Goal: Task Accomplishment & Management: Use online tool/utility

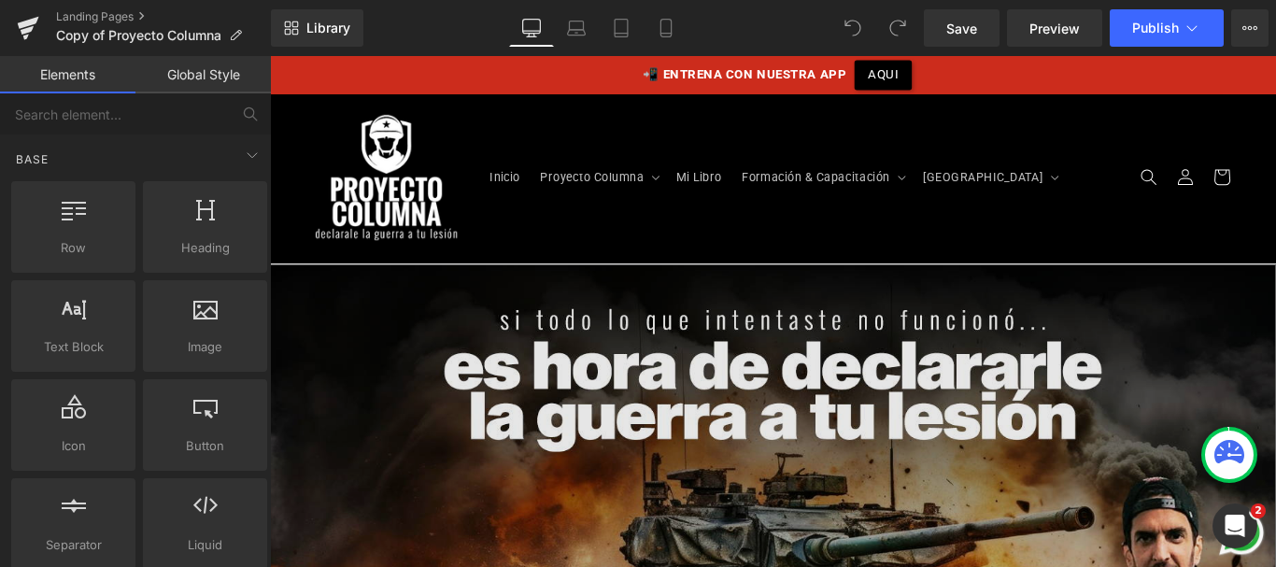
scroll to position [6, 0]
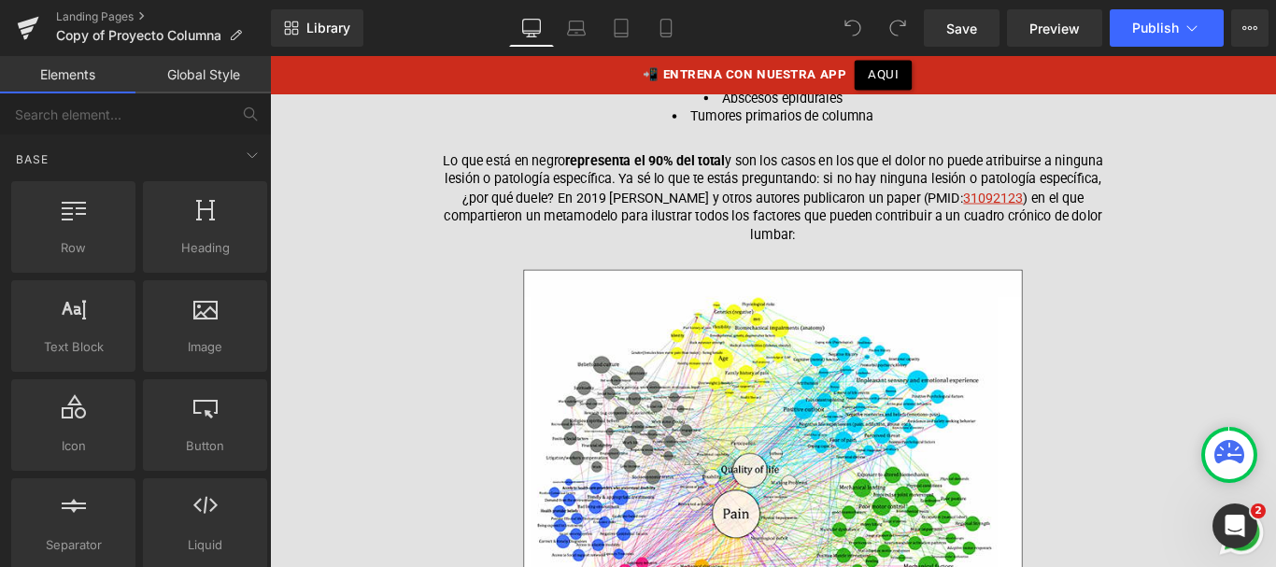
scroll to position [2162, 0]
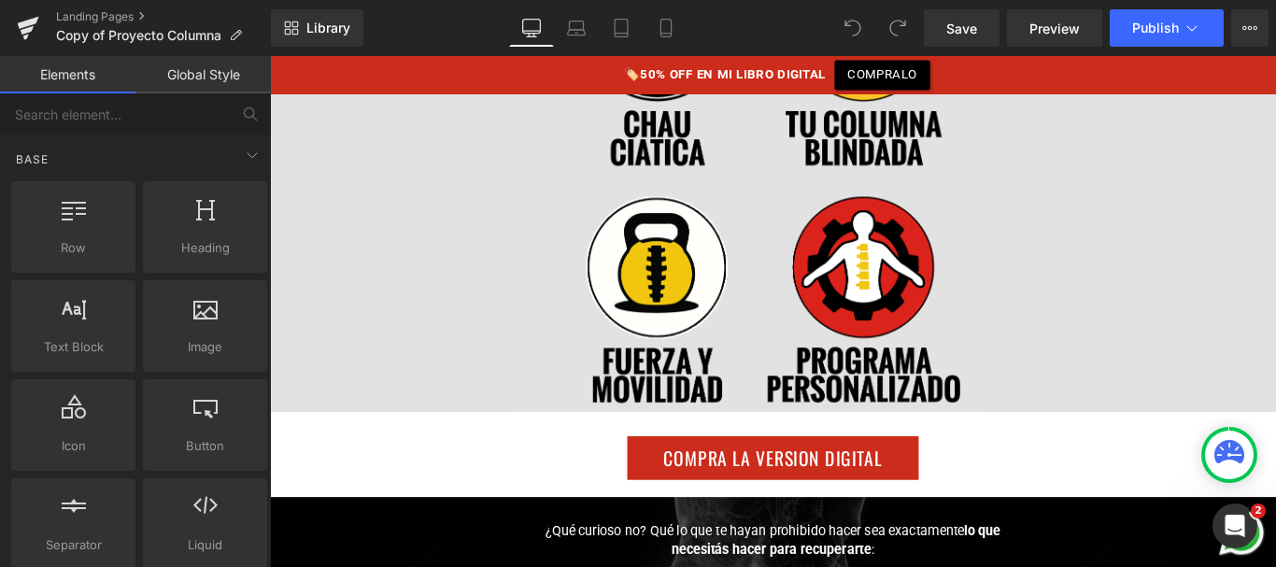
scroll to position [16707, 0]
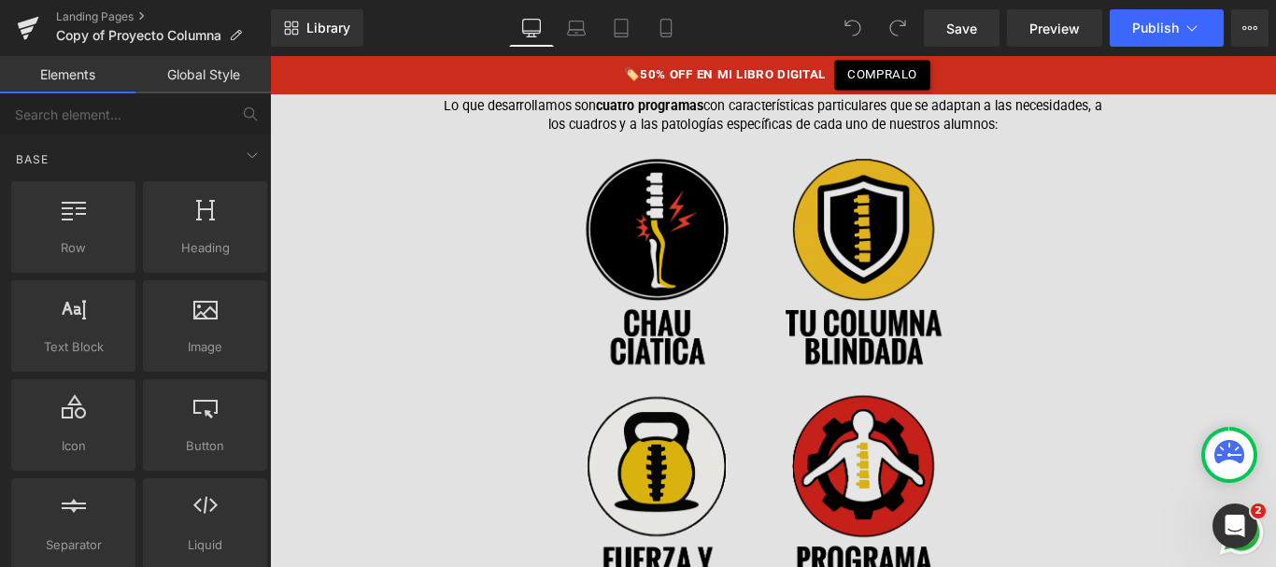
click at [711, 222] on img at bounding box center [835, 421] width 420 height 498
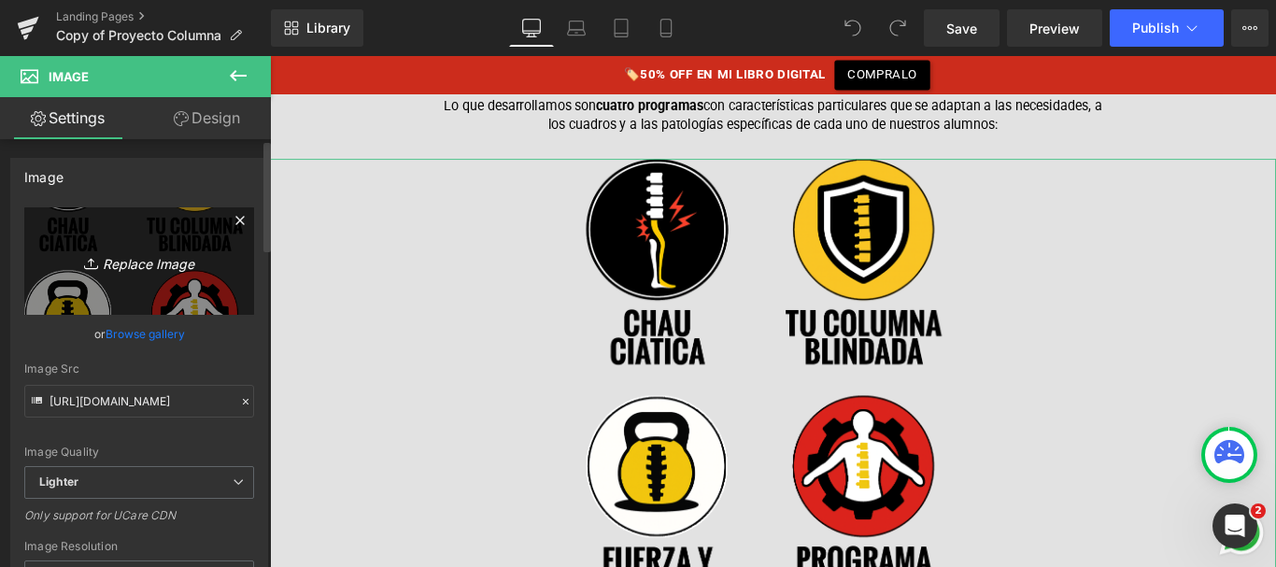
click at [135, 254] on icon "Replace Image" at bounding box center [138, 260] width 149 height 23
type input "C:\fakepath\iconos-programas-2.png"
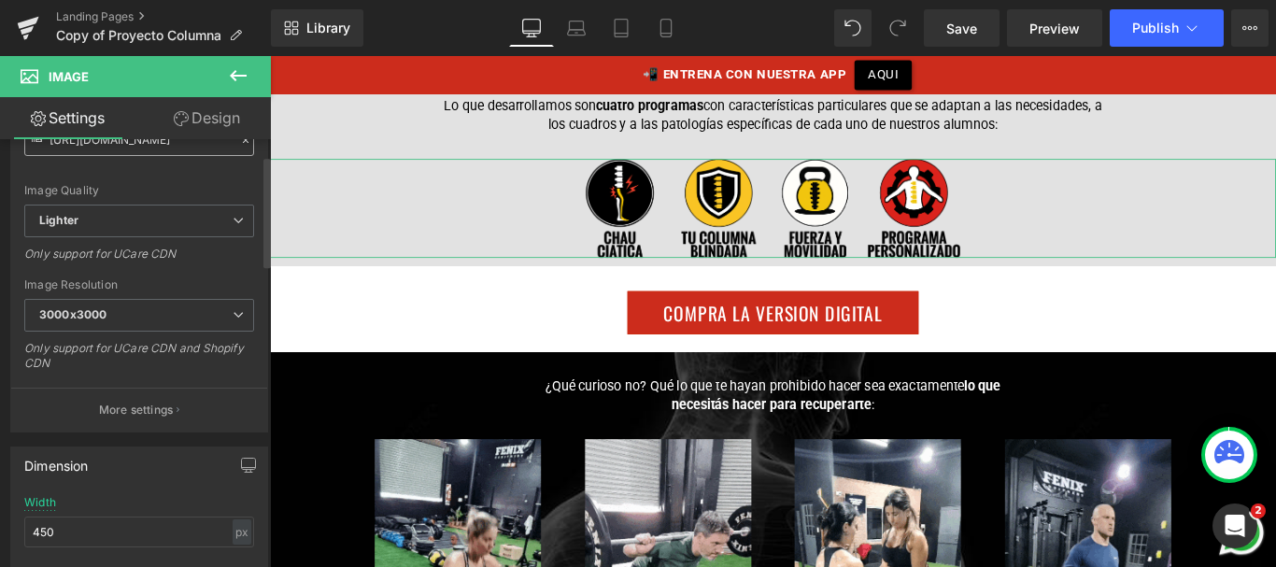
scroll to position [329, 0]
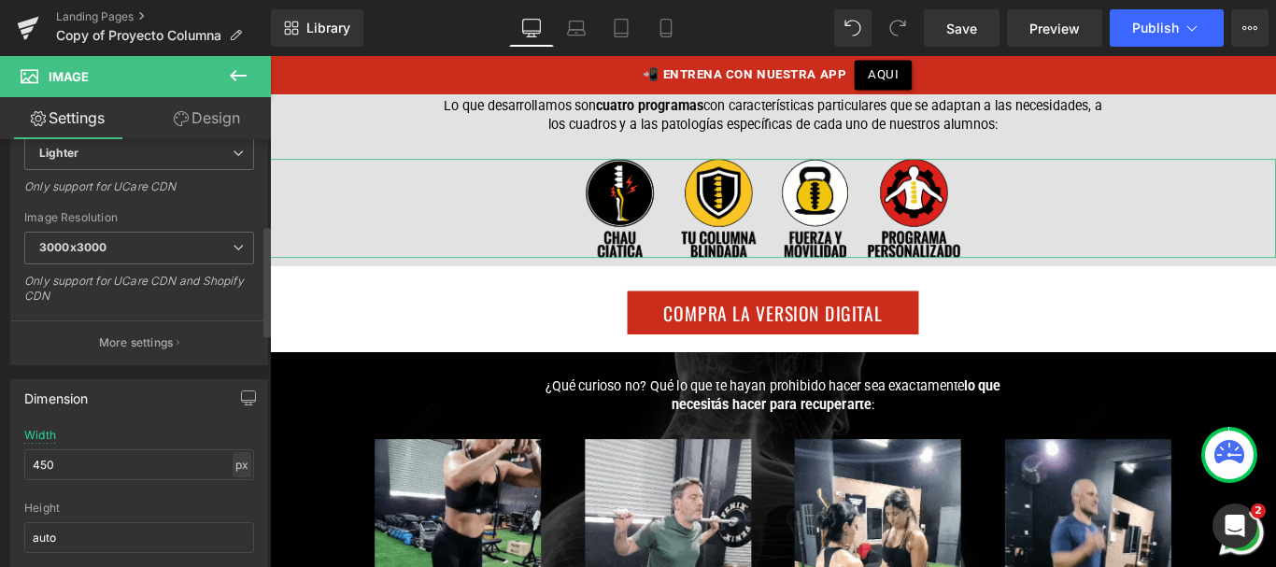
click at [239, 468] on div "px" at bounding box center [242, 464] width 19 height 25
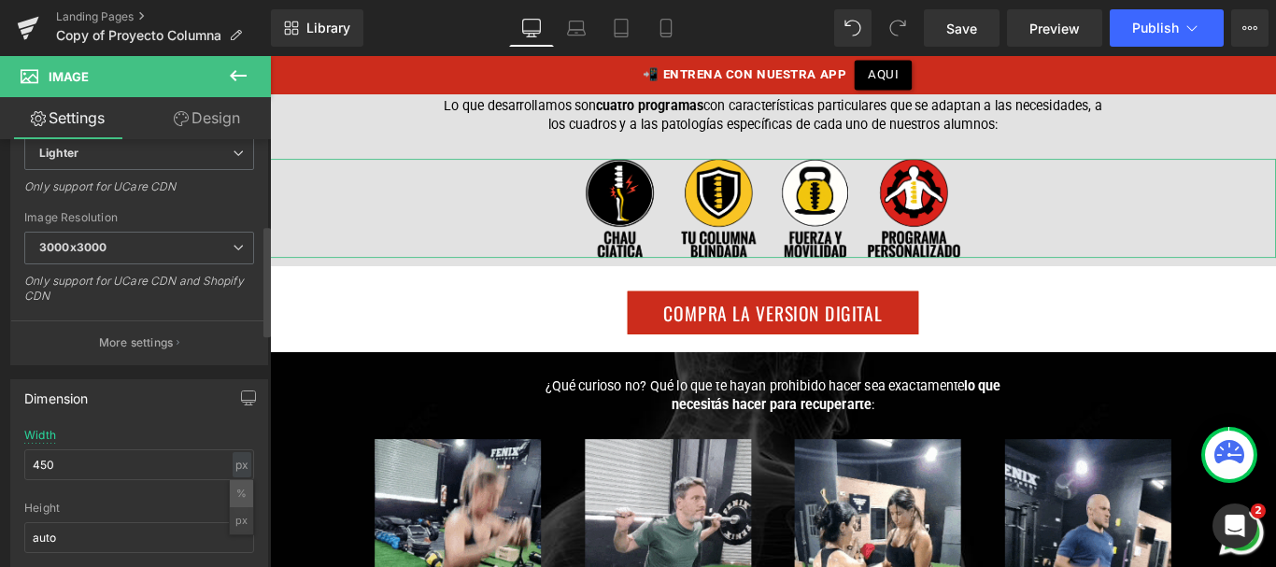
click at [231, 495] on li "%" at bounding box center [241, 493] width 23 height 27
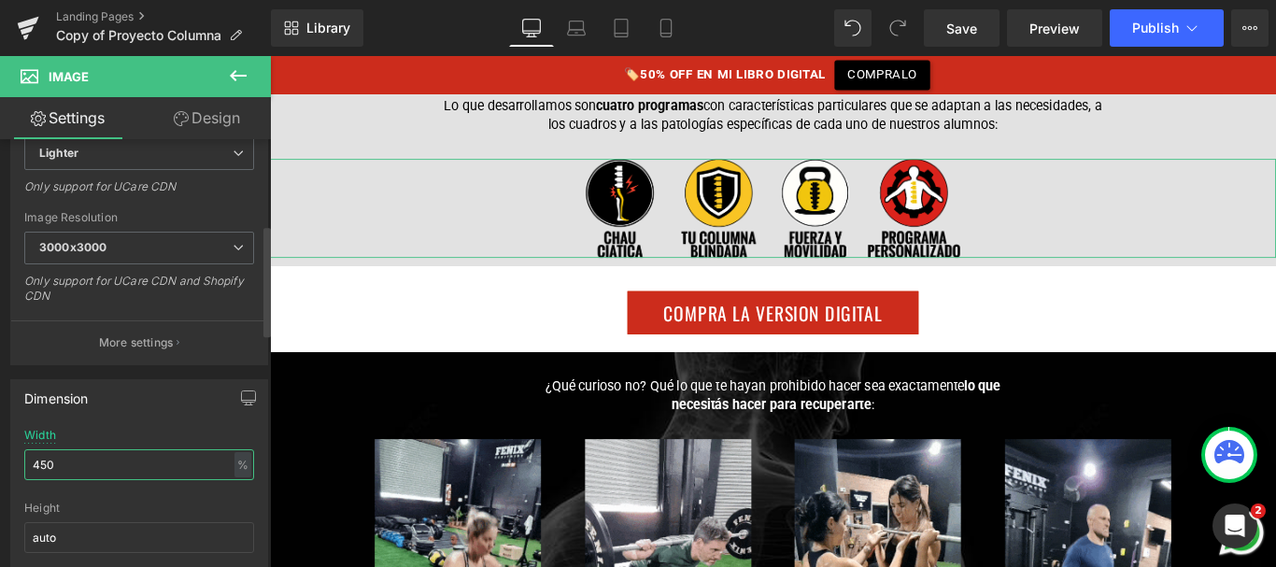
click at [141, 465] on input "450" at bounding box center [139, 464] width 230 height 31
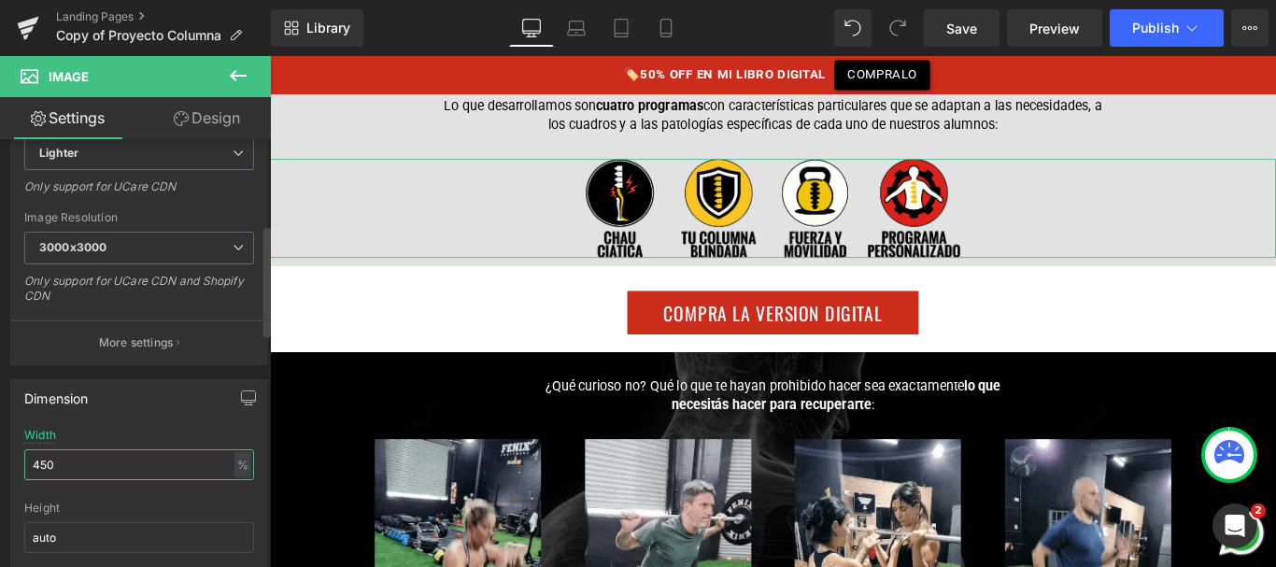
click at [141, 465] on input "450" at bounding box center [139, 464] width 230 height 31
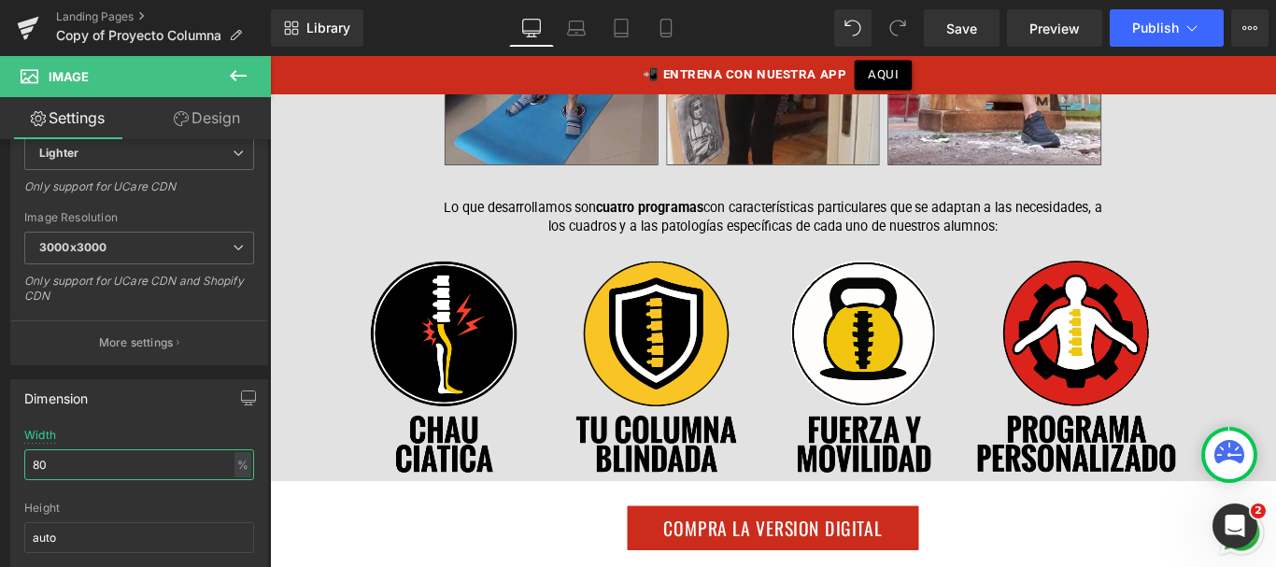
scroll to position [16595, 0]
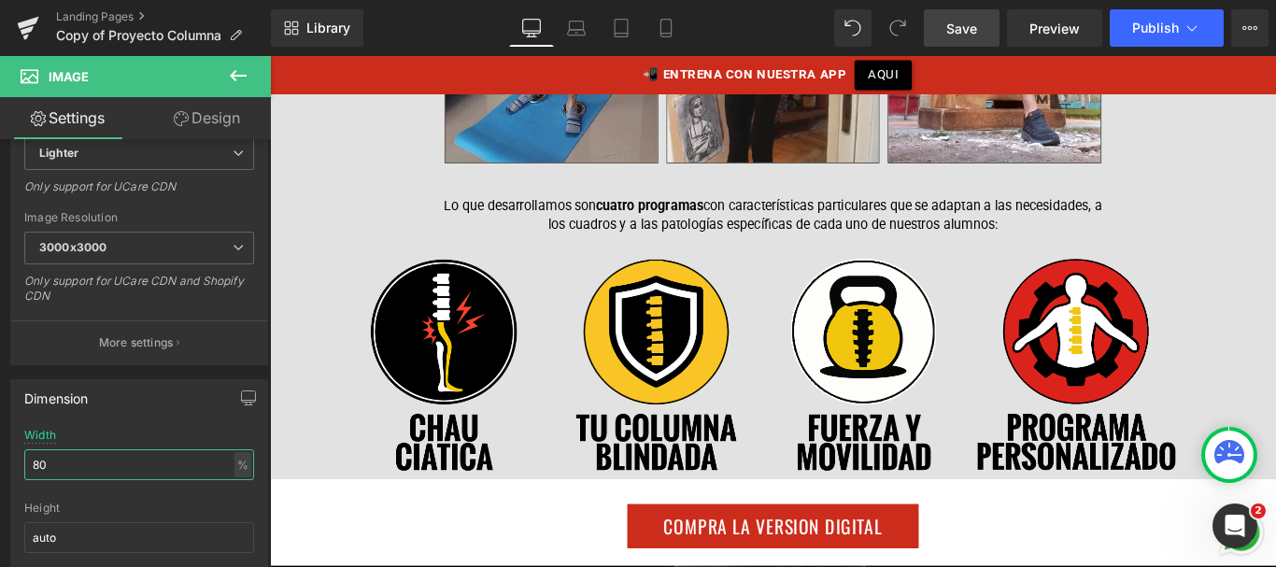
type input "80"
drag, startPoint x: 969, startPoint y: 22, endPoint x: 397, endPoint y: 188, distance: 595.9
click at [969, 22] on span "Save" at bounding box center [961, 29] width 31 height 20
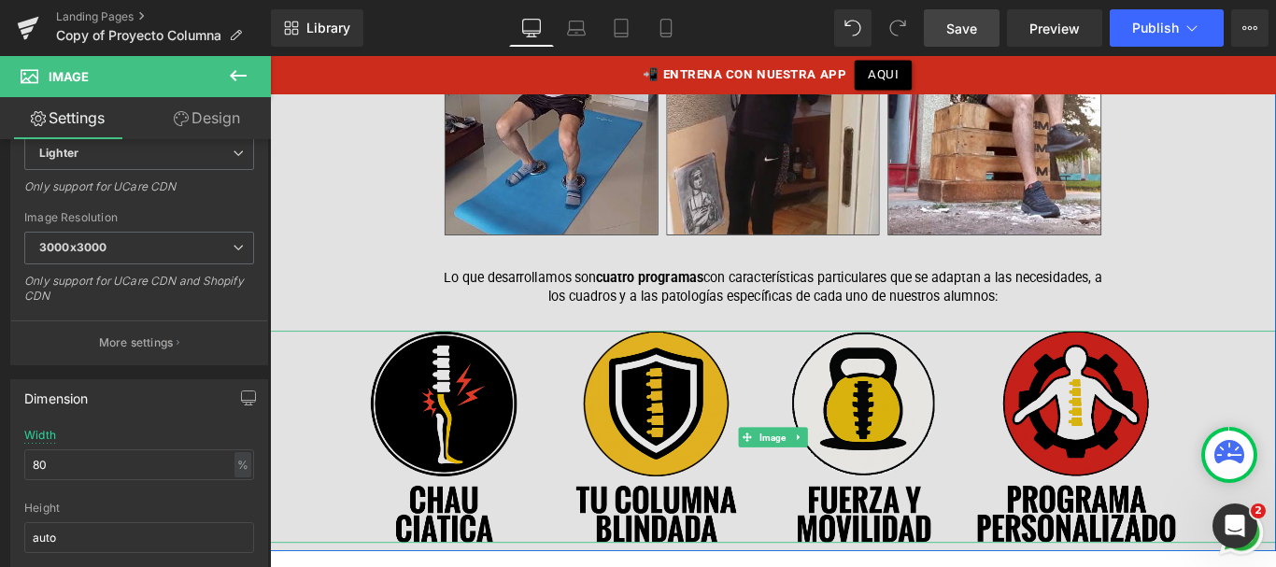
scroll to position [16511, 0]
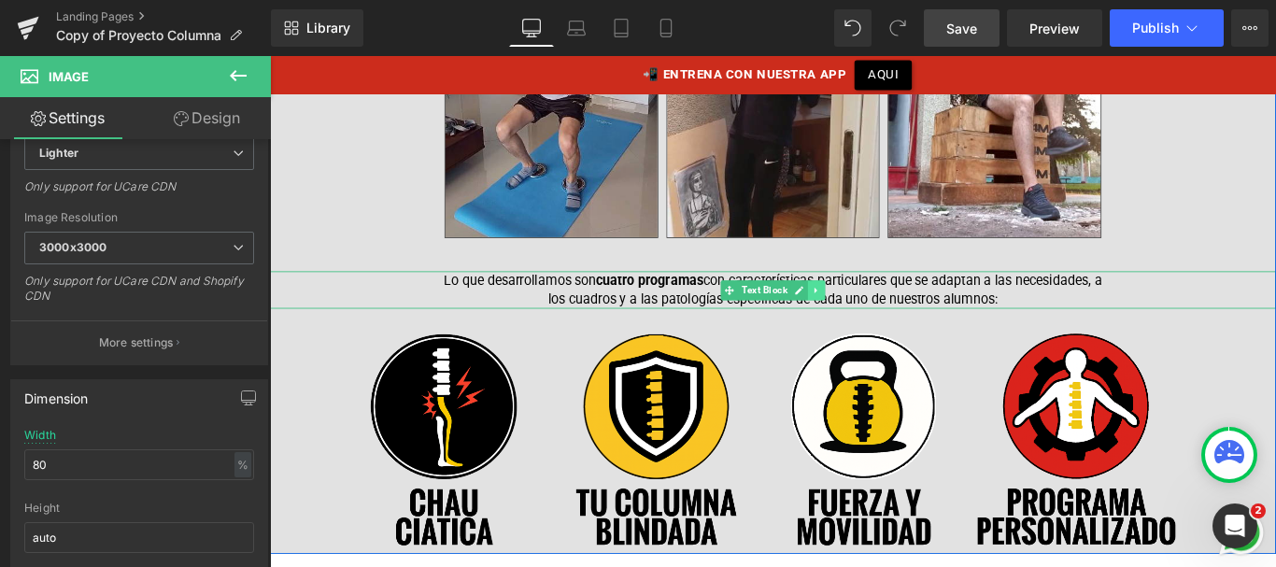
click at [882, 316] on icon at bounding box center [883, 319] width 3 height 7
click at [875, 314] on icon at bounding box center [874, 319] width 10 height 10
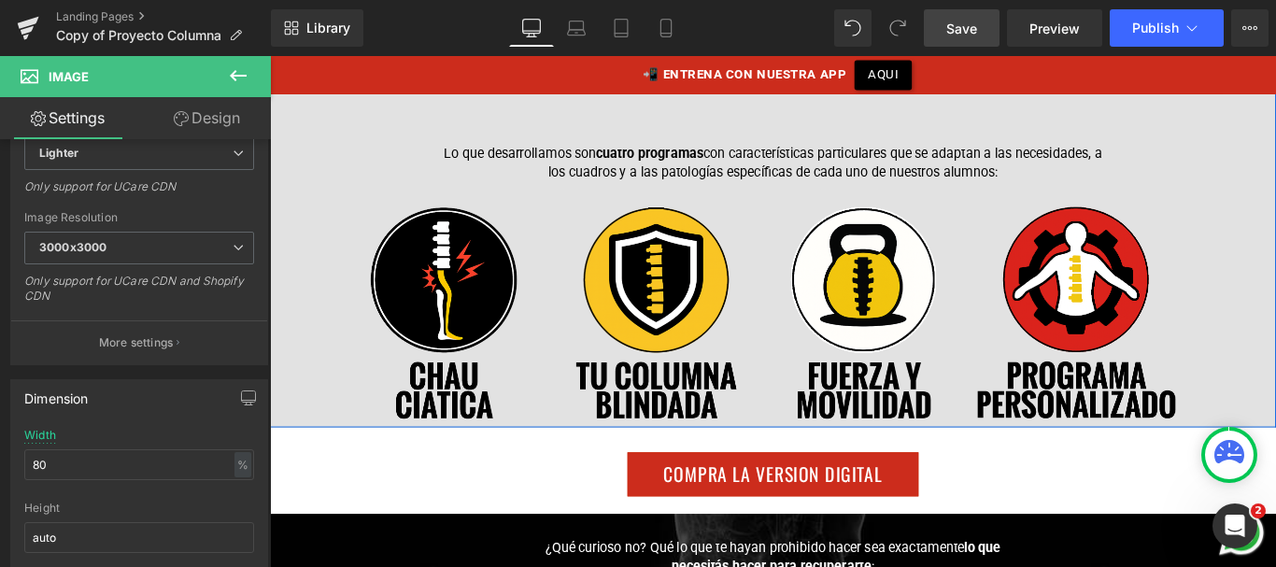
scroll to position [16752, 0]
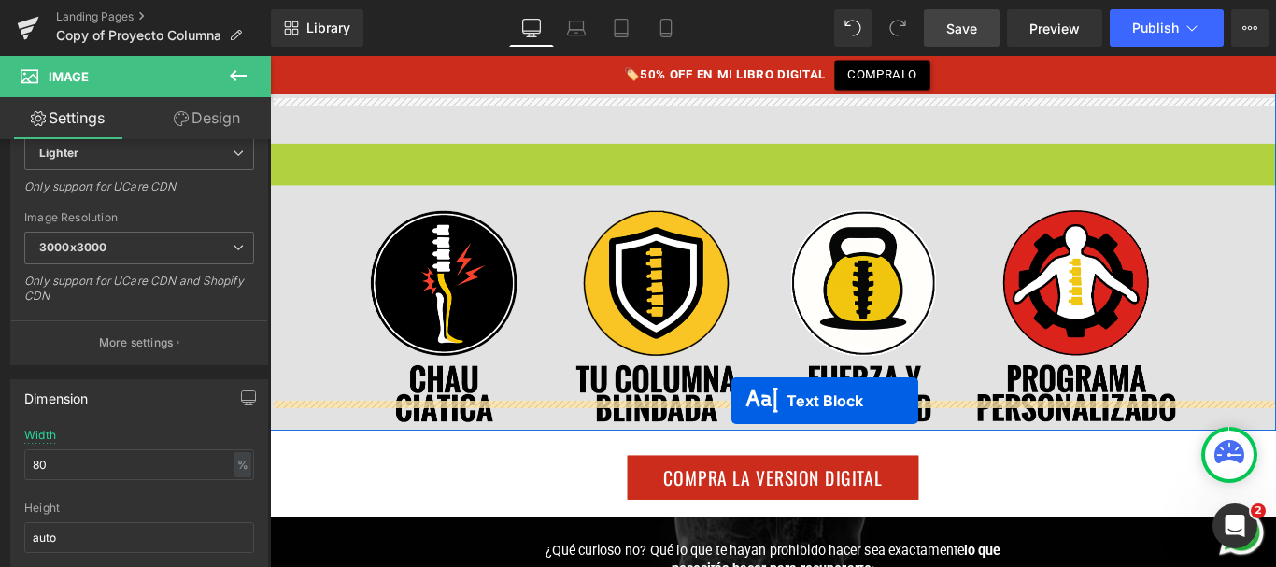
drag, startPoint x: 781, startPoint y: 151, endPoint x: 785, endPoint y: 448, distance: 297.0
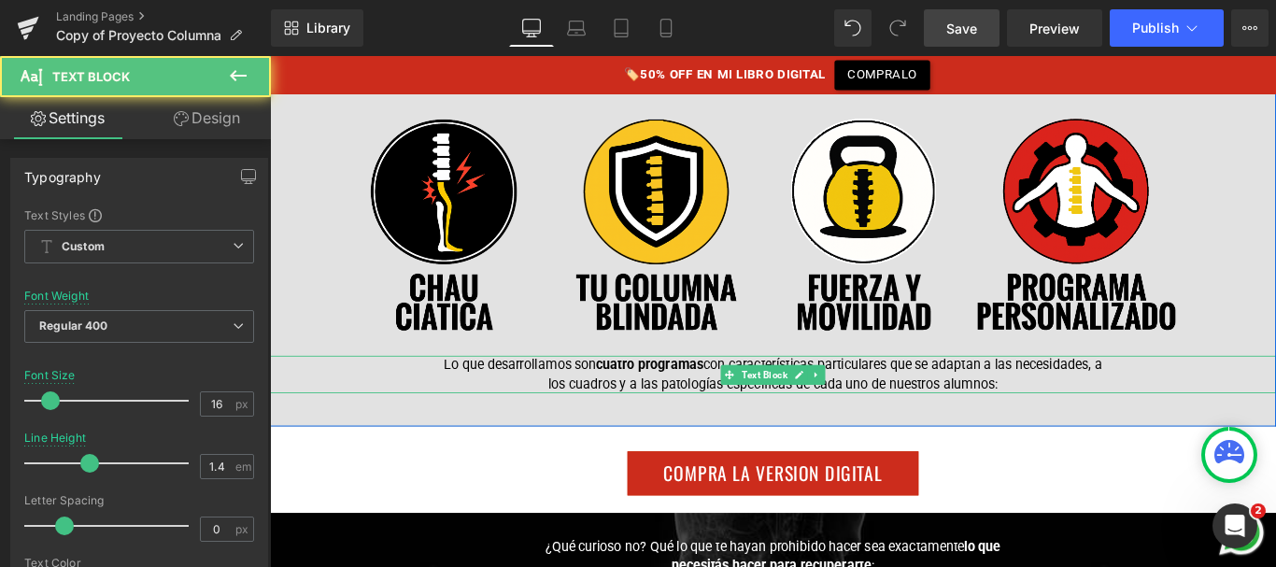
click at [680, 393] on p "Lo que desarrollamos son cuatro programas con características particulares que …" at bounding box center [835, 414] width 757 height 42
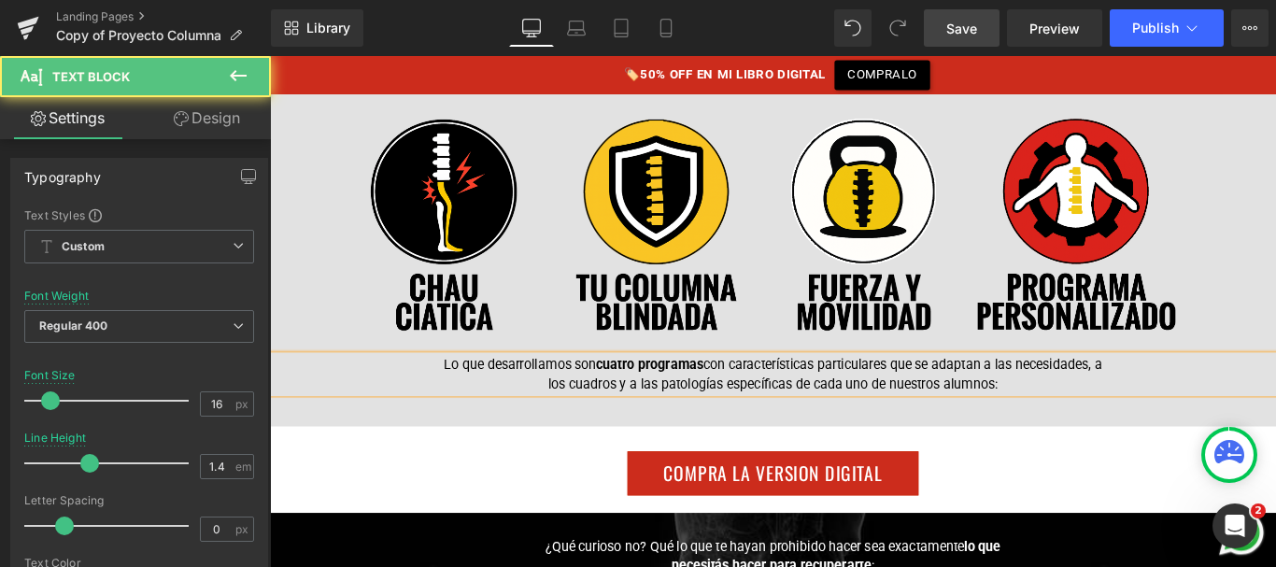
click at [680, 393] on p "Lo que desarrollamos son cuatro programas con características particulares que …" at bounding box center [835, 414] width 757 height 42
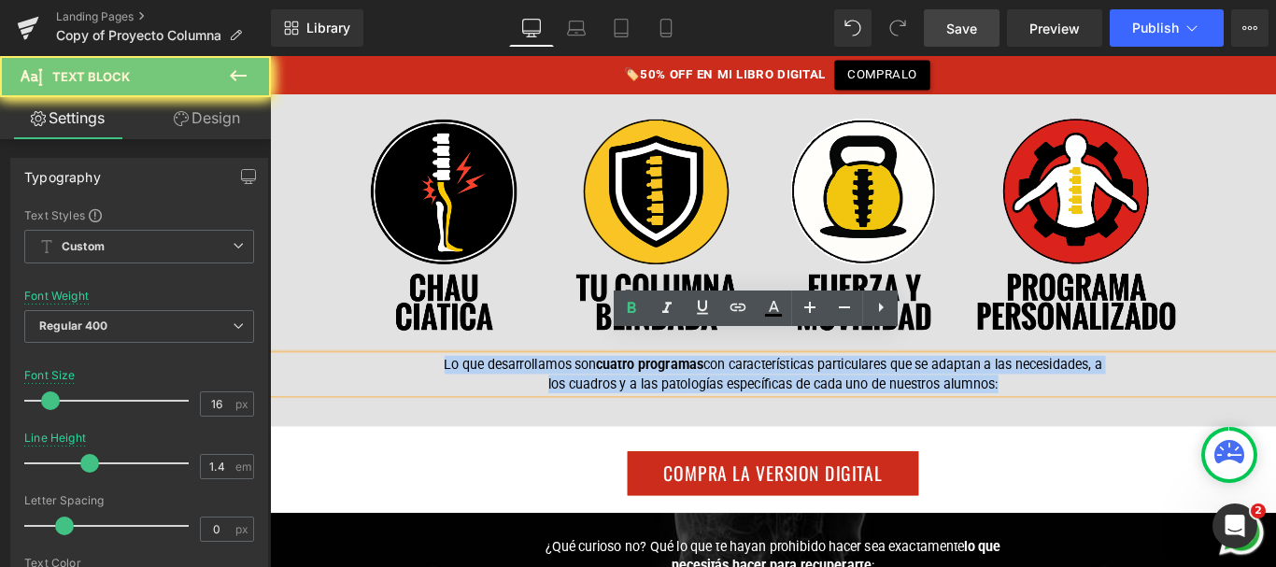
click at [680, 393] on p "Lo que desarrollamos son cuatro programas con características particulares que …" at bounding box center [835, 414] width 757 height 42
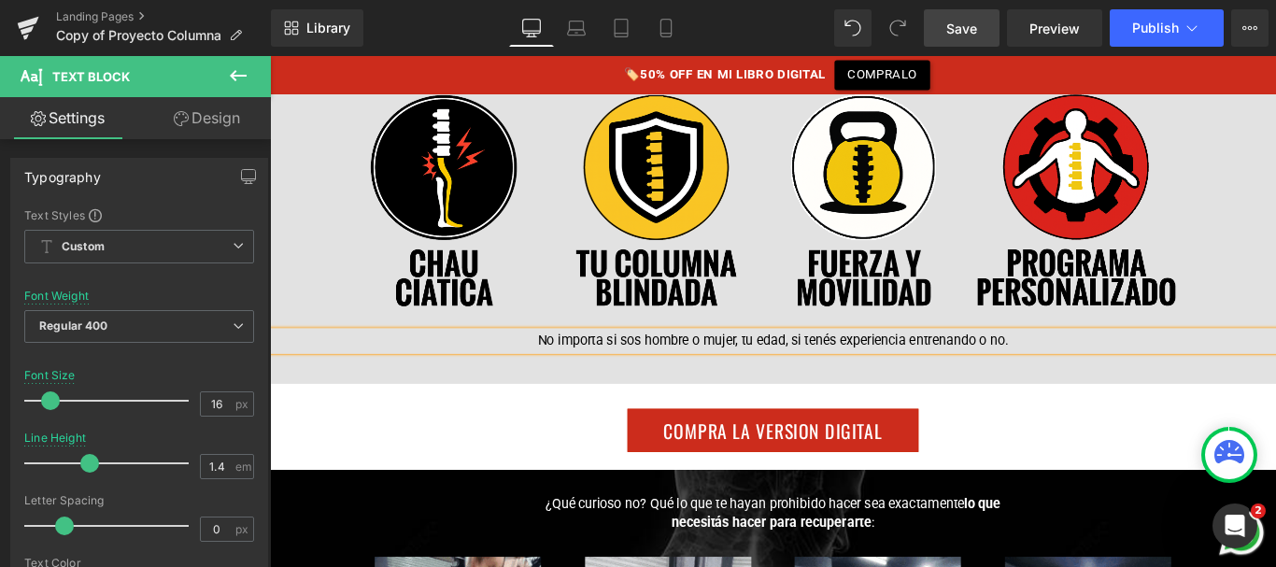
scroll to position [16786, 0]
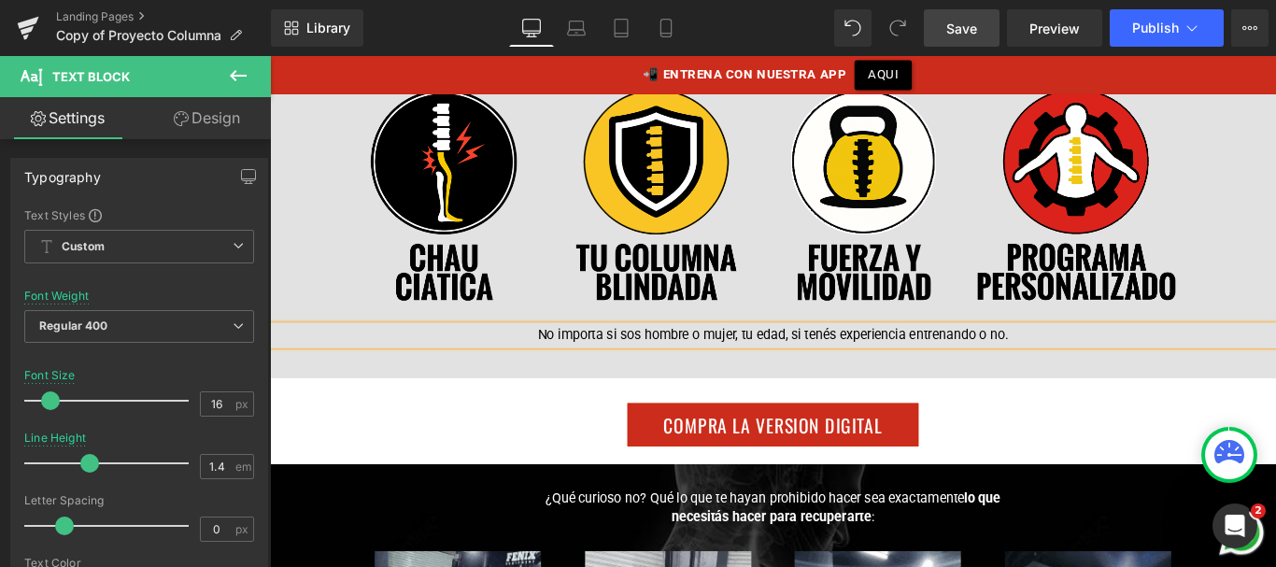
click at [1113, 360] on p "No importa si sos hombre o mujer, tu edad, si tenés experiencia entrenando o no." at bounding box center [835, 370] width 757 height 21
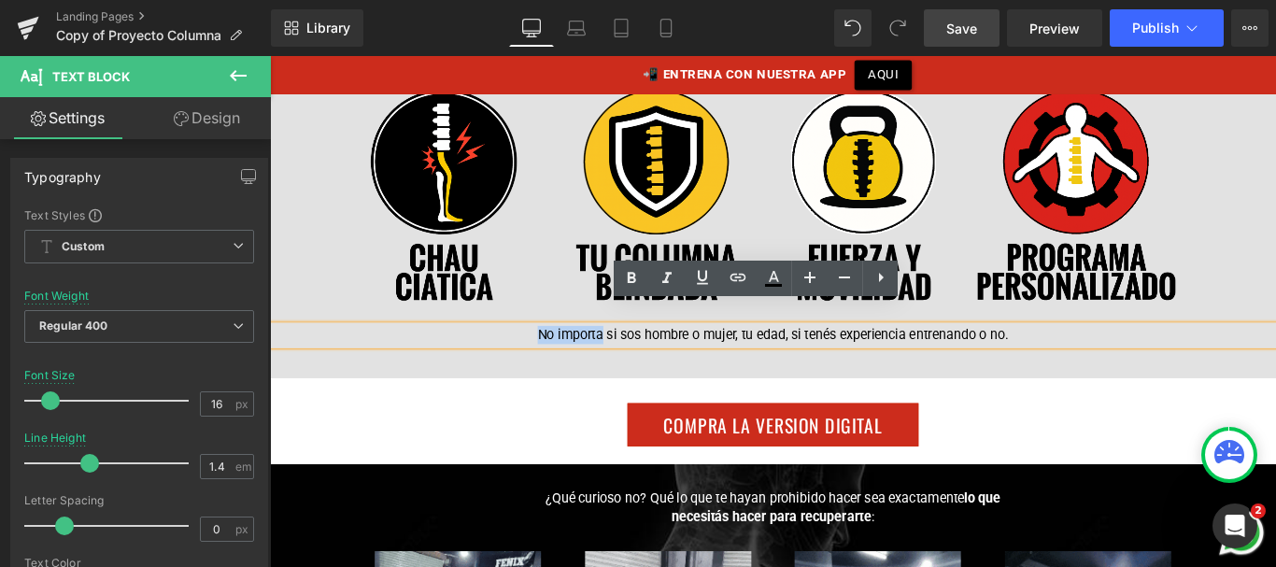
drag, startPoint x: 560, startPoint y: 344, endPoint x: 634, endPoint y: 347, distance: 73.9
click at [634, 360] on p "No importa si sos hombre o mujer, tu edad, si tenés experiencia entrenando o no." at bounding box center [835, 370] width 757 height 21
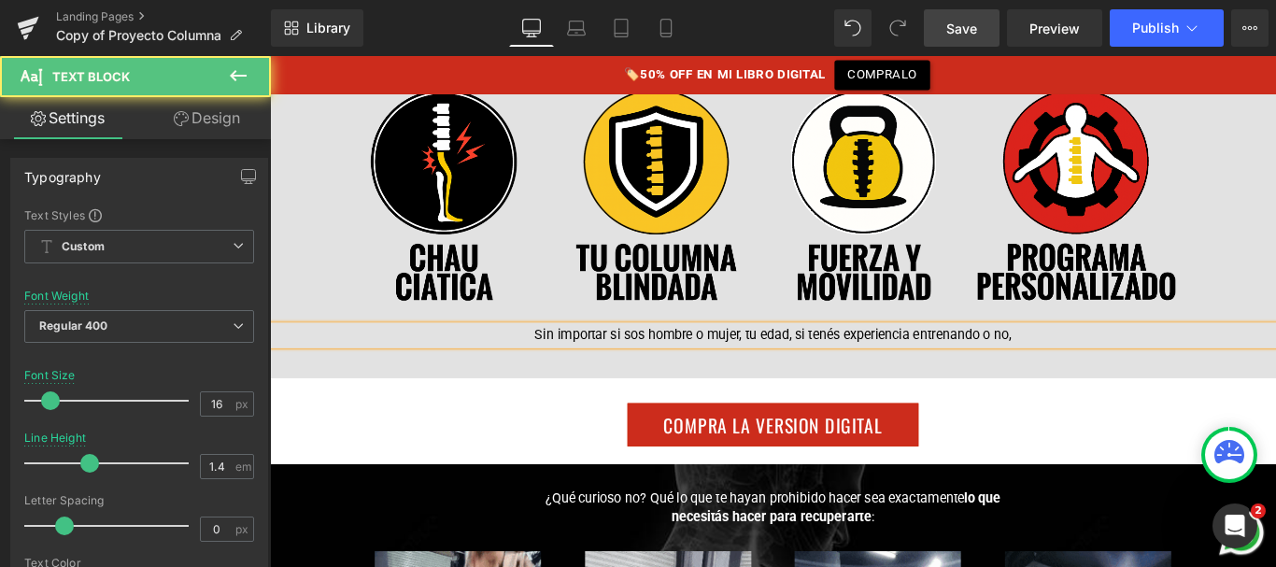
drag, startPoint x: 666, startPoint y: 420, endPoint x: 1148, endPoint y: 337, distance: 489.1
click at [1148, 360] on p "Sin importar si sos hombre o mujer, tu edad, si tenés experiencia entrenando o …" at bounding box center [835, 370] width 757 height 21
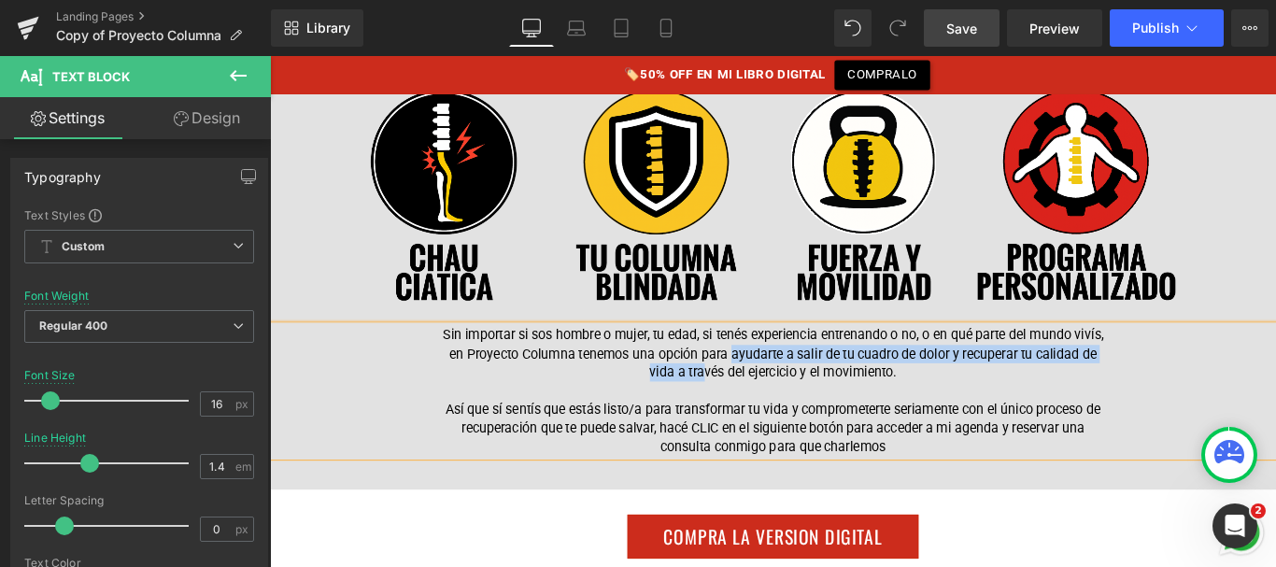
drag, startPoint x: 785, startPoint y: 365, endPoint x: 752, endPoint y: 389, distance: 41.5
click at [752, 389] on p "Sin importar si sos hombre o mujer, tu edad, si tenés experiencia entrenando o …" at bounding box center [835, 391] width 757 height 63
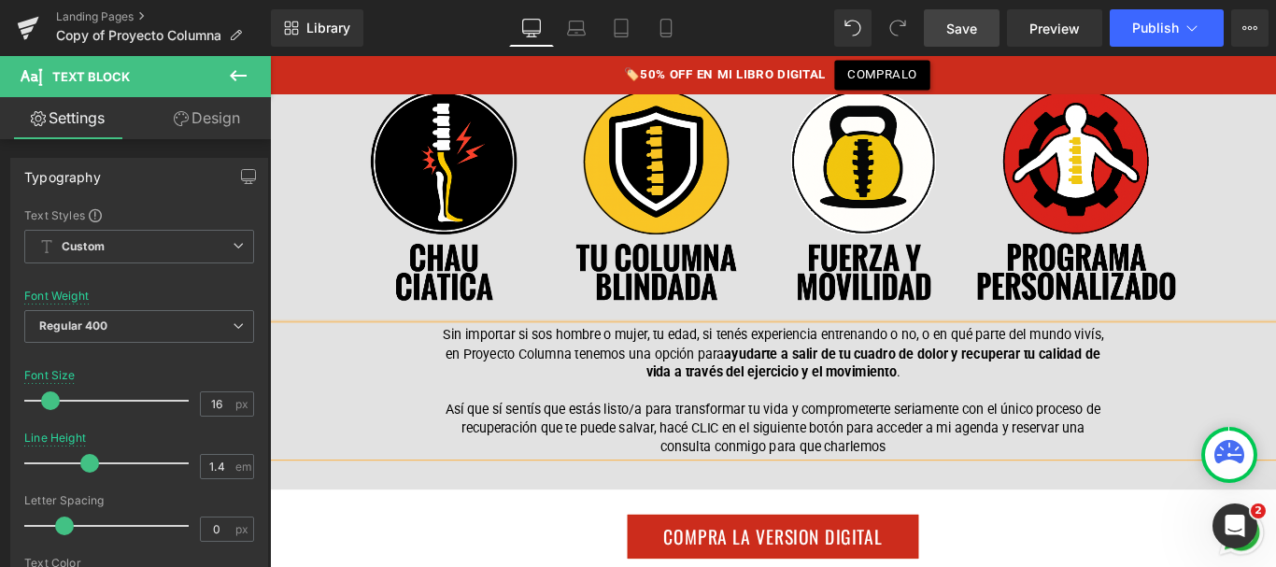
click at [881, 389] on strong "ayudarte a salir de tu cuadro de dolor y recuperar tu calidad de vida a través …" at bounding box center [948, 401] width 510 height 38
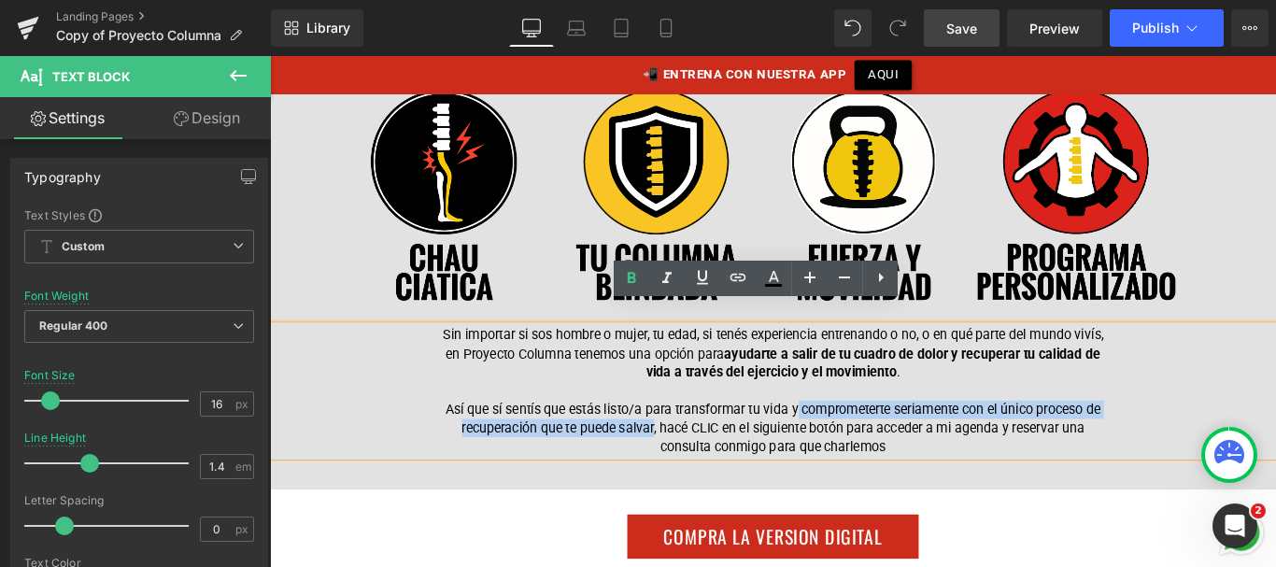
drag, startPoint x: 858, startPoint y: 429, endPoint x: 697, endPoint y: 445, distance: 162.4
click at [697, 445] on p "Así que sí sentís que estás listo/a para transformar tu vida y comprometerte se…" at bounding box center [835, 475] width 757 height 63
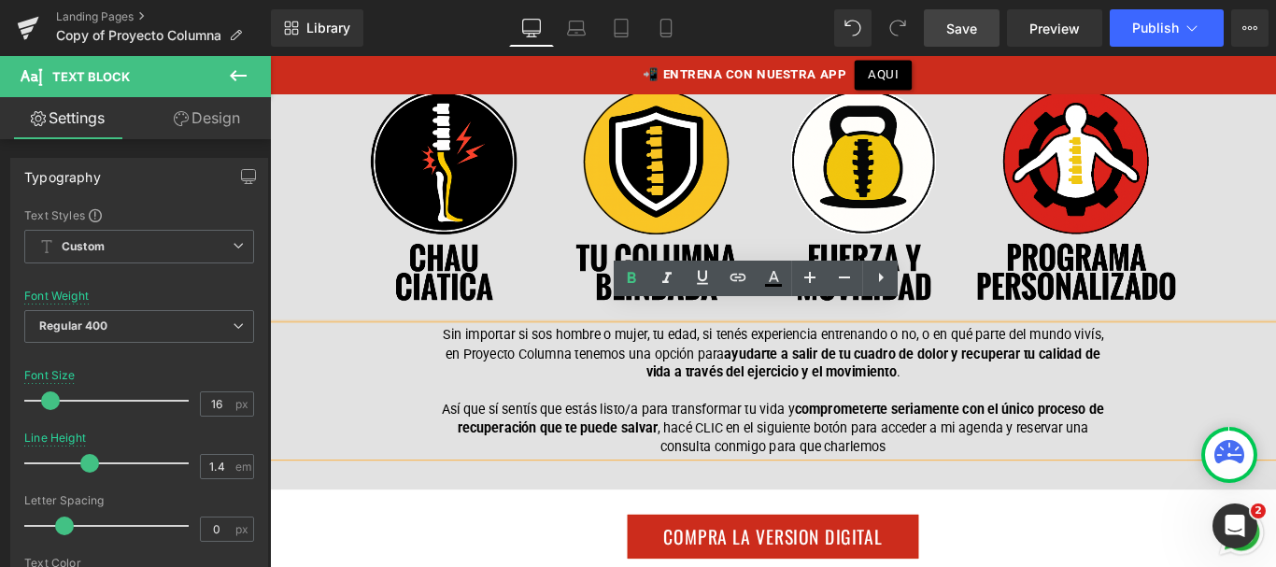
click at [768, 448] on p "Así que sí sentís que estás listo/a para transformar tu vida y comprometerte se…" at bounding box center [835, 475] width 757 height 63
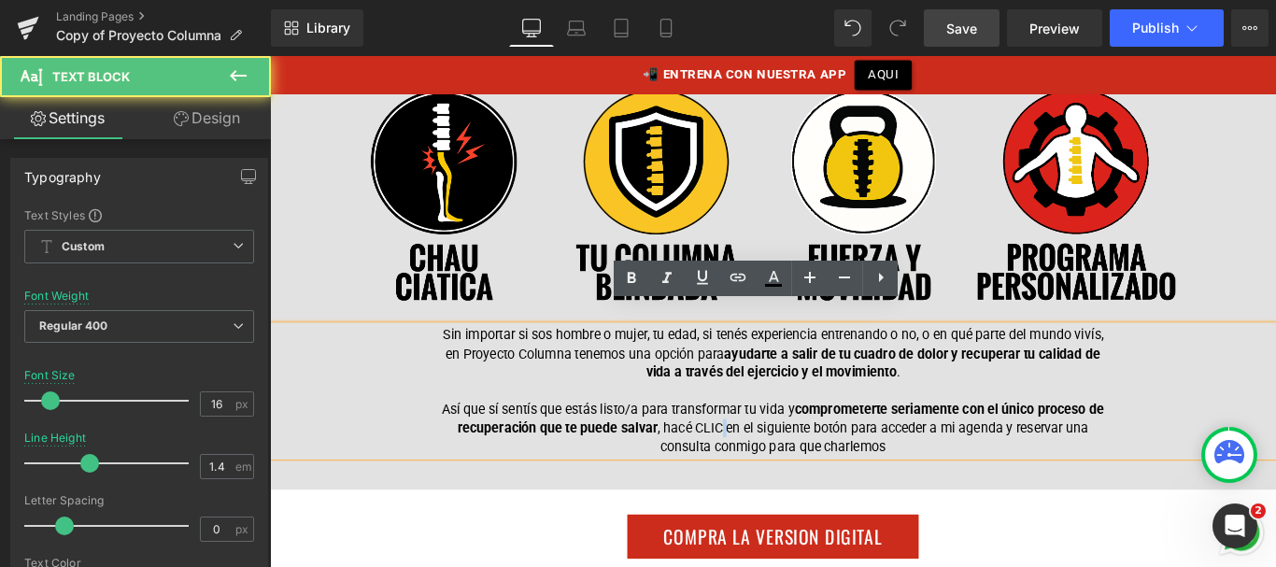
click at [768, 448] on p "Así que sí sentís que estás listo/a para transformar tu vida y comprometerte se…" at bounding box center [835, 475] width 757 height 63
click at [755, 451] on p "Así que sí sentís que estás listo/a para transformar tu vida y comprometerte se…" at bounding box center [835, 475] width 757 height 63
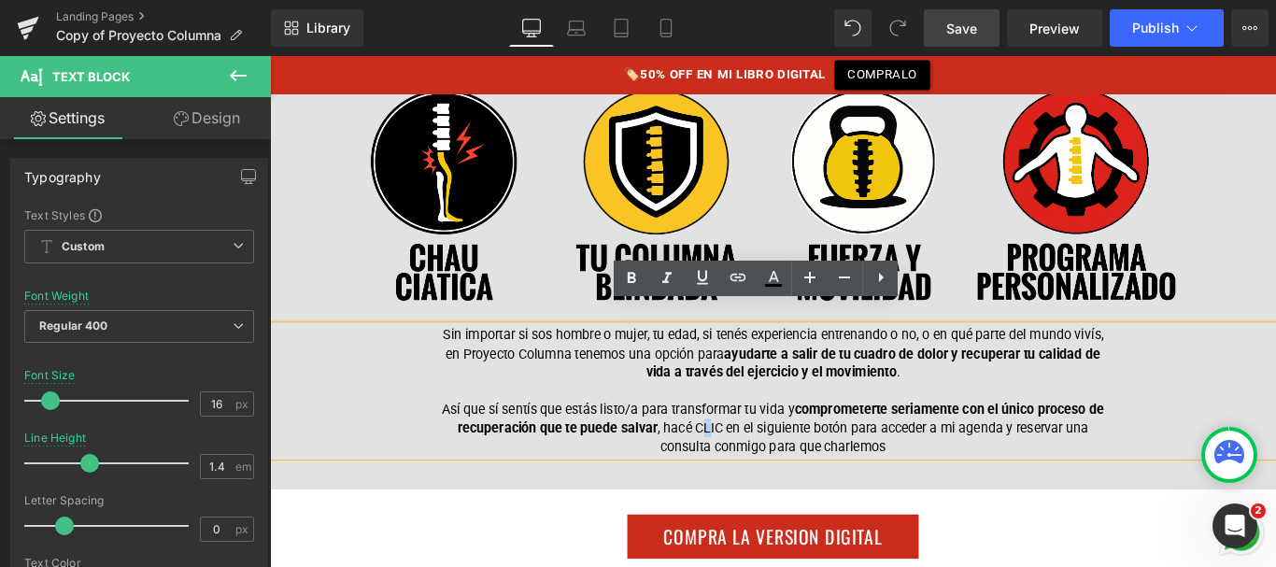
click at [758, 449] on p "Así que sí sentís que estás listo/a para transformar tu vida y comprometerte se…" at bounding box center [835, 475] width 757 height 63
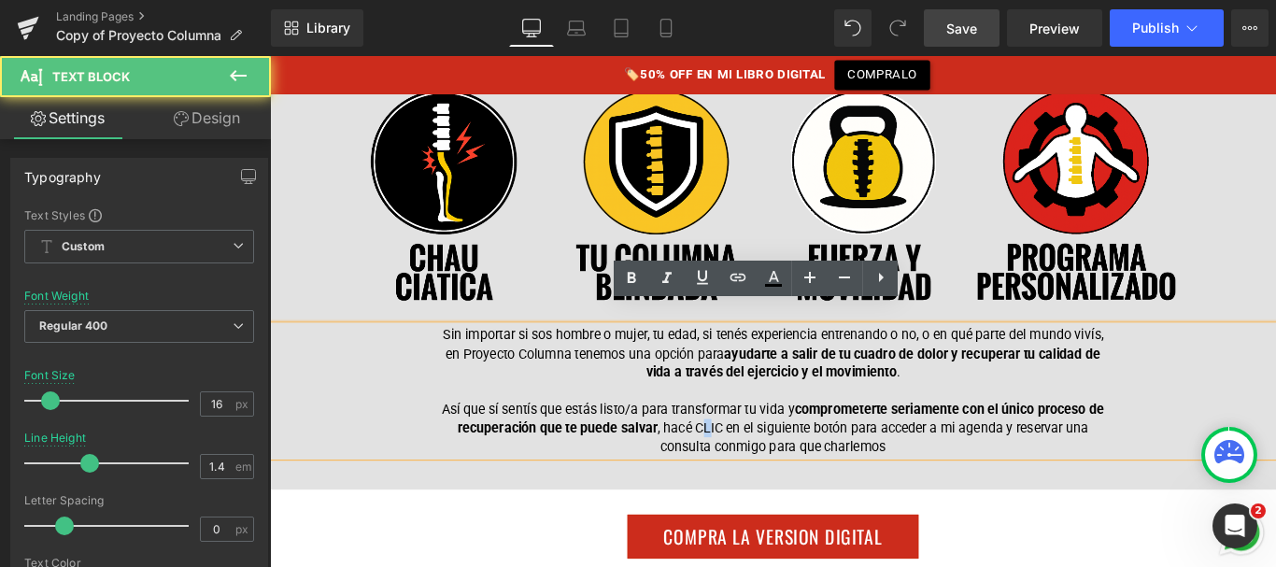
click at [758, 449] on p "Así que sí sentís que estás listo/a para transformar tu vida y comprometerte se…" at bounding box center [835, 475] width 757 height 63
click at [791, 450] on p "Así que sí sentís que estás listo/a para transformar tu vida y comprometerte se…" at bounding box center [835, 475] width 757 height 63
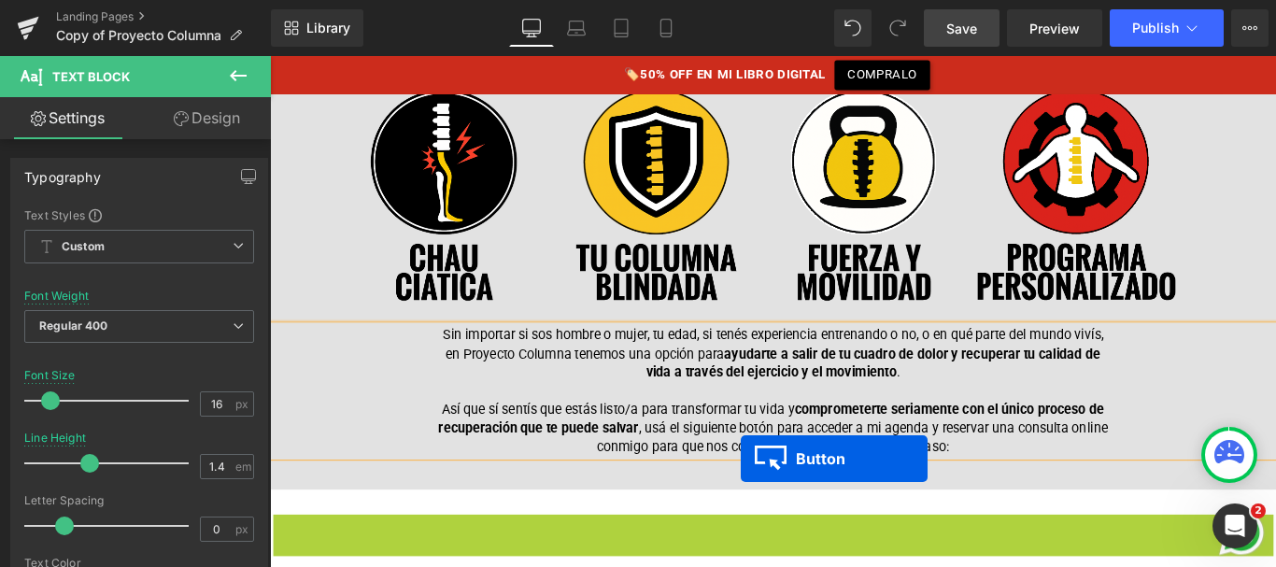
scroll to position [16804, 0]
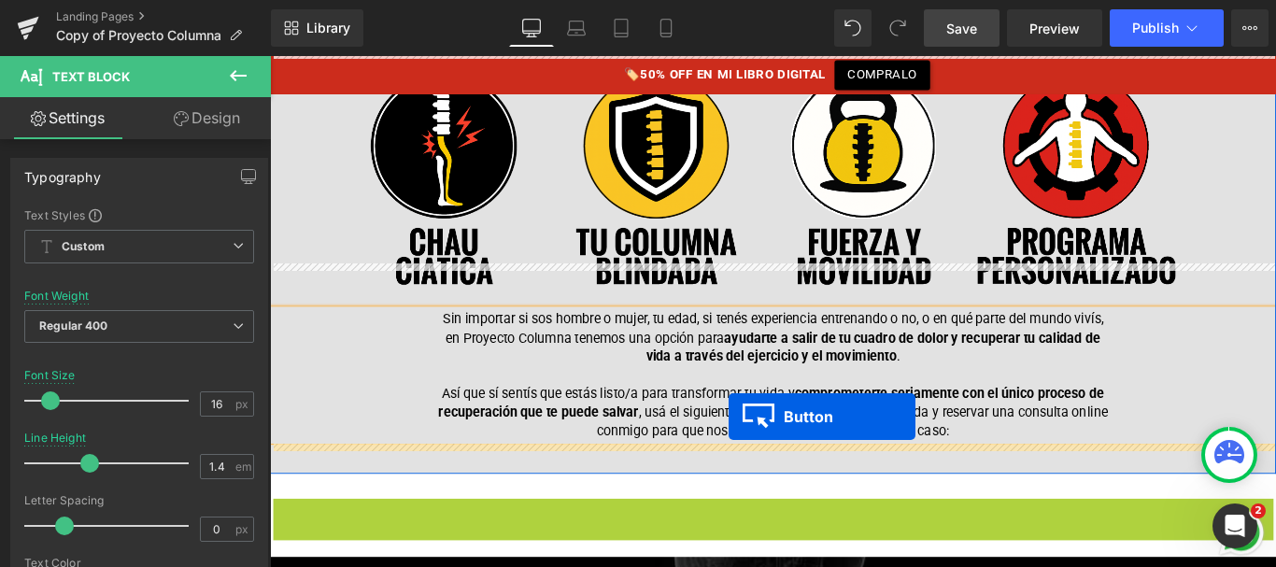
drag, startPoint x: 795, startPoint y: 568, endPoint x: 785, endPoint y: 465, distance: 103.2
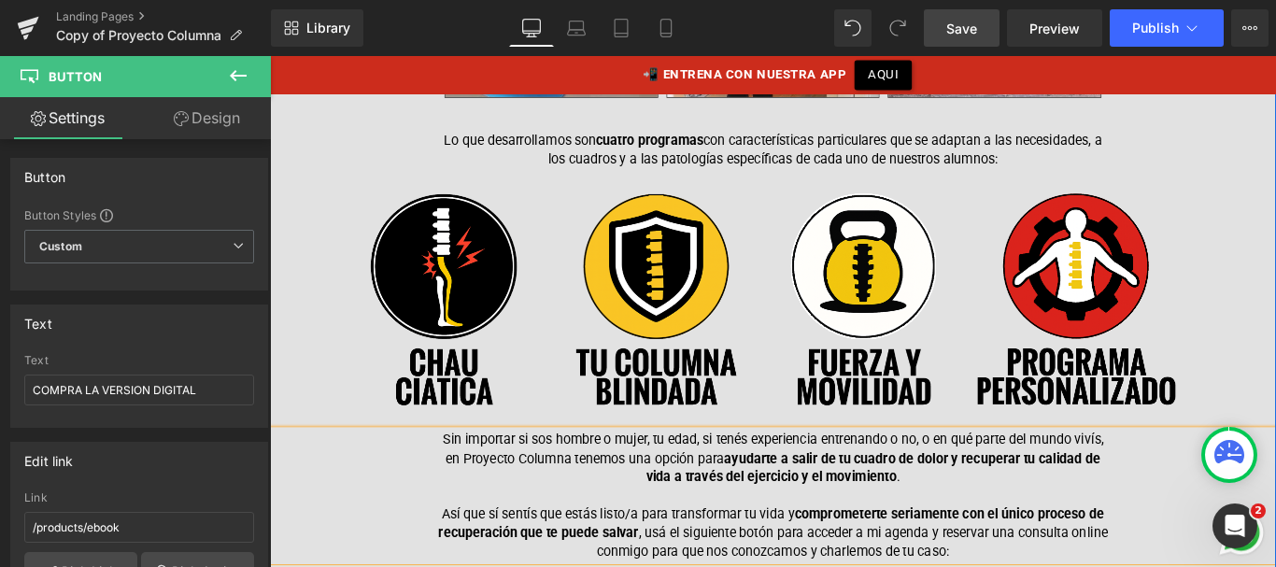
scroll to position [16691, 0]
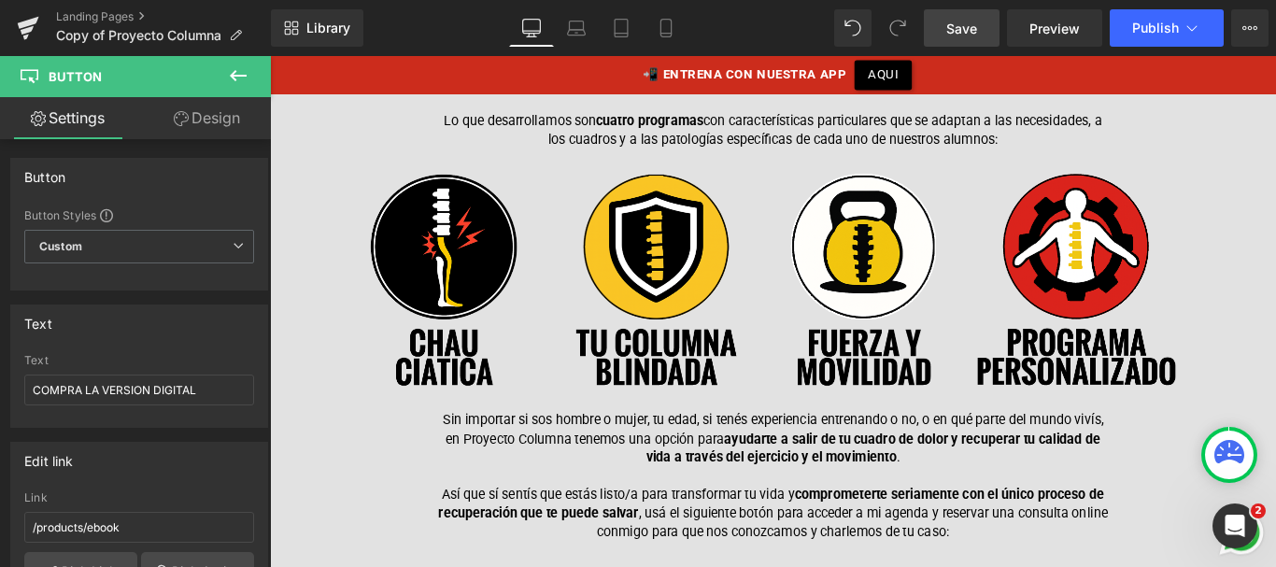
click at [957, 26] on span "Save" at bounding box center [961, 29] width 31 height 20
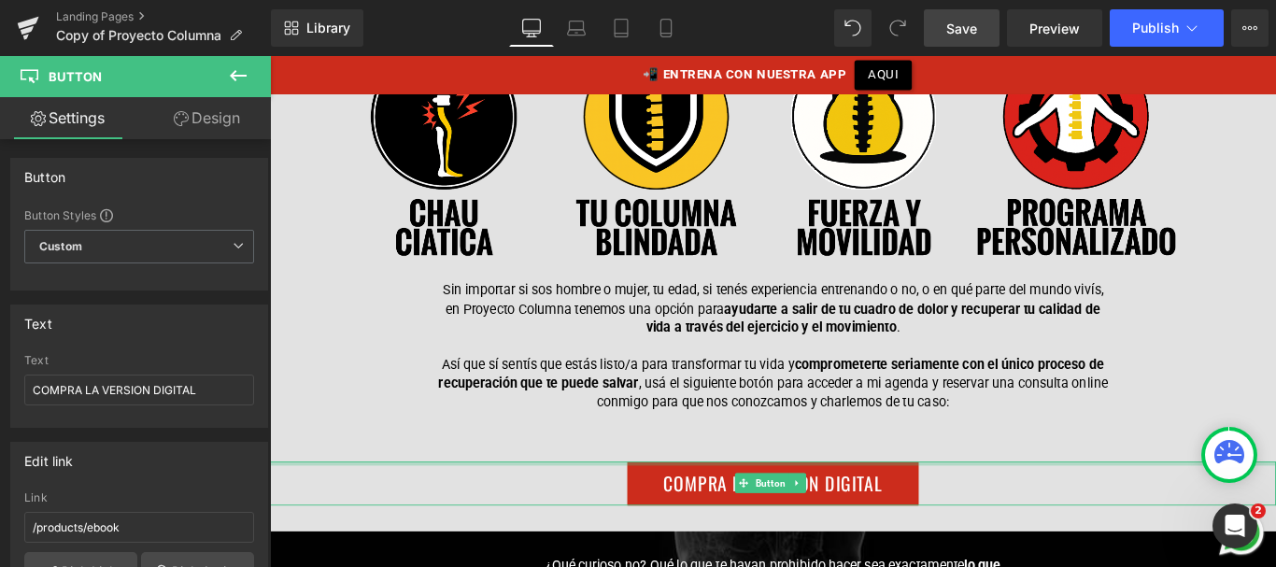
scroll to position [16871, 0]
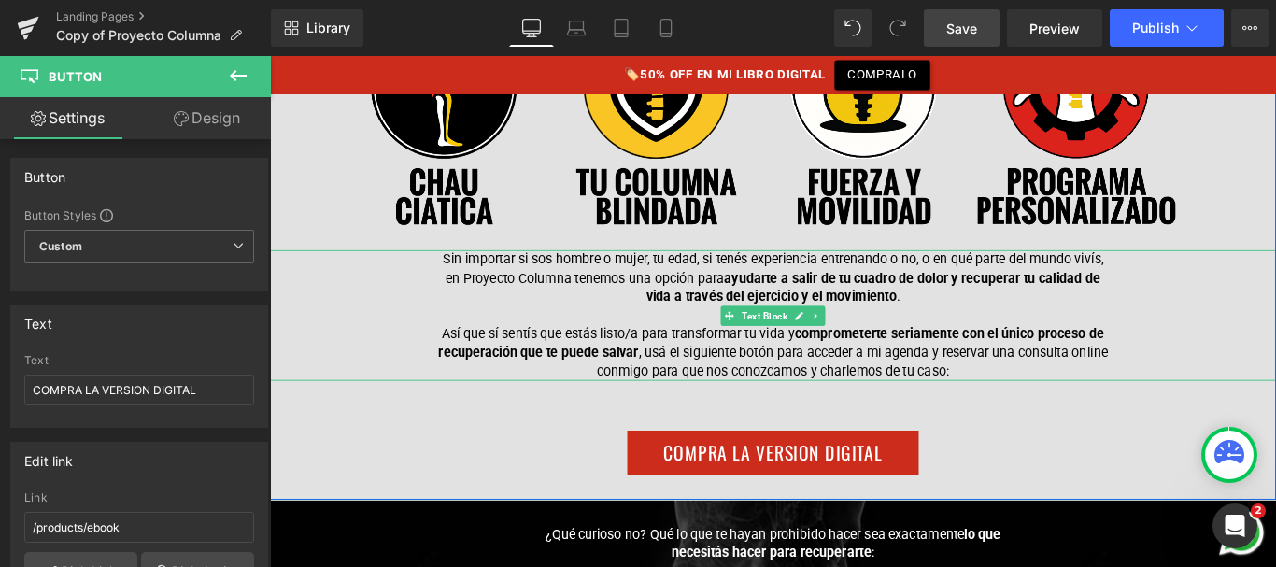
click at [1215, 275] on div "Sin importar si sos hombre o mujer, tu edad, si tenés experiencia entrenando o …" at bounding box center [835, 348] width 1130 height 147
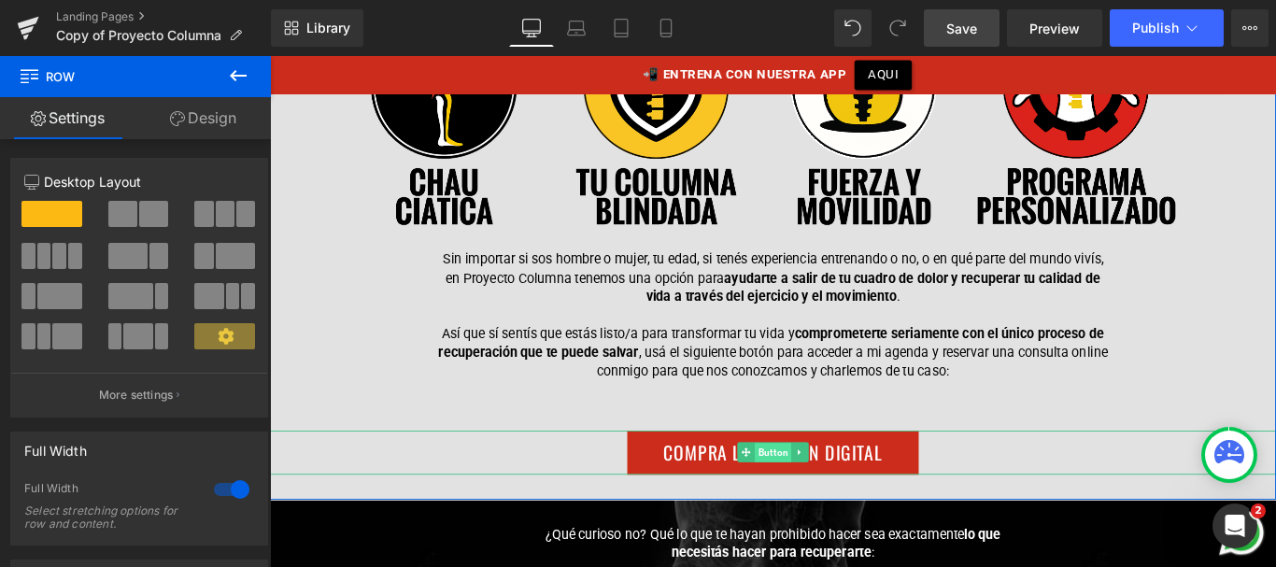
click at [831, 491] on span "Button" at bounding box center [834, 502] width 41 height 22
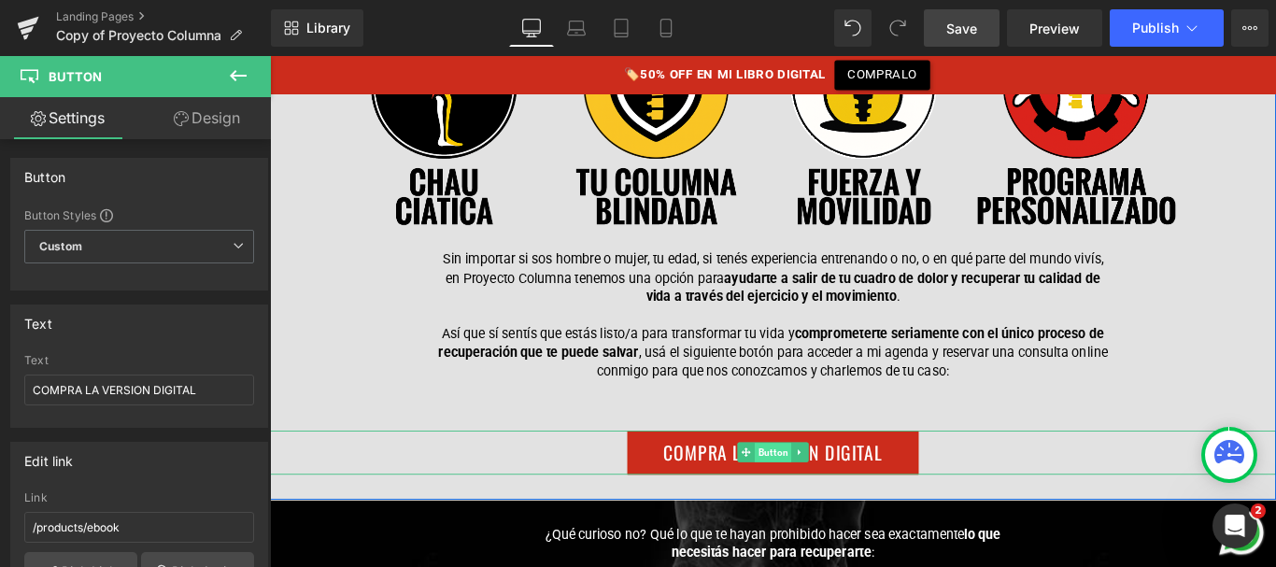
click at [831, 491] on span "Button" at bounding box center [834, 502] width 41 height 22
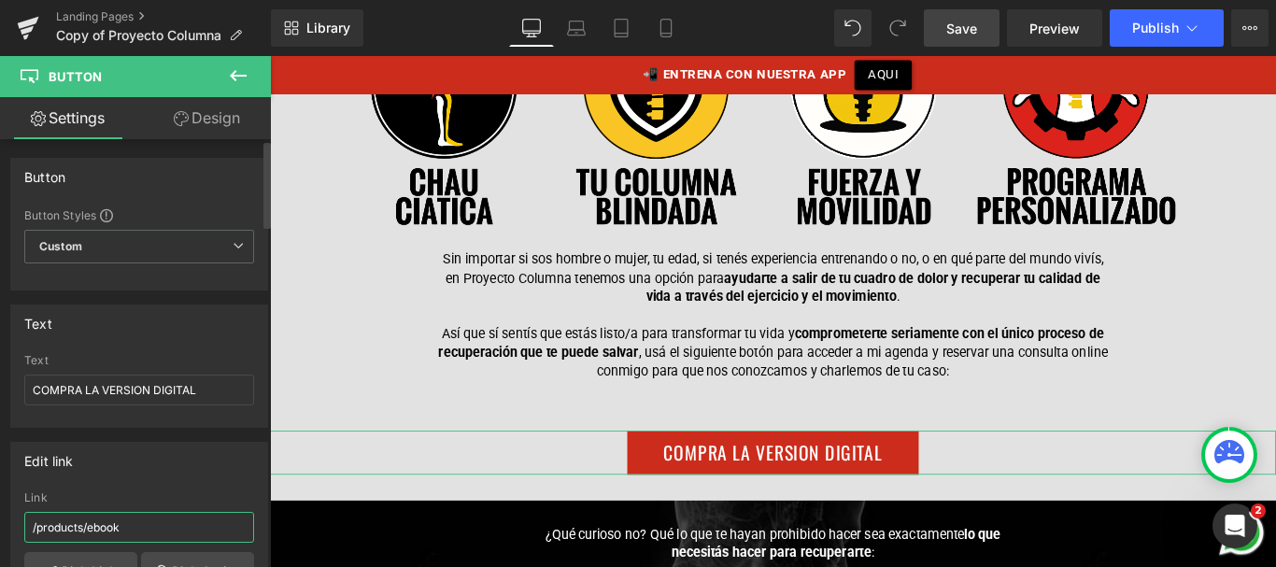
click at [97, 525] on input "/products/ebook" at bounding box center [139, 527] width 230 height 31
paste input "[URL][DOMAIN_NAME]"
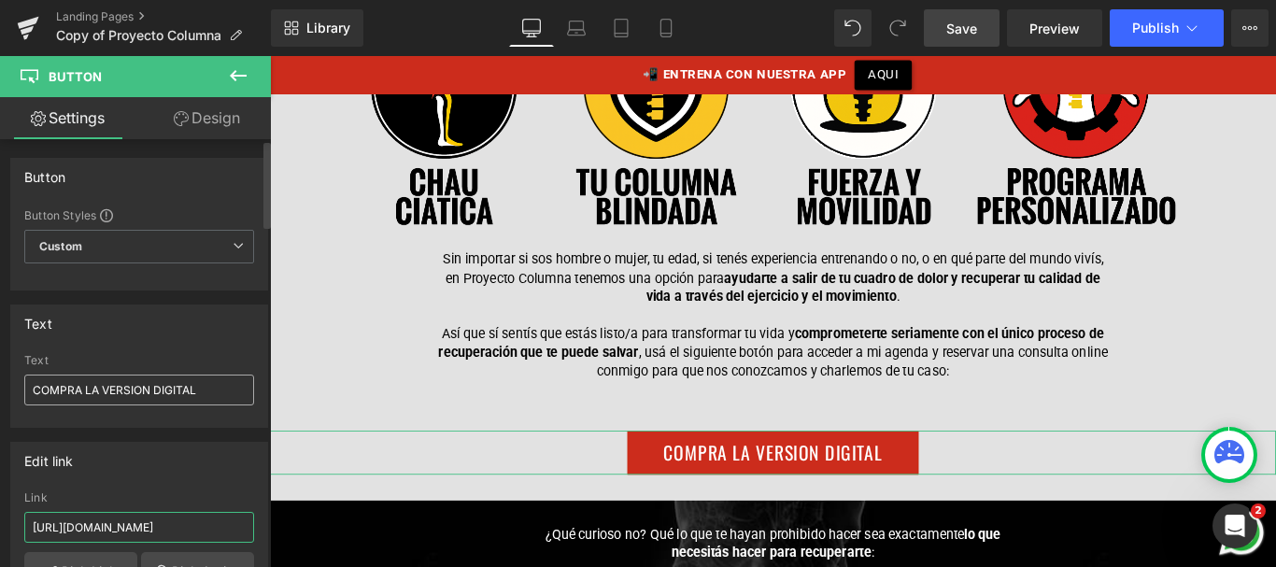
type input "[URL][DOMAIN_NAME]"
click at [114, 380] on input "COMPRA LA VERSION DIGITAL" at bounding box center [139, 390] width 230 height 31
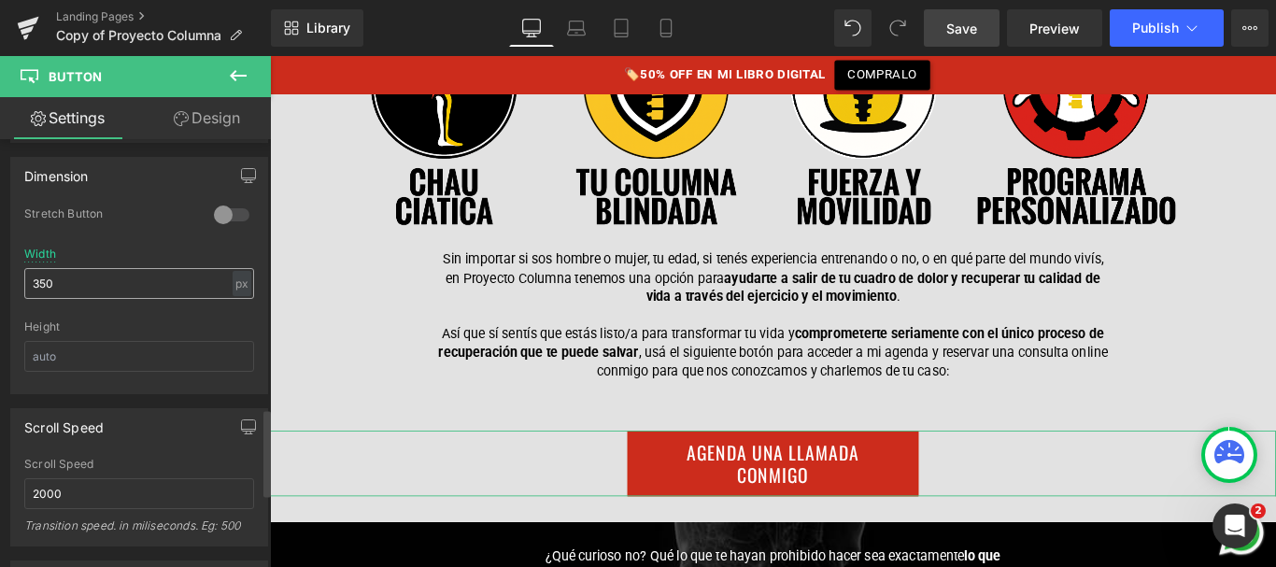
scroll to position [1320, 0]
type input "AGENDA UNA LLAMADA CONMIGO"
click at [31, 282] on input "350" at bounding box center [139, 282] width 230 height 31
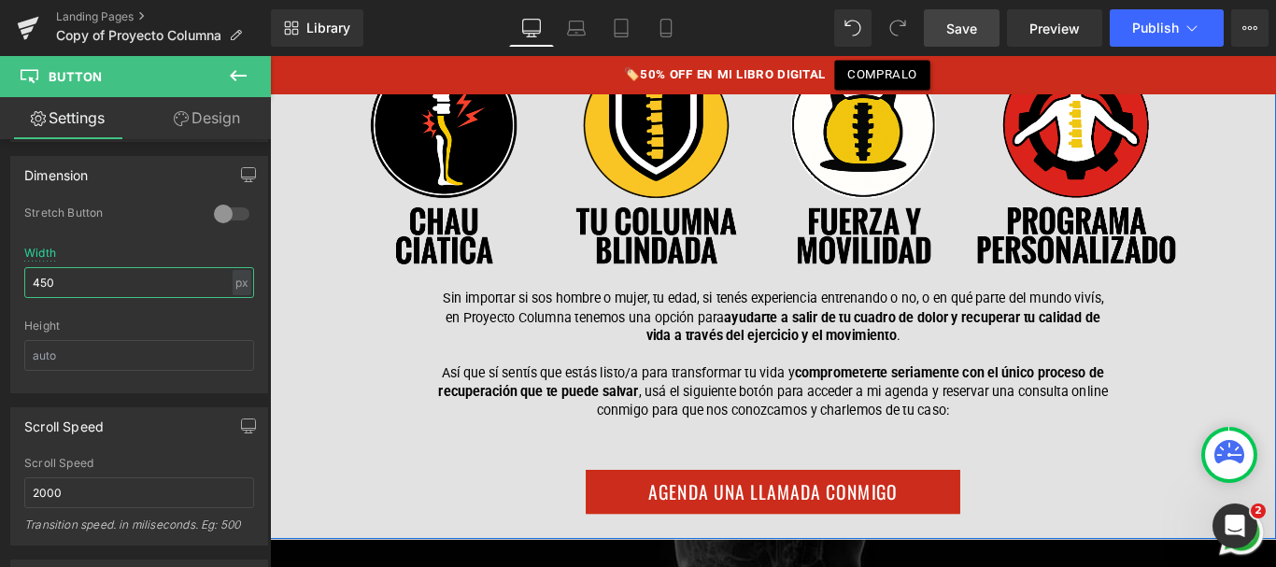
scroll to position [16828, 0]
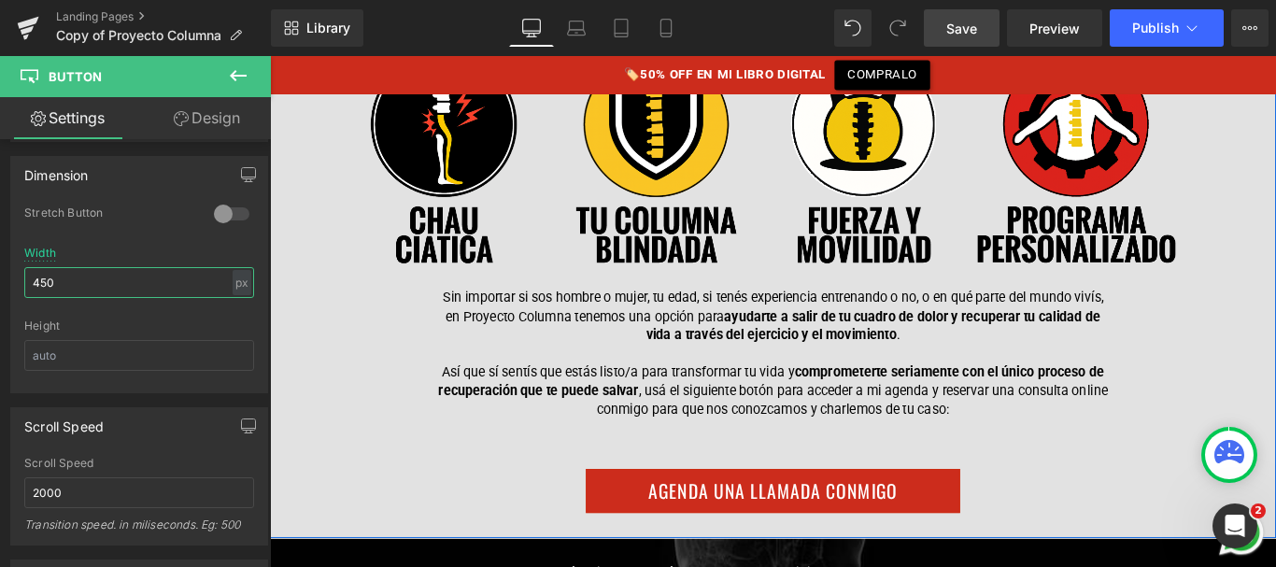
type input "450"
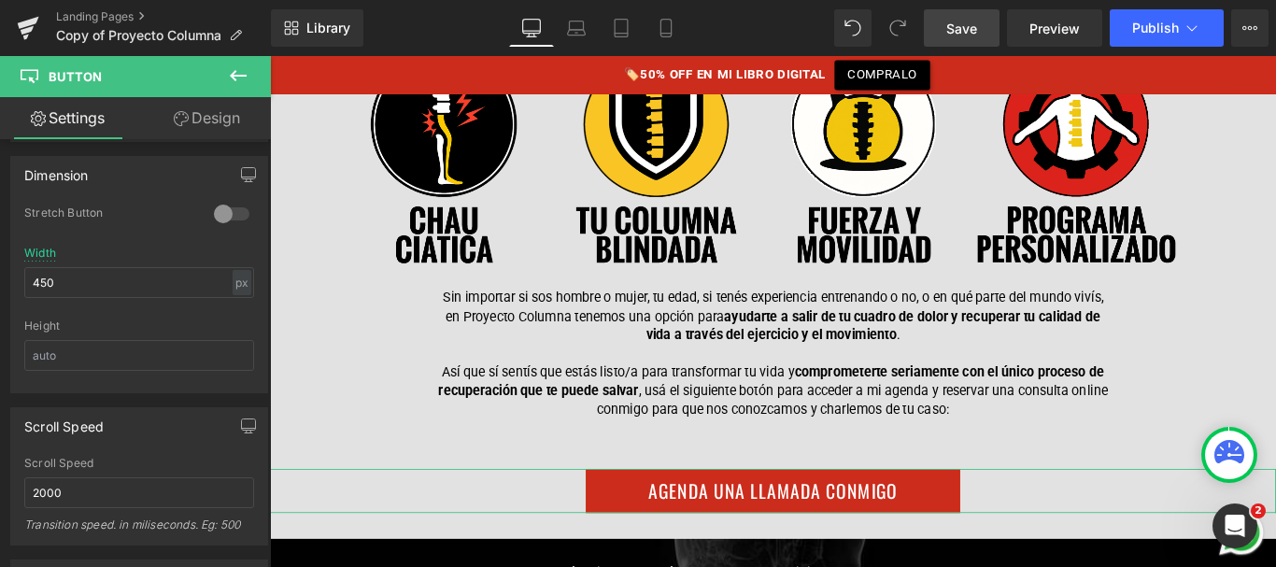
click at [216, 130] on link "Design" at bounding box center [206, 118] width 135 height 42
click at [0, 0] on div "Spacing" at bounding box center [0, 0] width 0 height 0
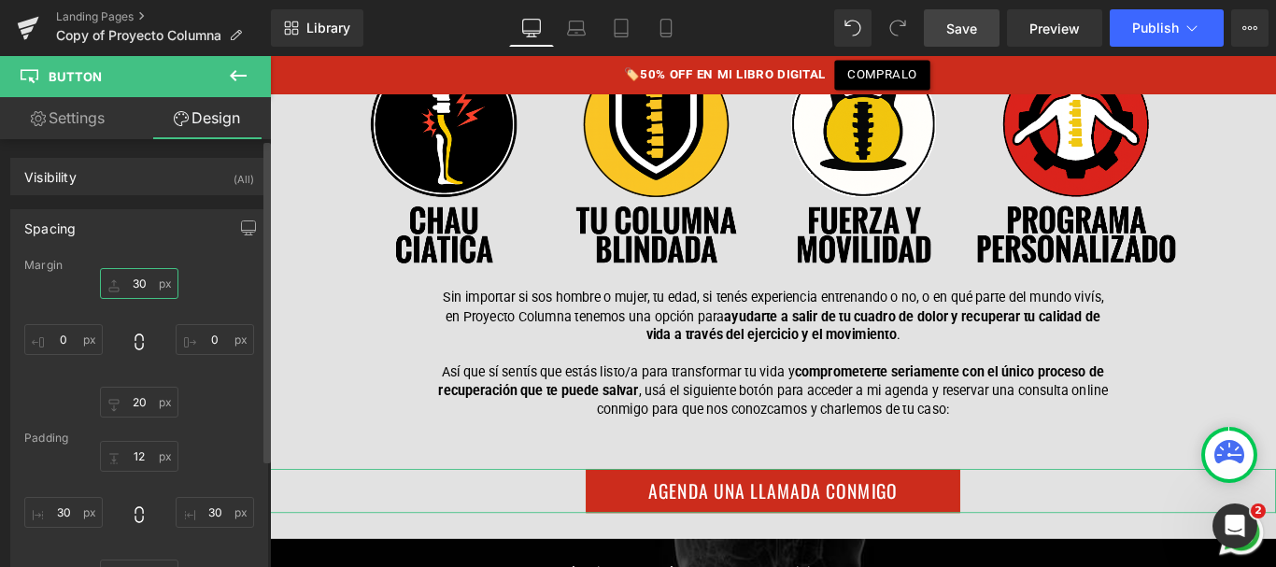
click at [138, 284] on input "text" at bounding box center [139, 283] width 78 height 31
type input "0"
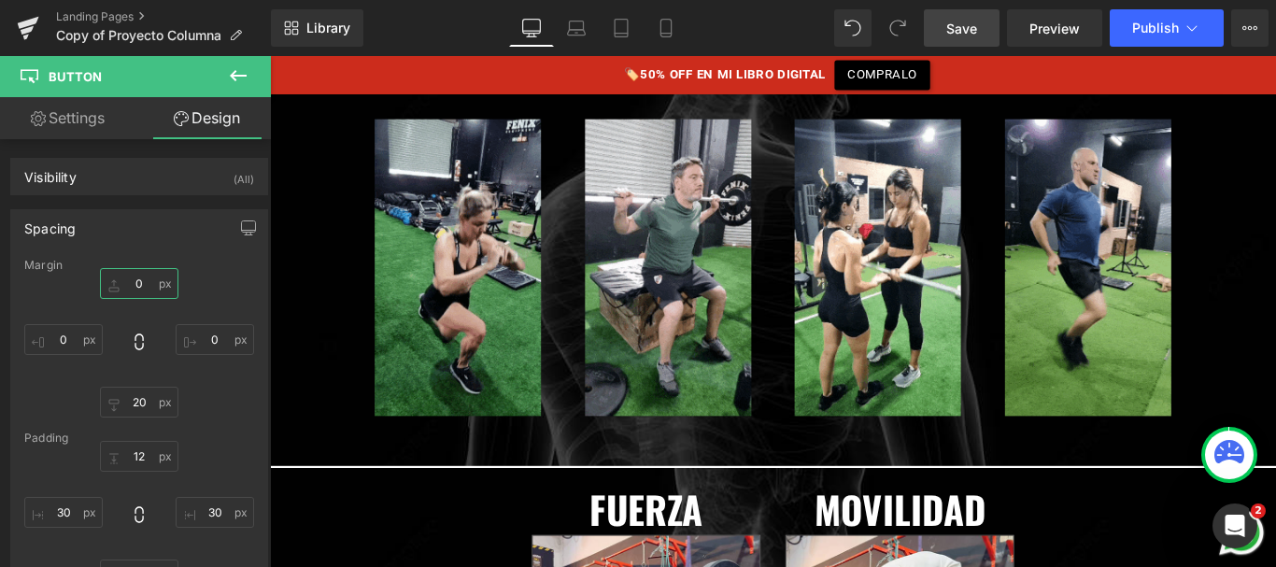
scroll to position [17372, 0]
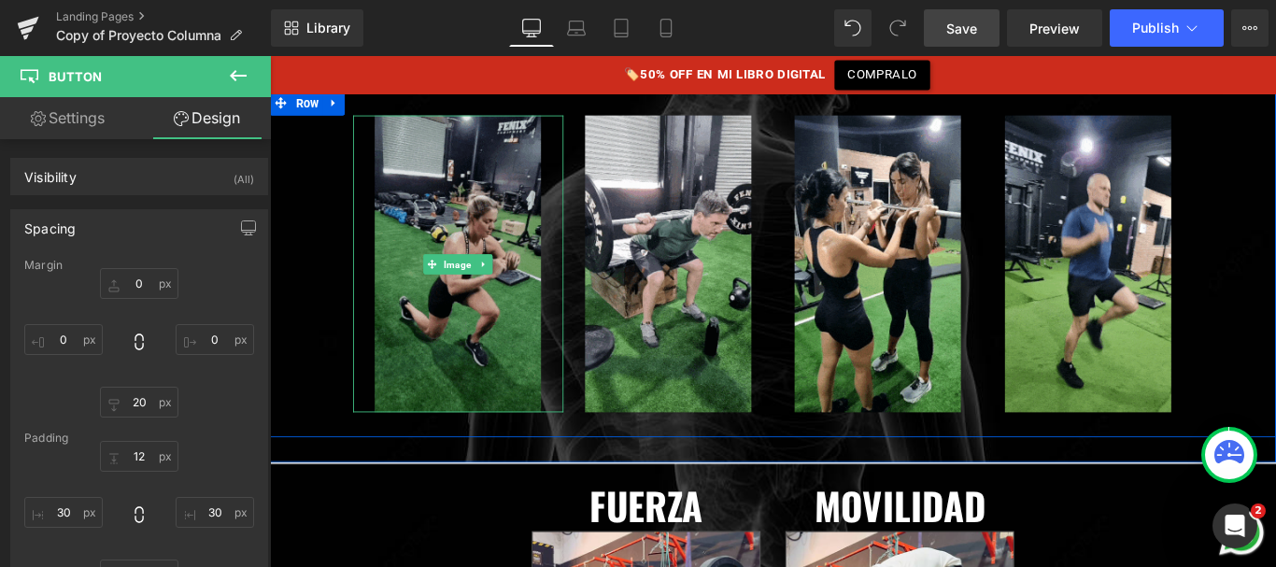
click at [518, 352] on img at bounding box center [481, 289] width 187 height 333
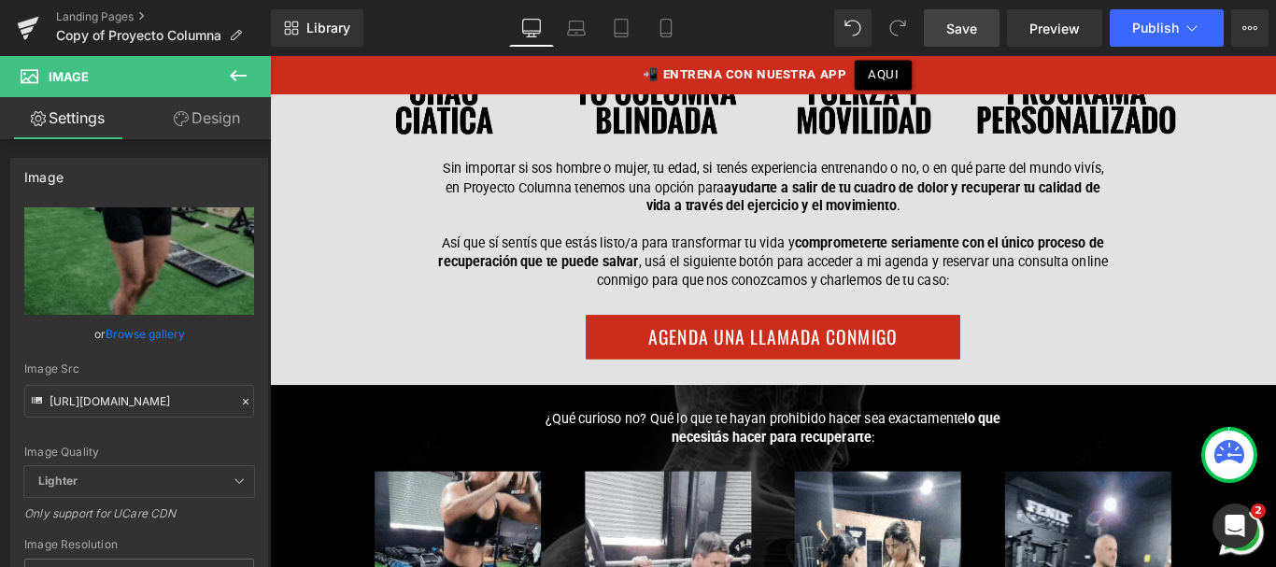
scroll to position [16969, 0]
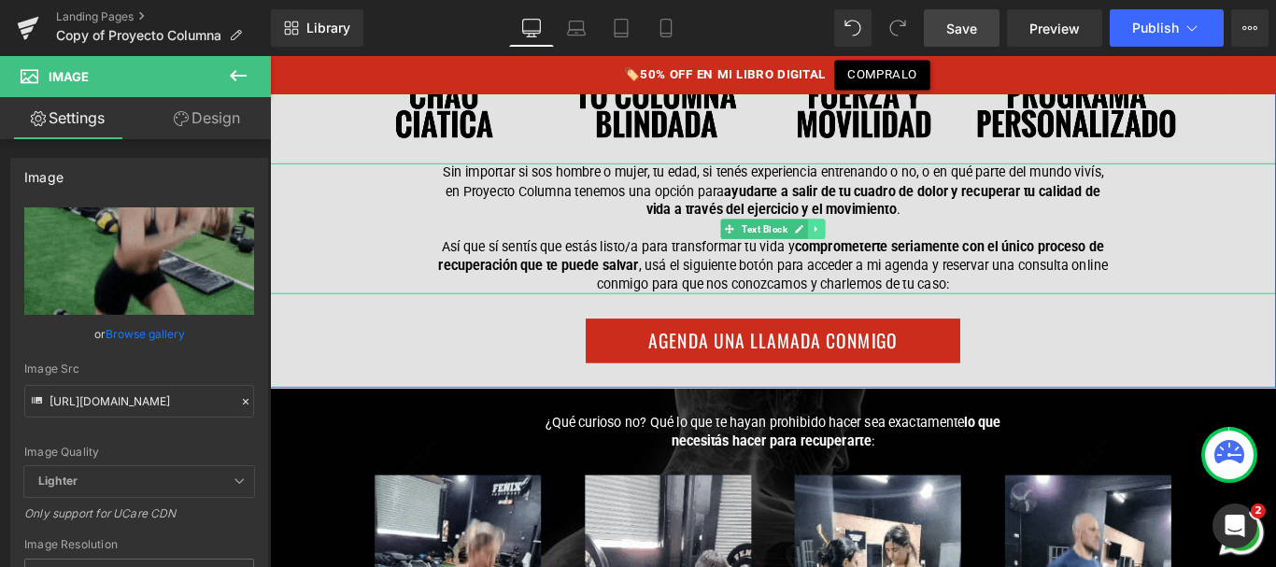
click at [884, 245] on icon at bounding box center [884, 250] width 10 height 11
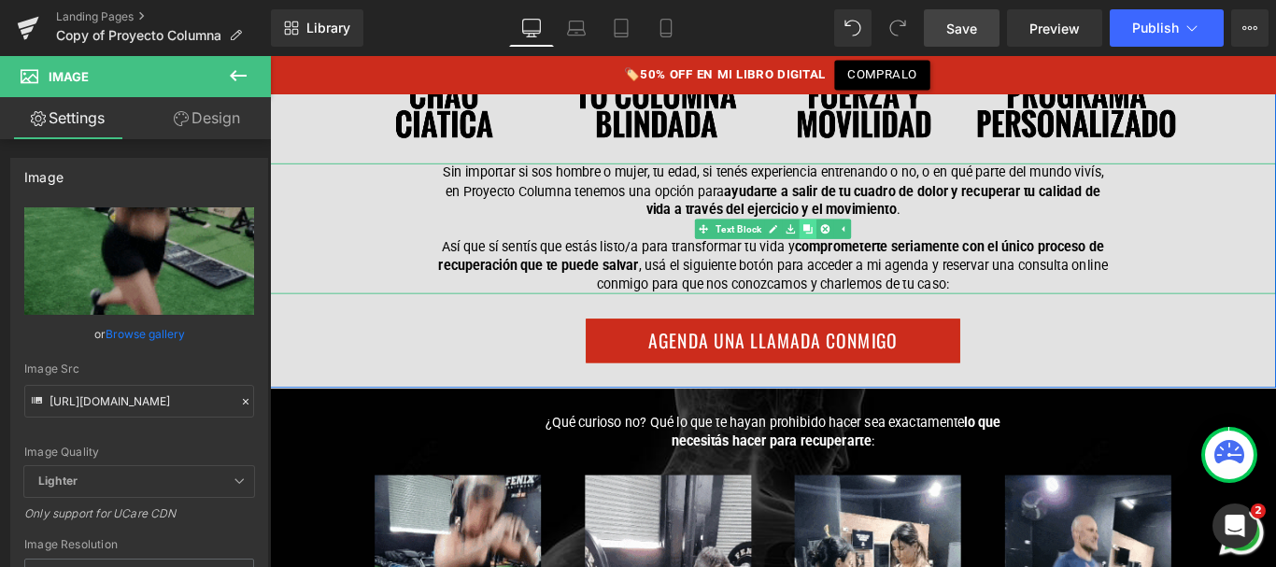
click at [870, 245] on icon at bounding box center [874, 250] width 10 height 11
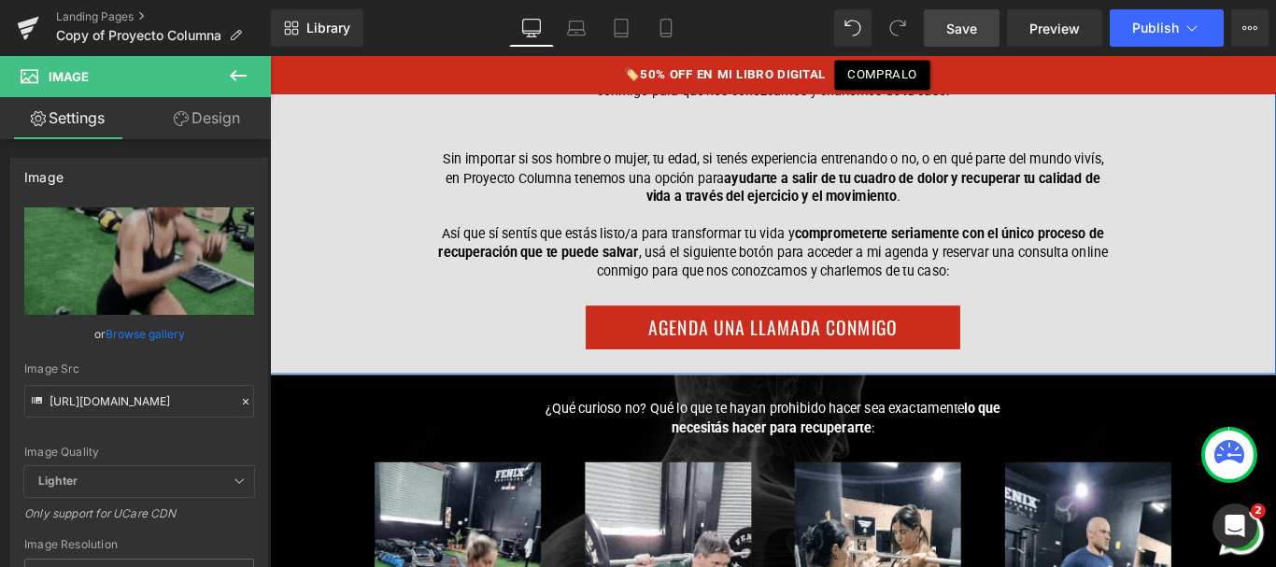
scroll to position [17194, 0]
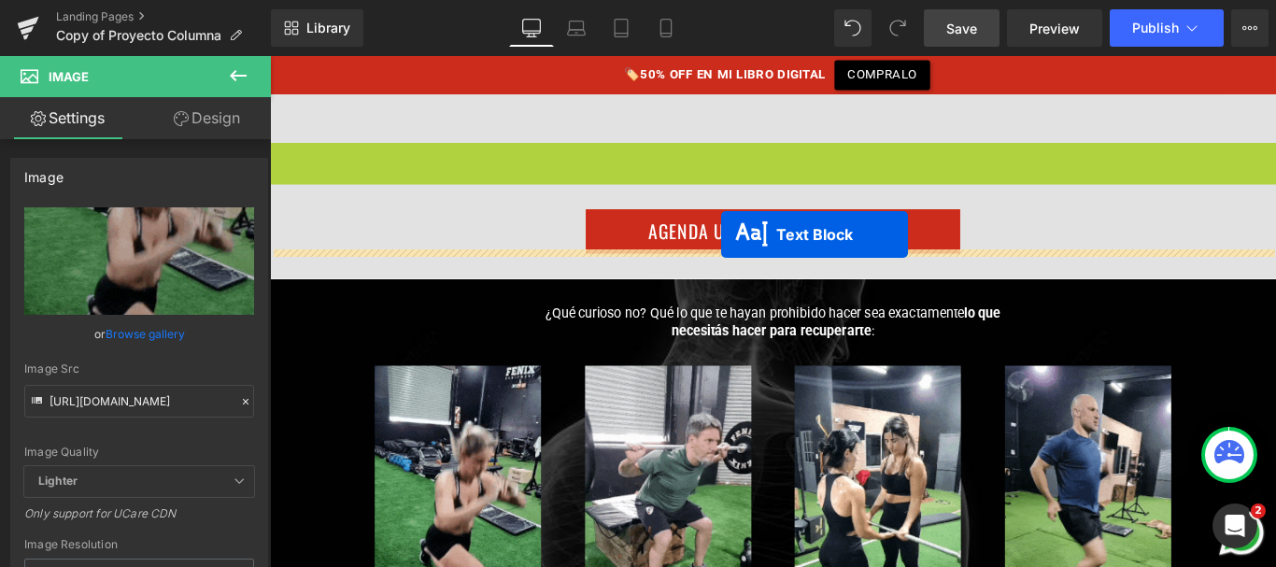
drag, startPoint x: 788, startPoint y: 209, endPoint x: 777, endPoint y: 257, distance: 48.9
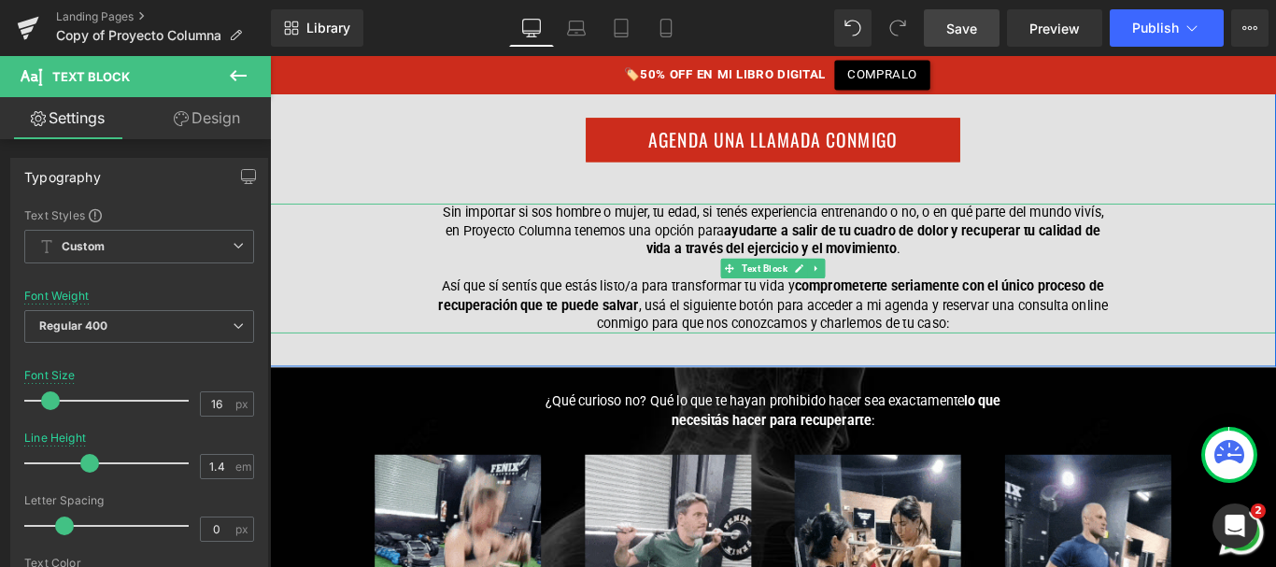
click at [711, 237] on p "Sin importar si sos hombre o mujer, tu edad, si tenés experiencia entrenando o …" at bounding box center [835, 253] width 757 height 63
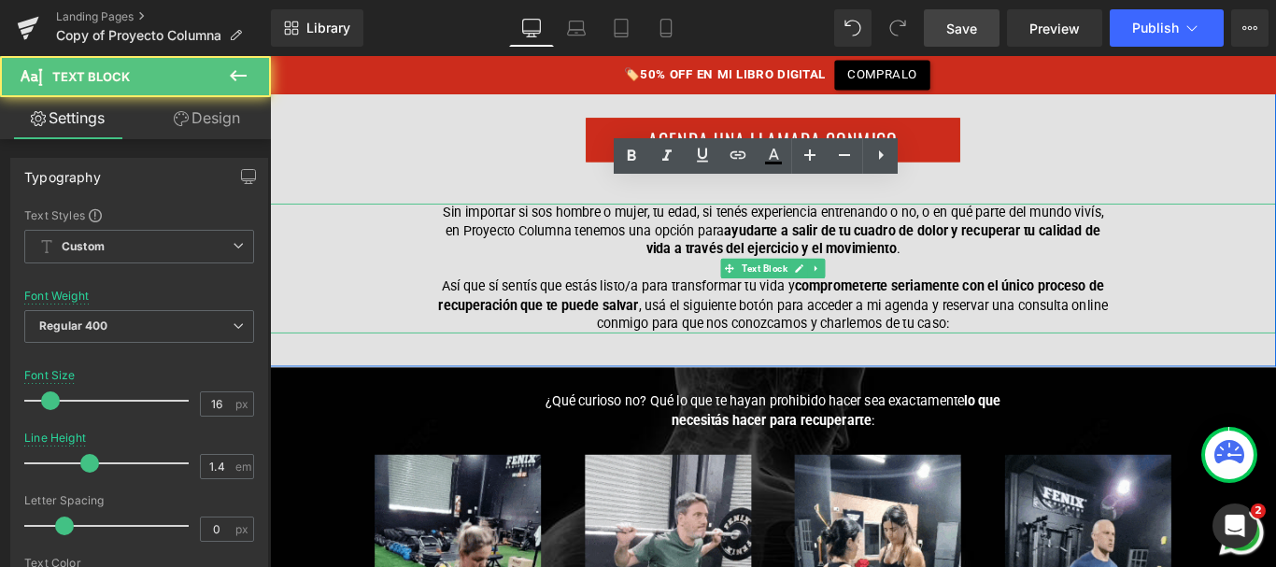
click at [711, 237] on p "Sin importar si sos hombre o mujer, tu edad, si tenés experiencia entrenando o …" at bounding box center [835, 253] width 757 height 63
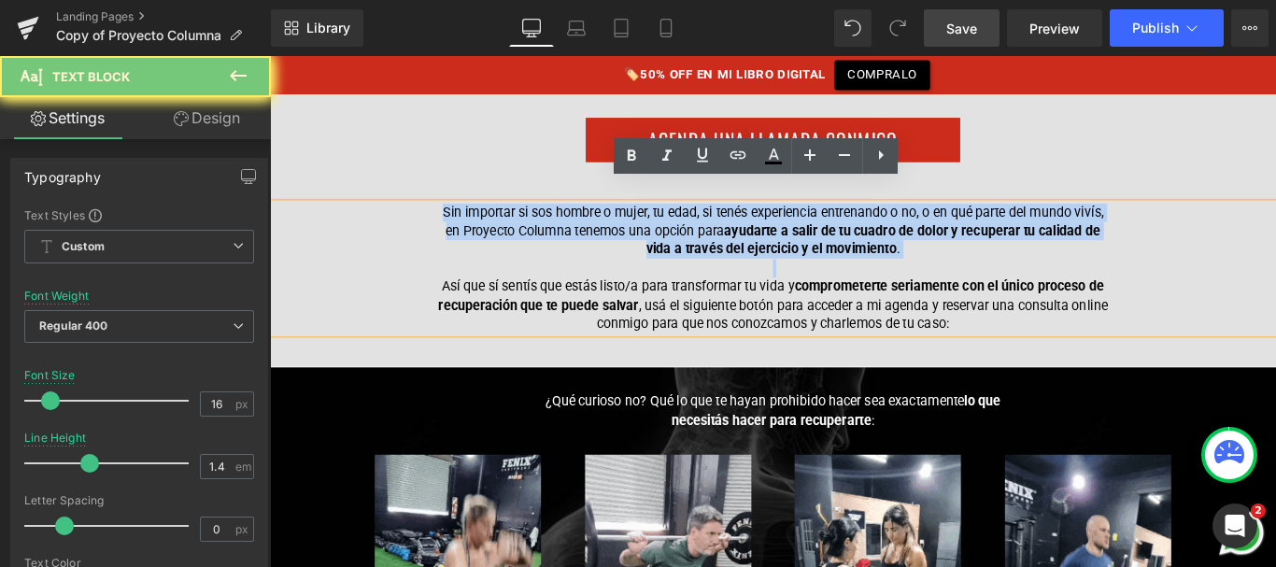
click at [711, 237] on p "Sin importar si sos hombre o mujer, tu edad, si tenés experiencia entrenando o …" at bounding box center [835, 253] width 757 height 63
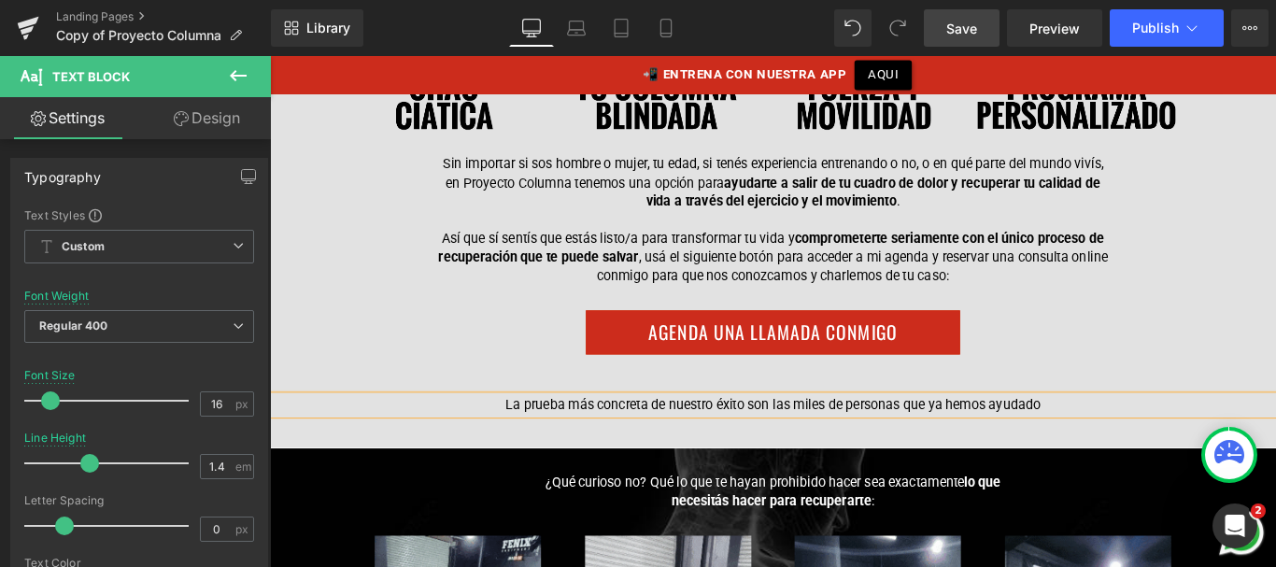
scroll to position [16979, 0]
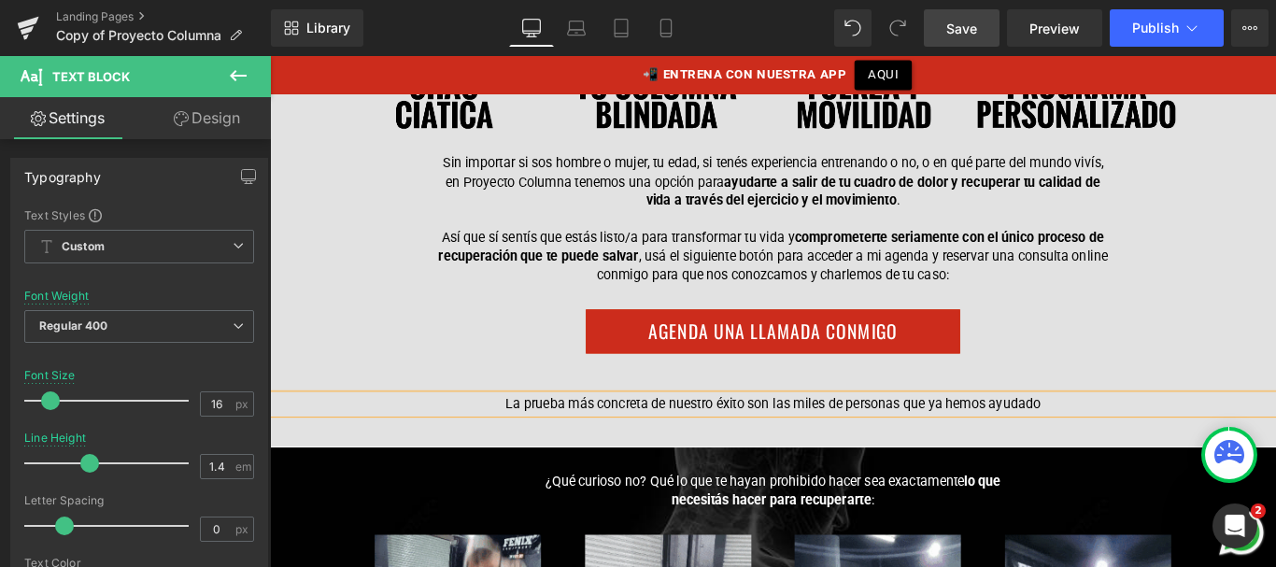
drag, startPoint x: 1481, startPoint y: 59, endPoint x: 788, endPoint y: 226, distance: 712.9
click at [788, 226] on div "Sin importar si sos hombre o mujer, tu edad, si tenés experiencia entrenando o …" at bounding box center [835, 239] width 1130 height 147
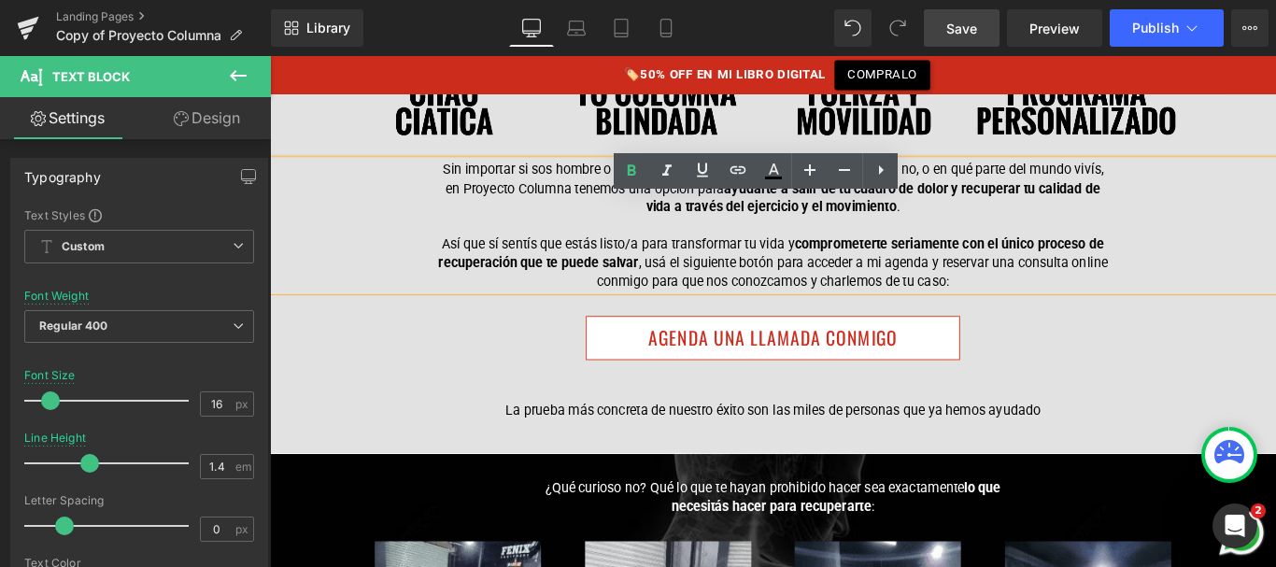
scroll to position [16994, 0]
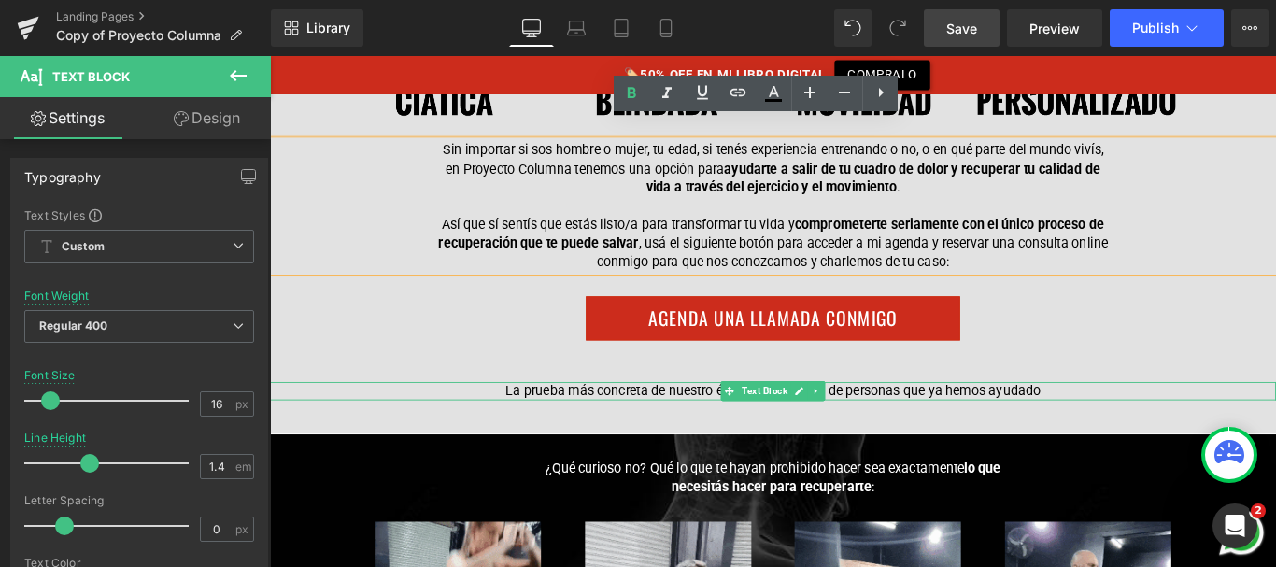
click at [709, 422] on p "La prueba más concreta de nuestro éxito son las miles de personas que ya hemos …" at bounding box center [835, 432] width 757 height 21
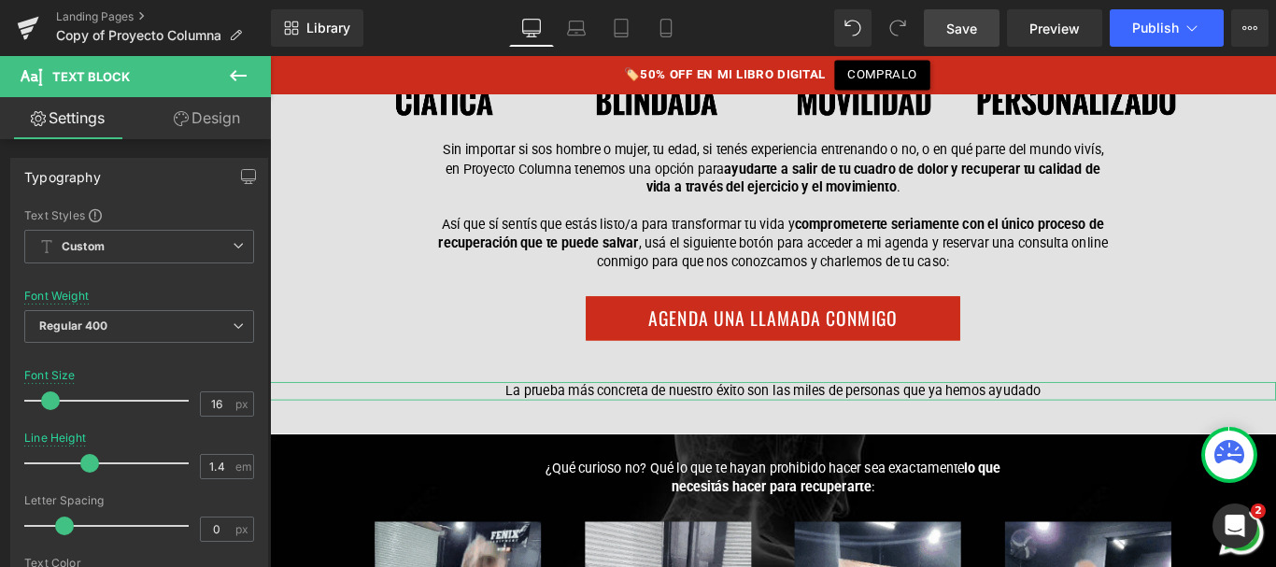
click at [209, 118] on link "Design" at bounding box center [206, 118] width 135 height 42
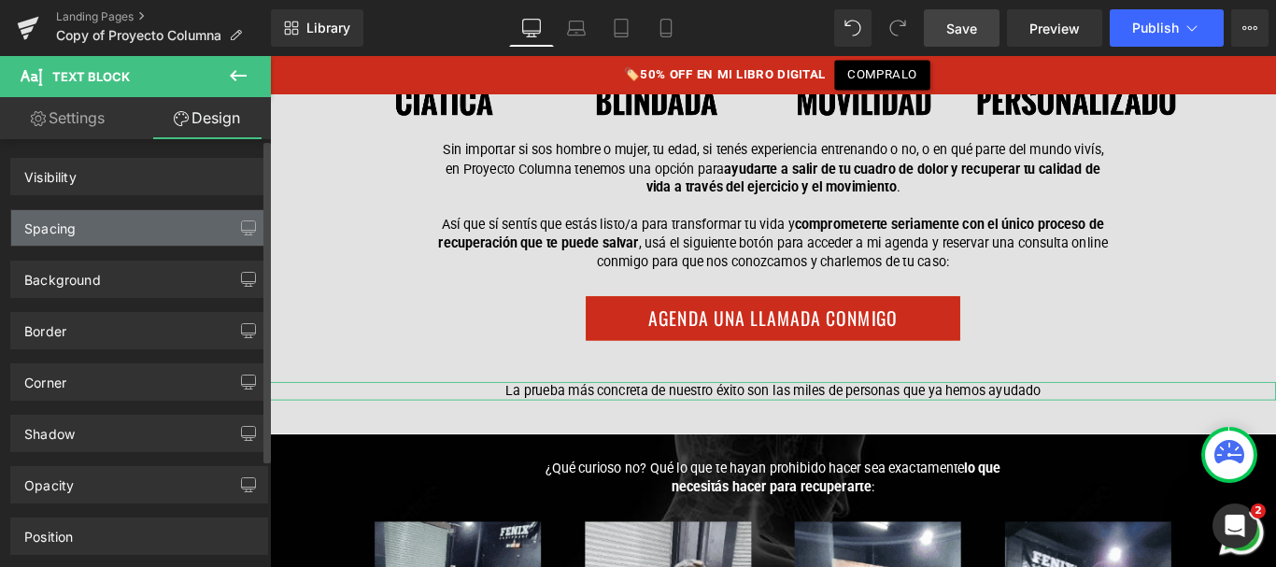
click at [130, 213] on div "Spacing" at bounding box center [139, 227] width 256 height 35
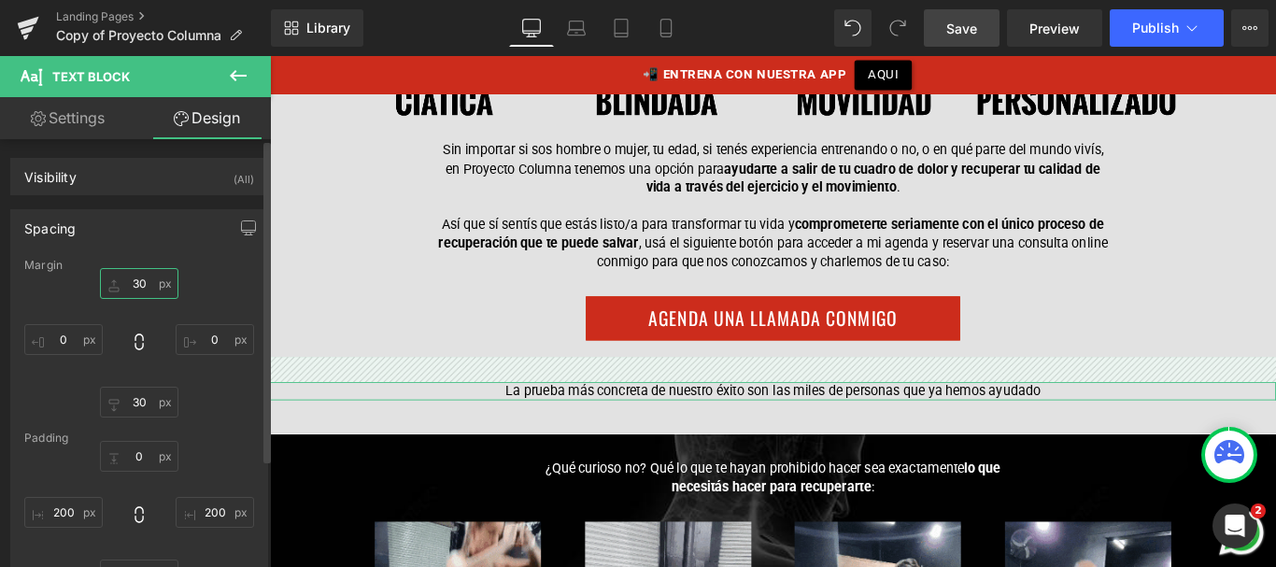
click at [133, 285] on input "text" at bounding box center [139, 283] width 78 height 31
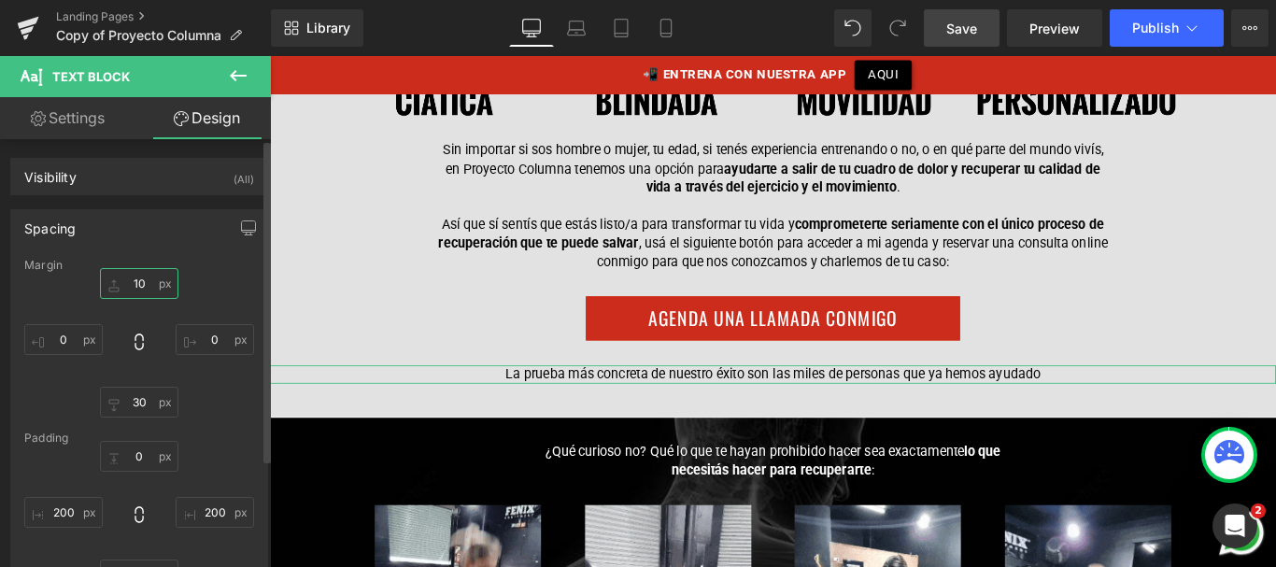
type input "1"
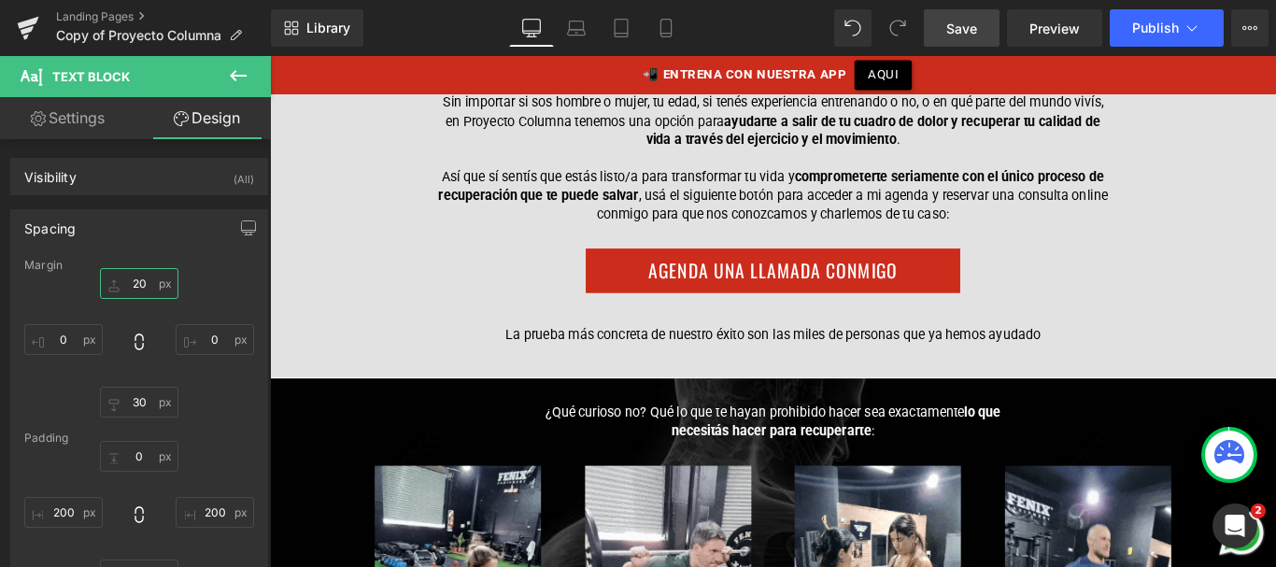
scroll to position [17045, 0]
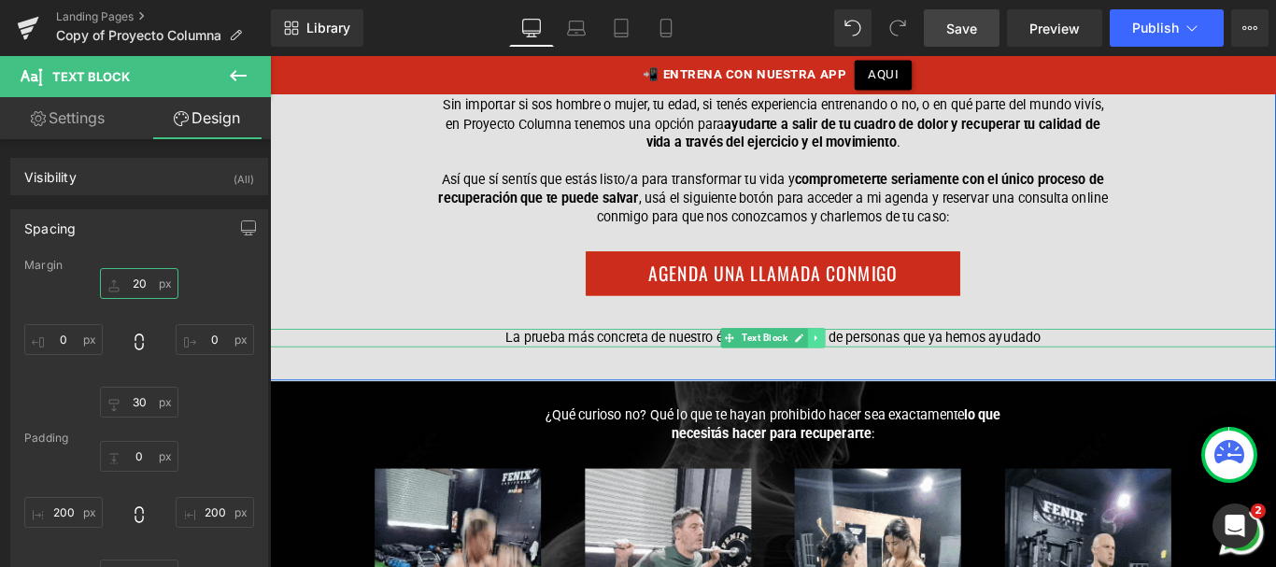
type input "20"
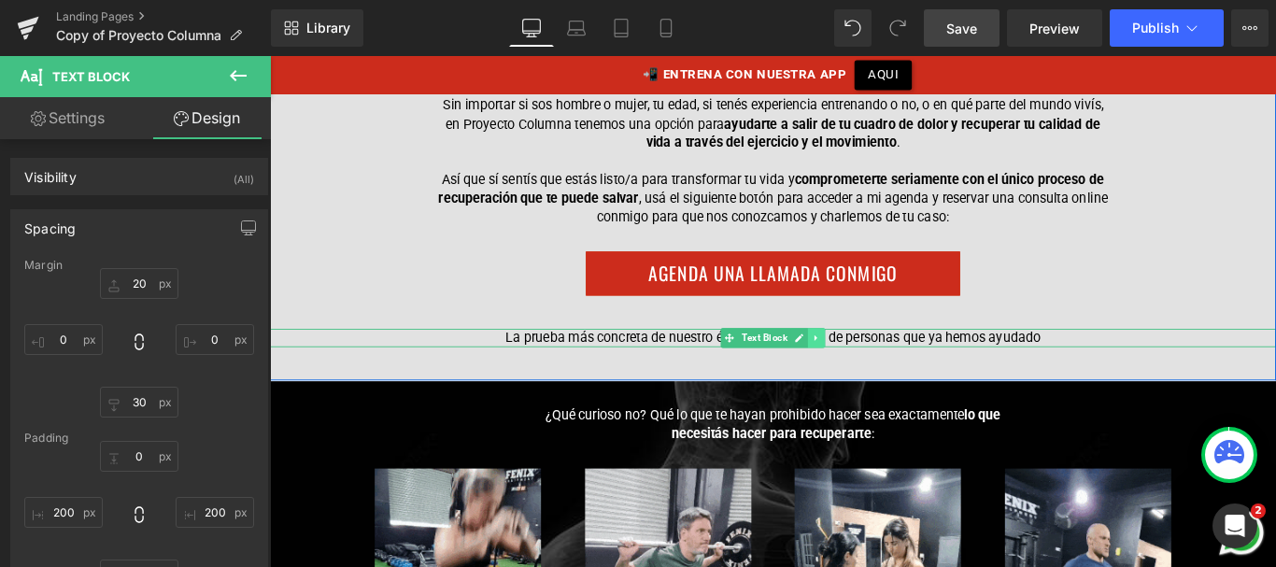
click at [880, 367] on icon at bounding box center [884, 372] width 10 height 11
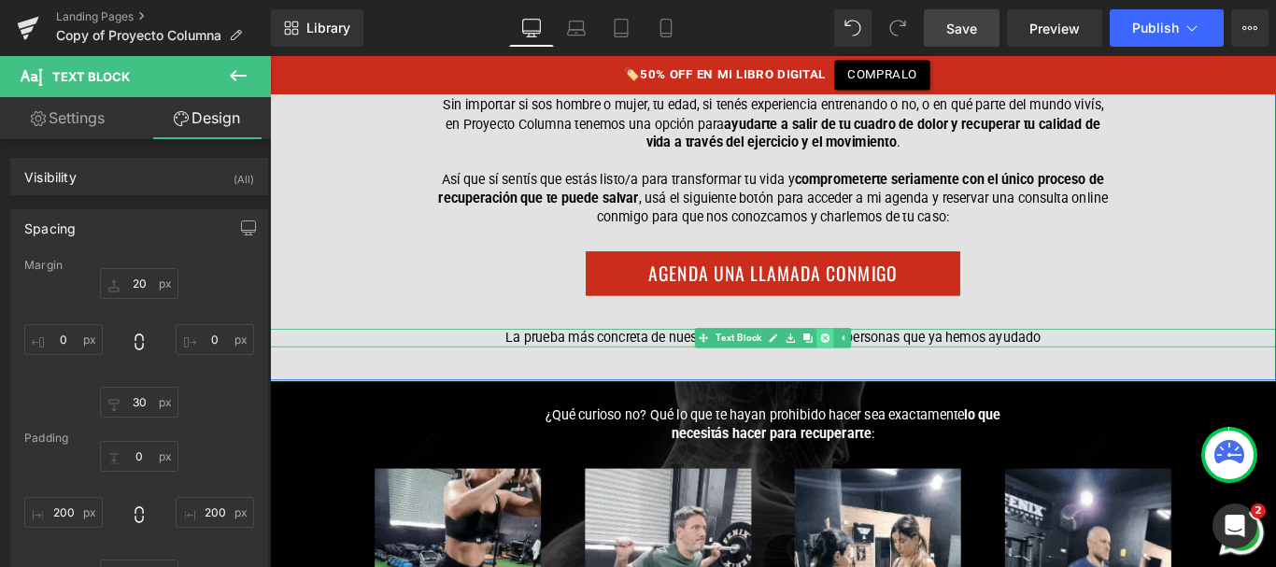
click at [896, 361] on link at bounding box center [894, 372] width 20 height 22
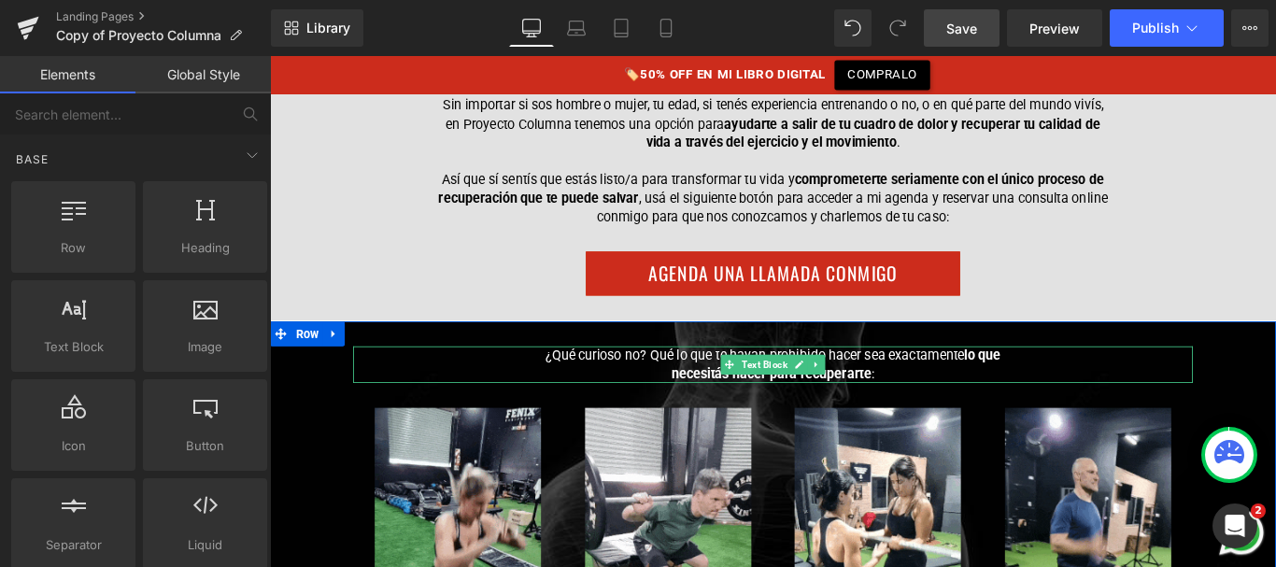
click at [715, 382] on p "¿Qué curioso no? Qué lo que te hayan prohibido hacer sea exactamente lo que nec…" at bounding box center [835, 403] width 570 height 42
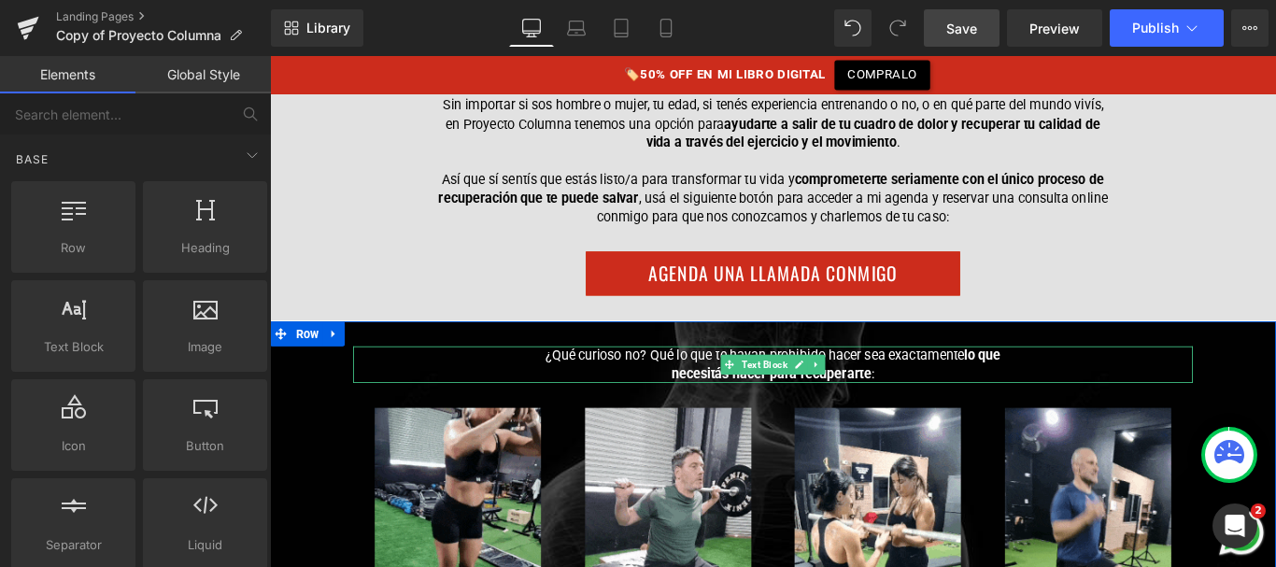
click at [715, 382] on p "¿Qué curioso no? Qué lo que te hayan prohibido hacer sea exactamente lo que nec…" at bounding box center [835, 403] width 570 height 42
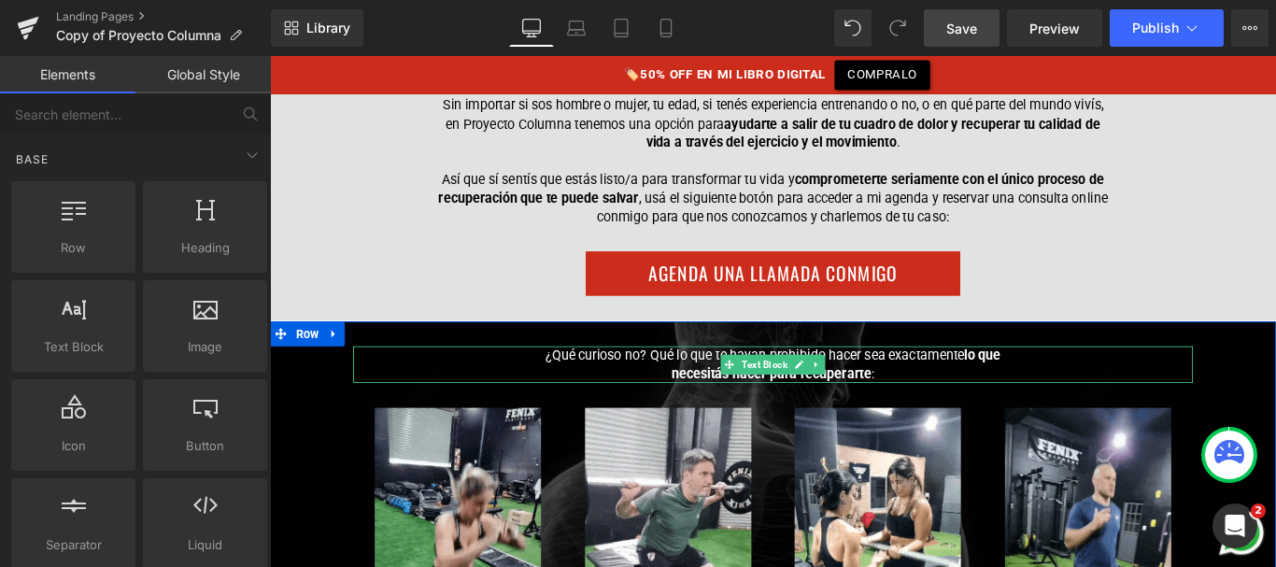
click at [715, 382] on p "¿Qué curioso no? Qué lo que te hayan prohibido hacer sea exactamente lo que nec…" at bounding box center [835, 403] width 570 height 42
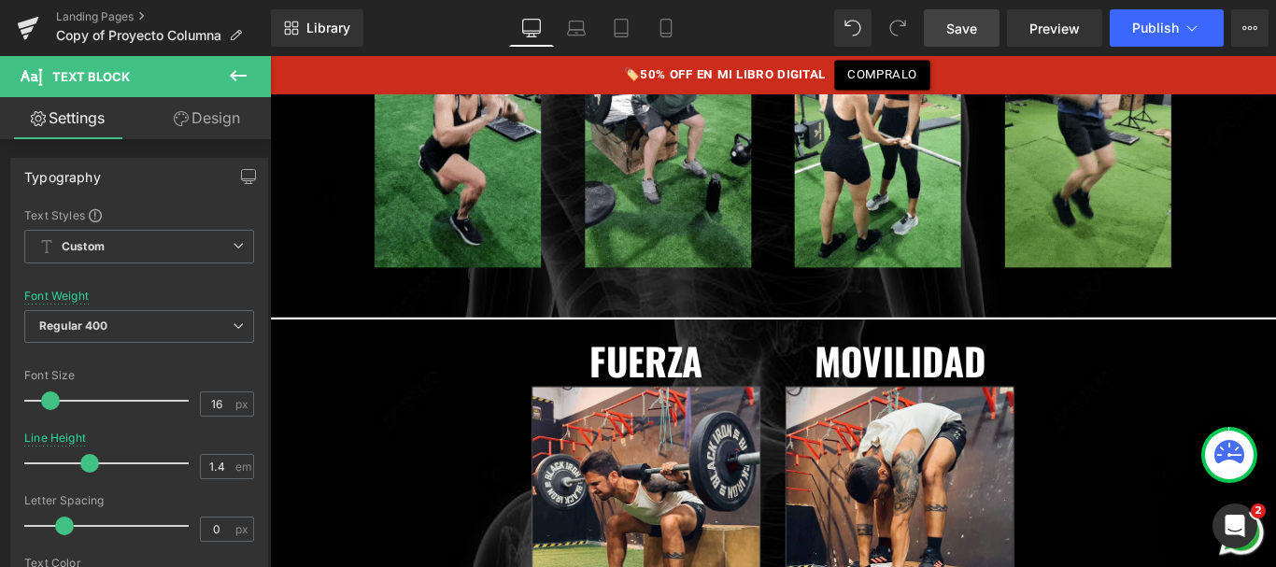
scroll to position [17550, 0]
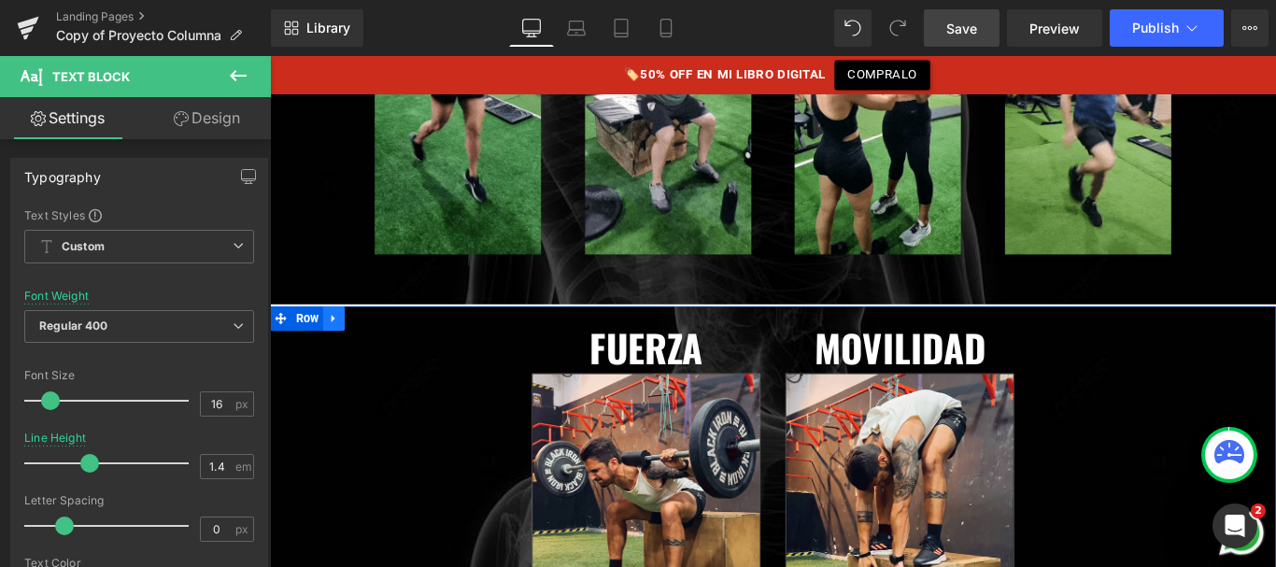
click at [342, 345] on icon at bounding box center [341, 352] width 13 height 14
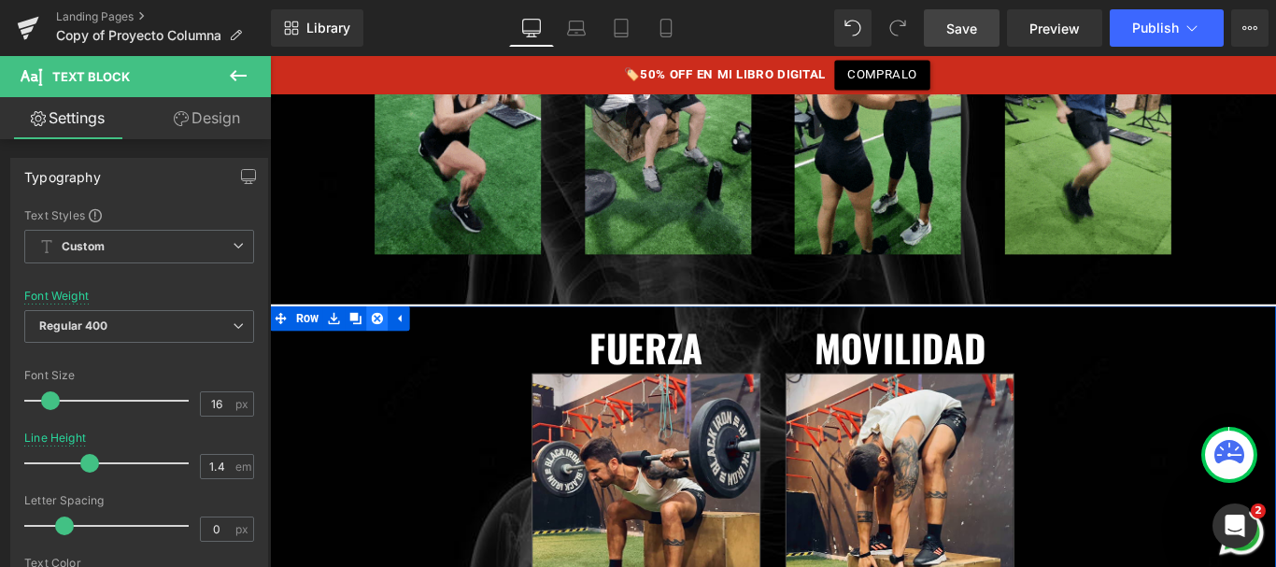
click at [387, 345] on icon at bounding box center [390, 351] width 13 height 13
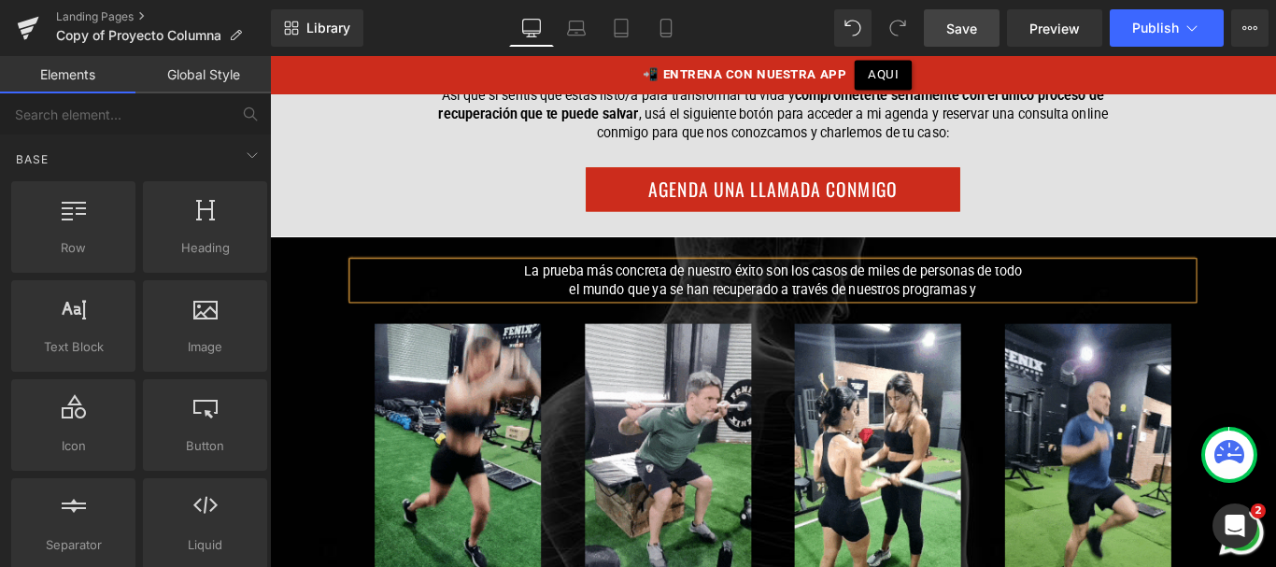
scroll to position [17135, 0]
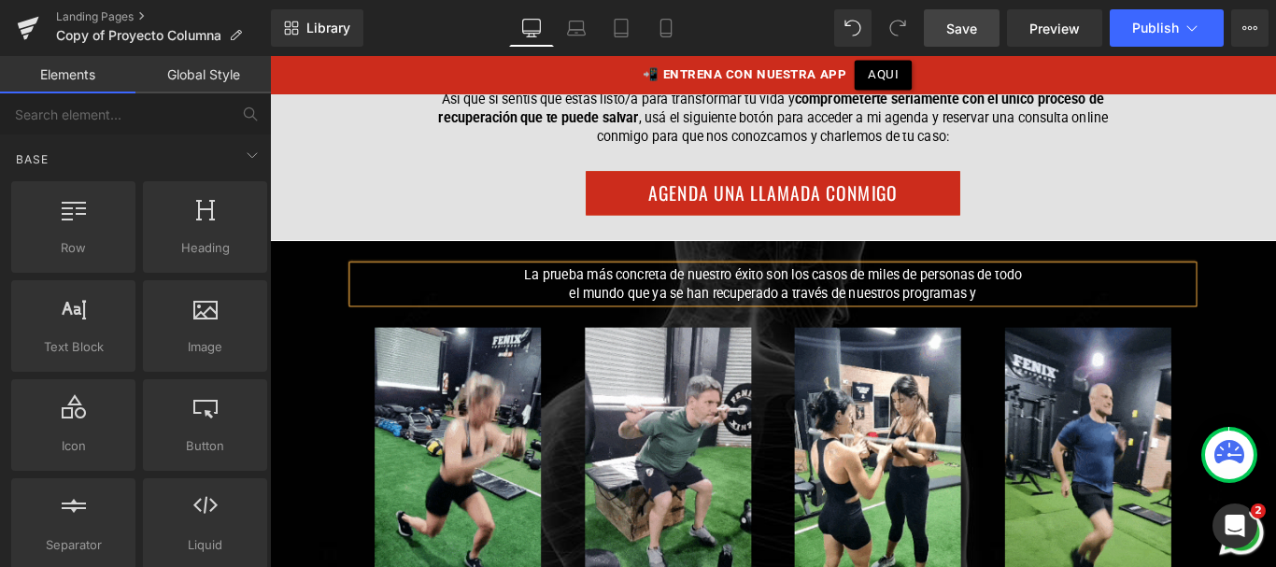
click at [300, 263] on div "La prueba más concreta de nuestro éxito son los casos de miles de personas de t…" at bounding box center [835, 507] width 1130 height 488
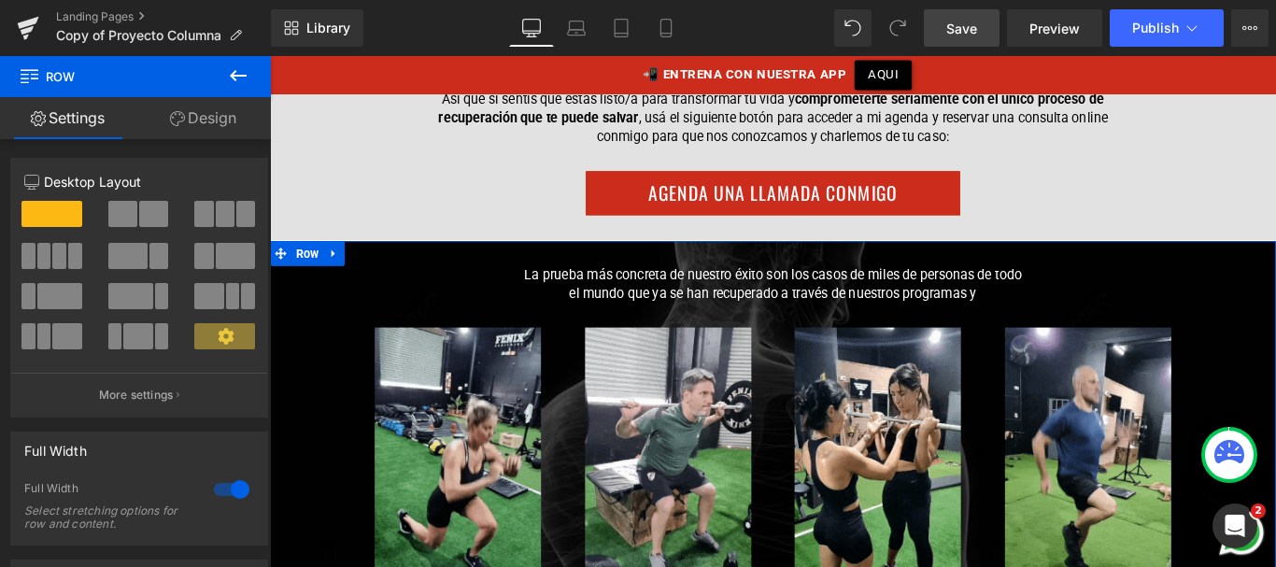
click at [194, 121] on link "Design" at bounding box center [202, 118] width 135 height 42
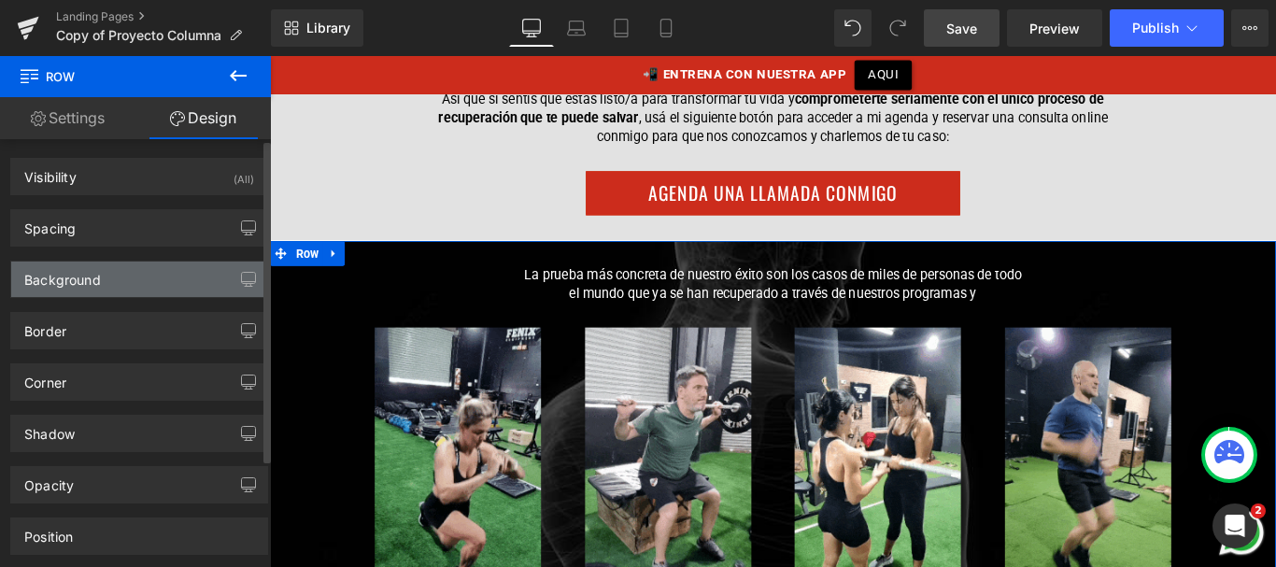
click at [154, 276] on div "Background" at bounding box center [139, 279] width 256 height 35
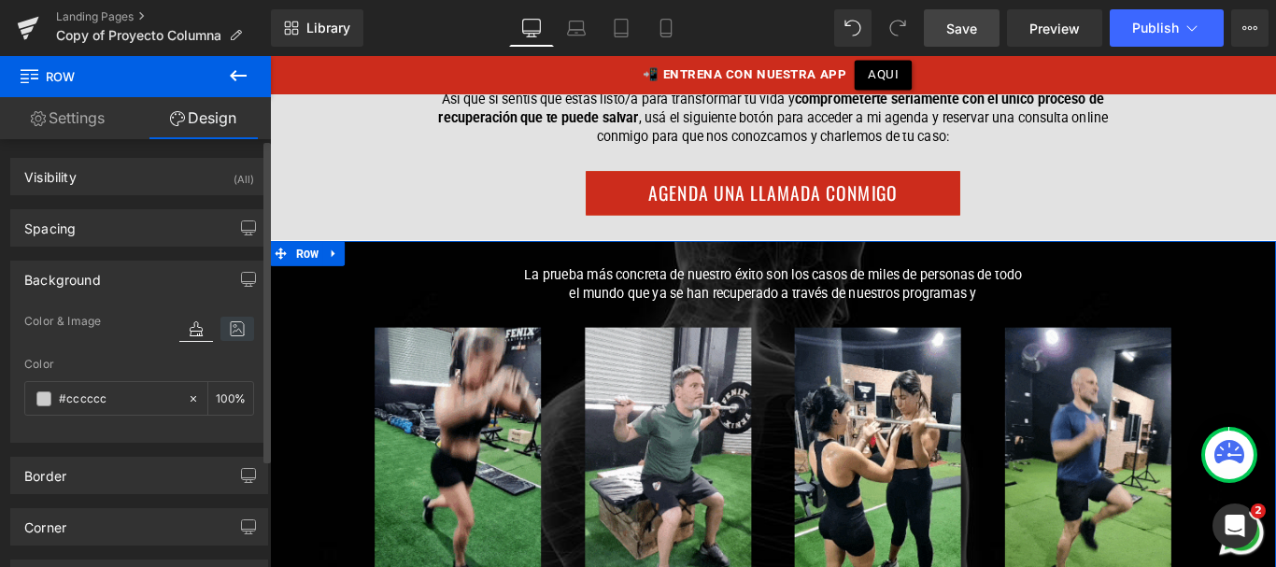
click at [231, 318] on icon at bounding box center [237, 329] width 34 height 24
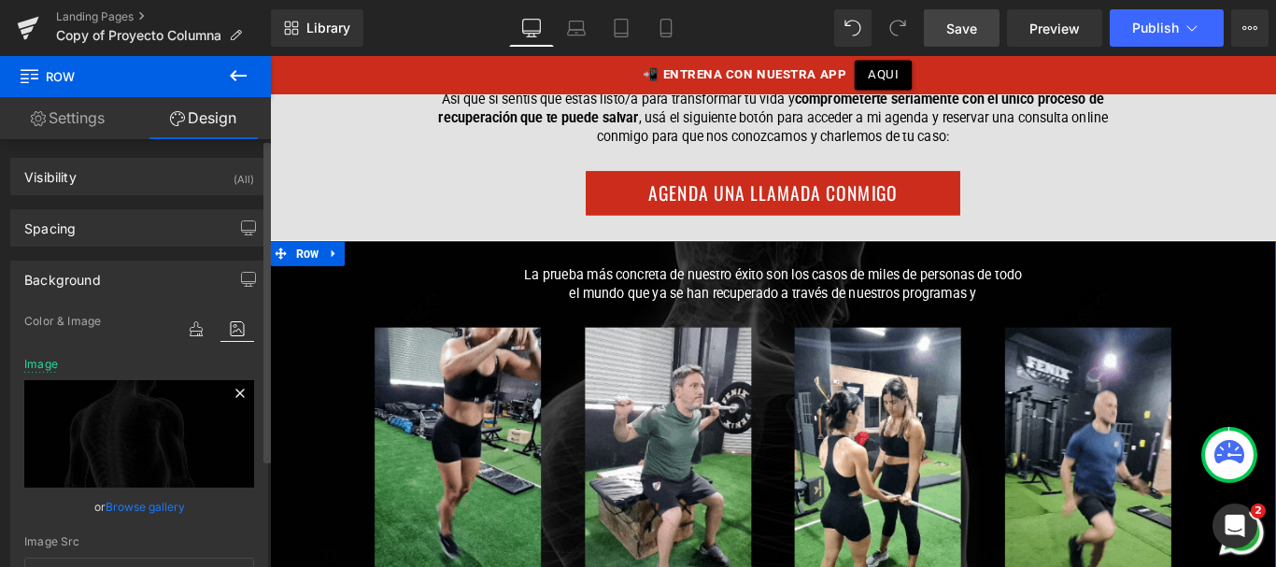
click at [229, 386] on icon at bounding box center [240, 393] width 22 height 22
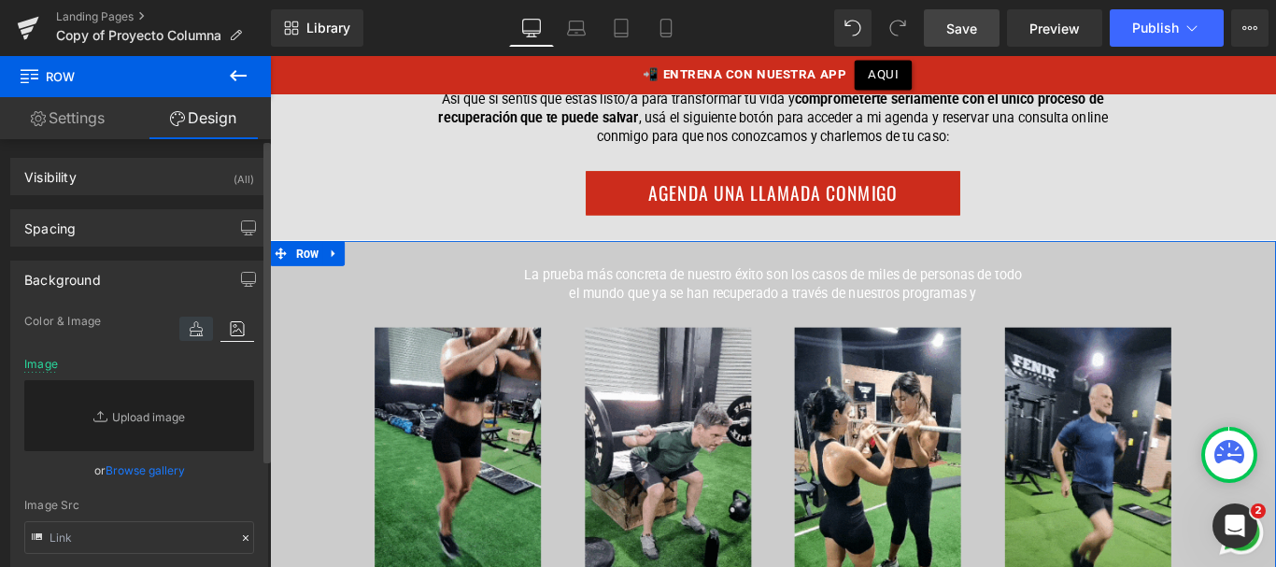
click at [191, 325] on icon at bounding box center [196, 329] width 34 height 24
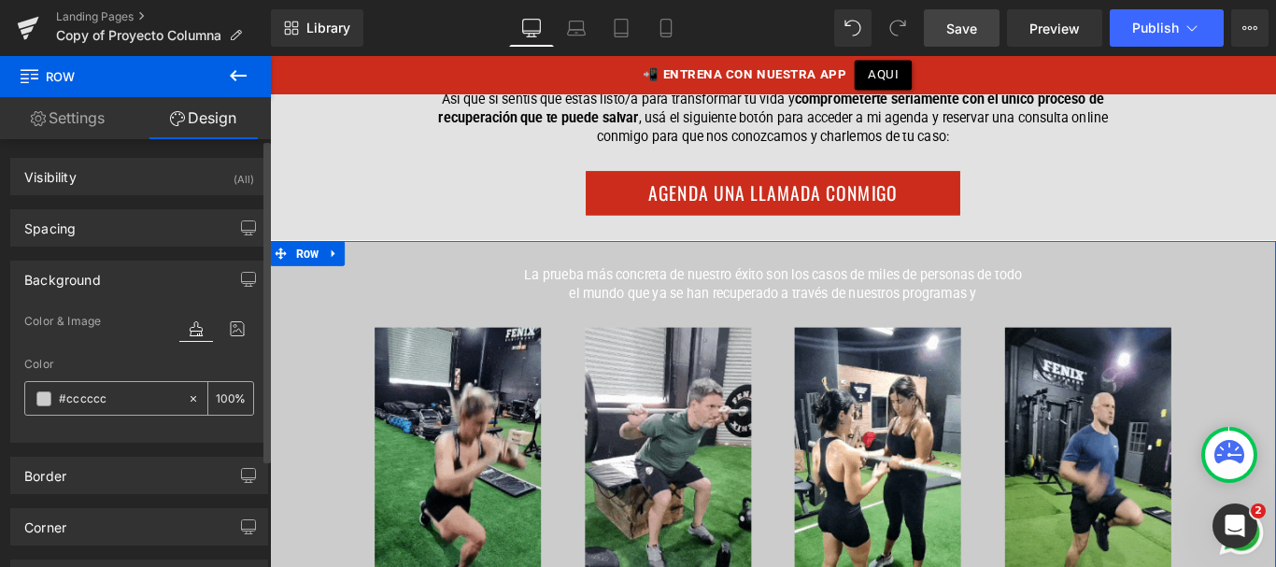
click at [124, 399] on input "text" at bounding box center [119, 399] width 120 height 21
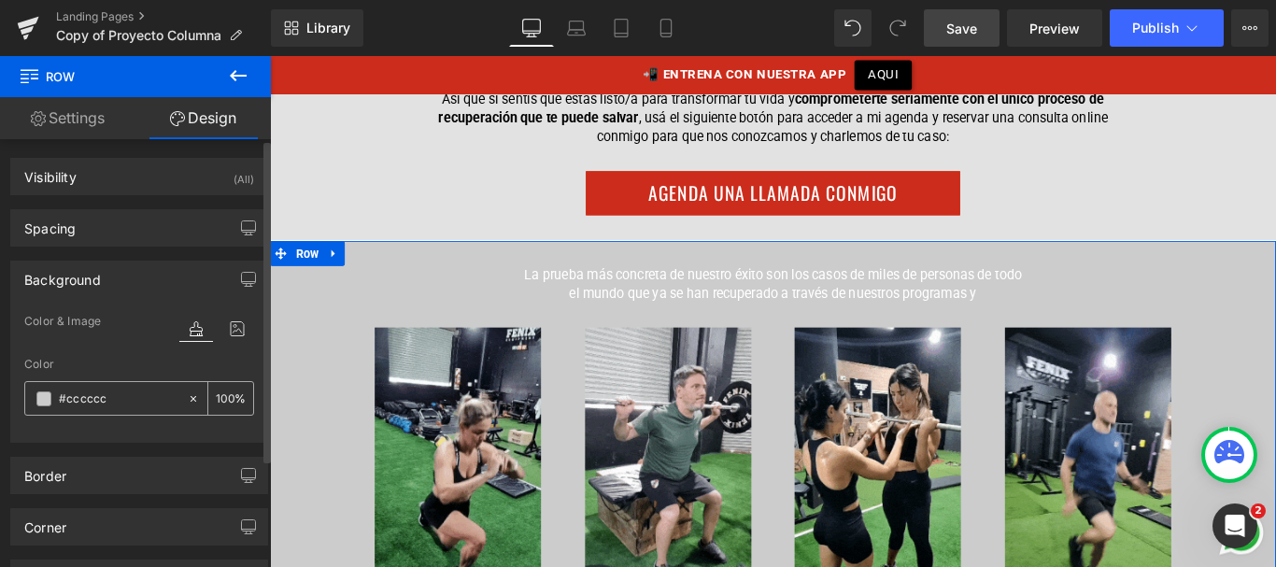
click at [124, 399] on input "text" at bounding box center [119, 399] width 120 height 21
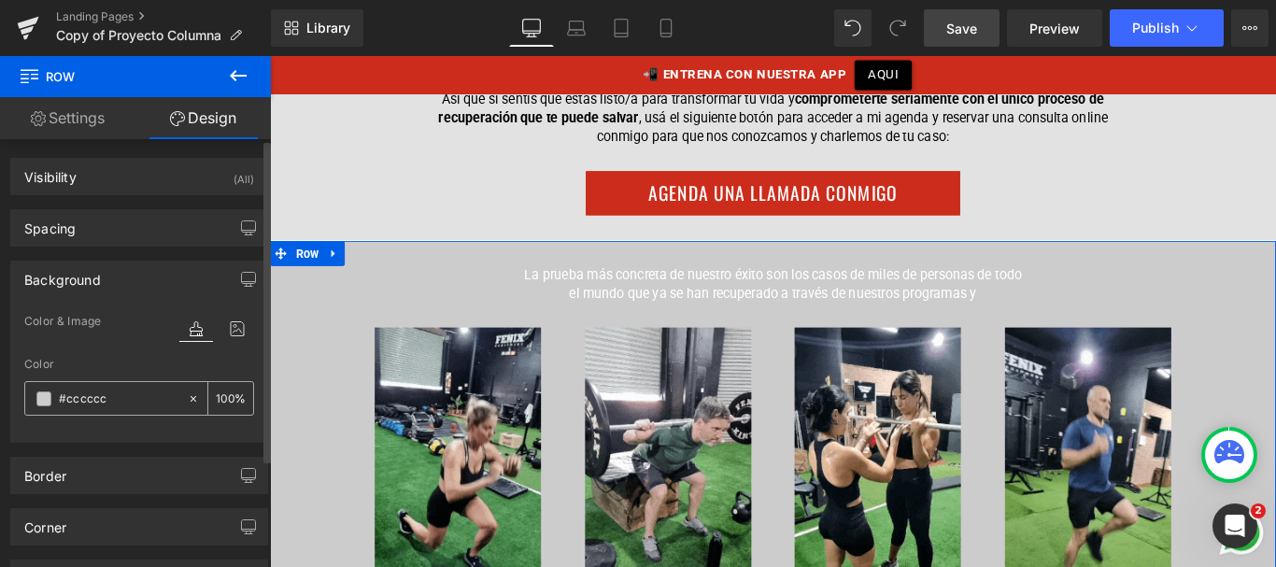
click at [124, 399] on input "text" at bounding box center [119, 399] width 120 height 21
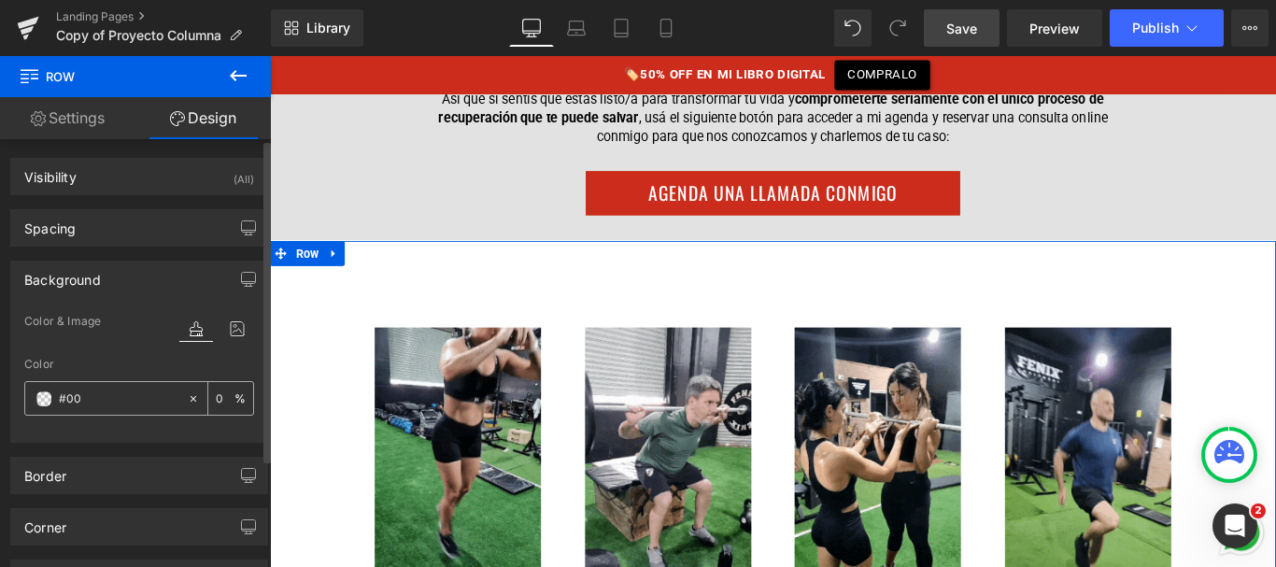
type input "#000"
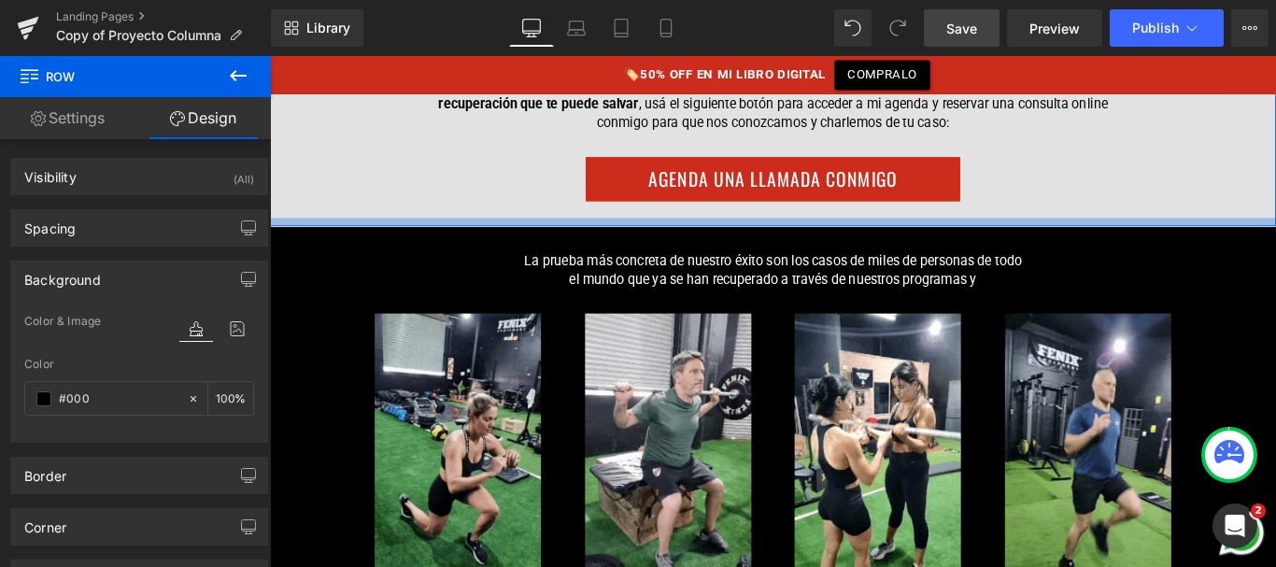
scroll to position [17167, 0]
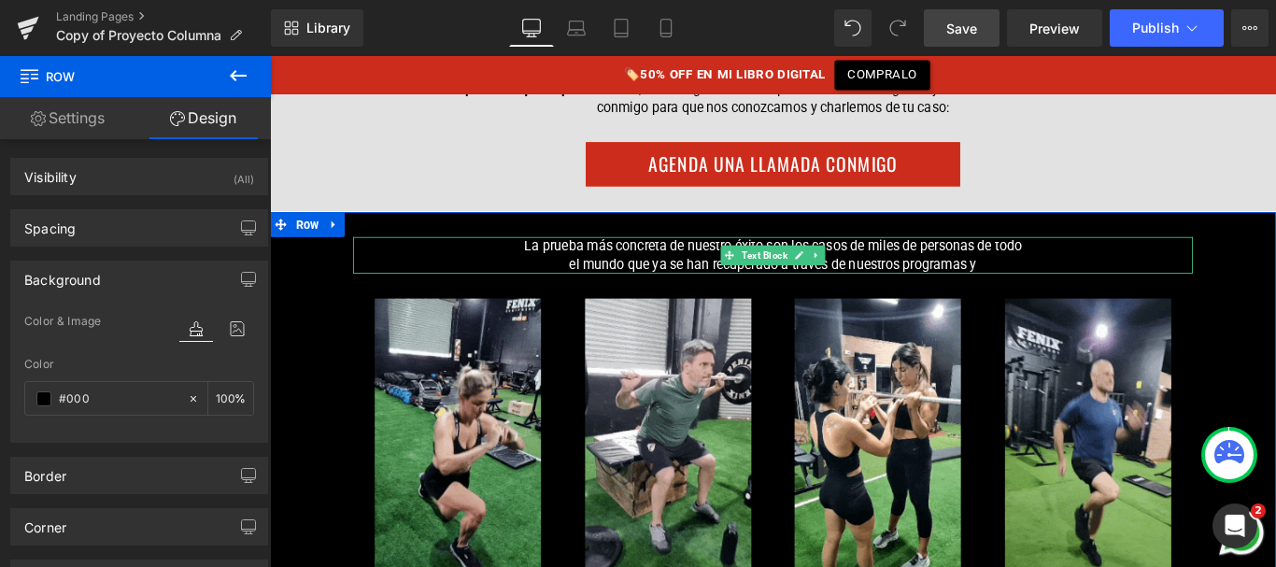
click at [755, 260] on p "La prueba más concreta de nuestro éxito son los casos de miles de personas de t…" at bounding box center [835, 281] width 570 height 42
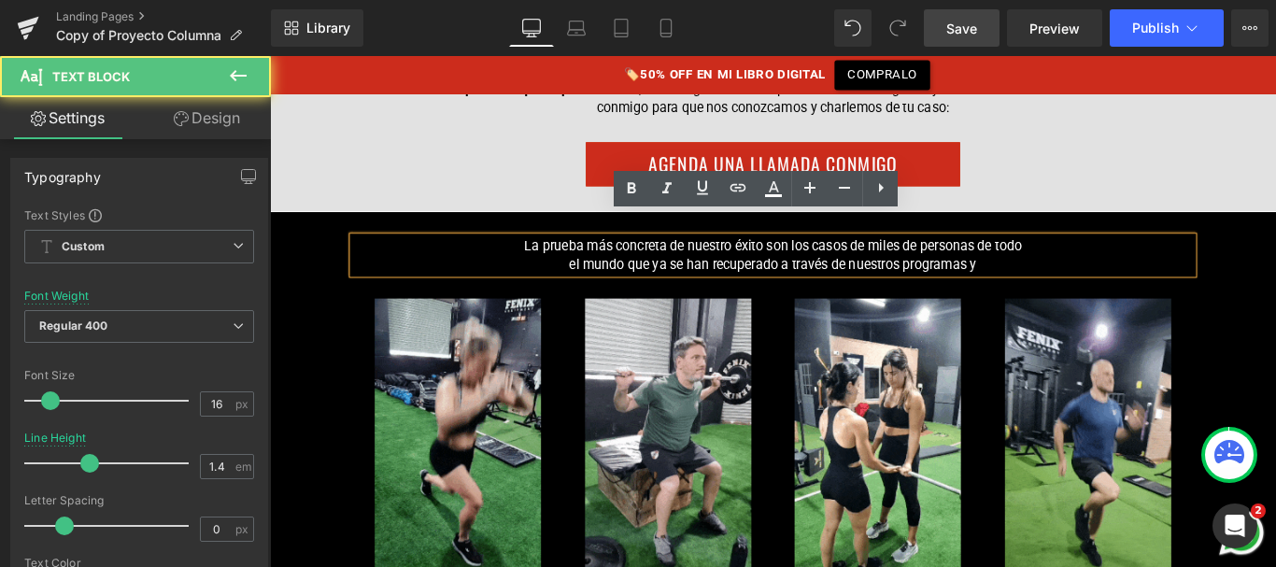
click at [825, 260] on p "La prueba más concreta de nuestro éxito son los casos de miles de personas de t…" at bounding box center [835, 281] width 570 height 42
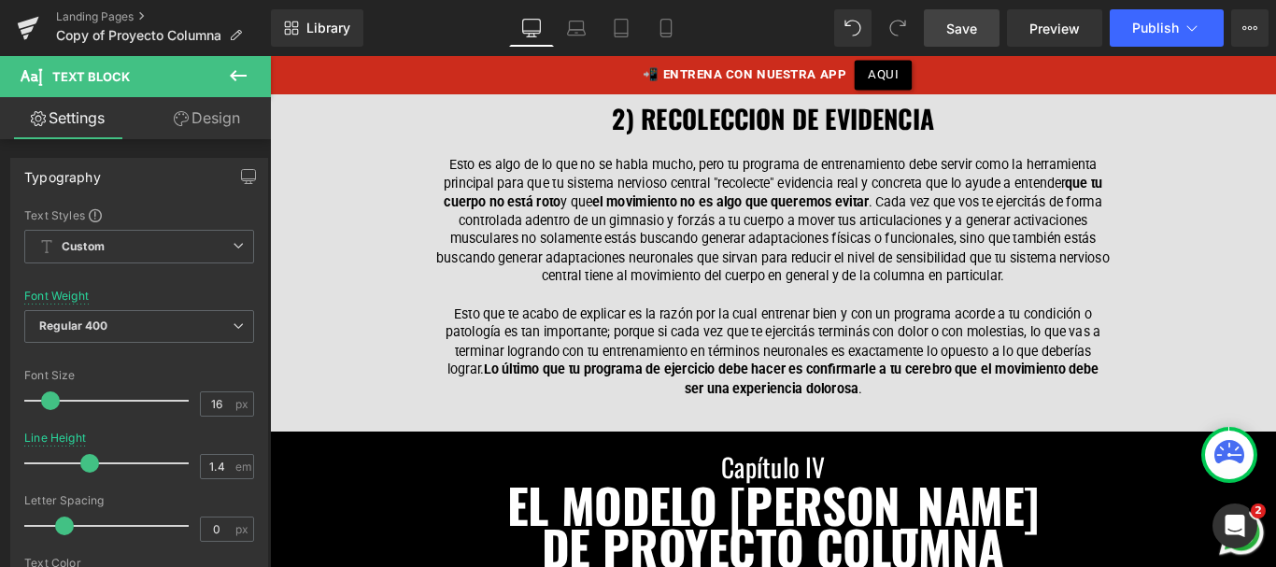
scroll to position [13333, 0]
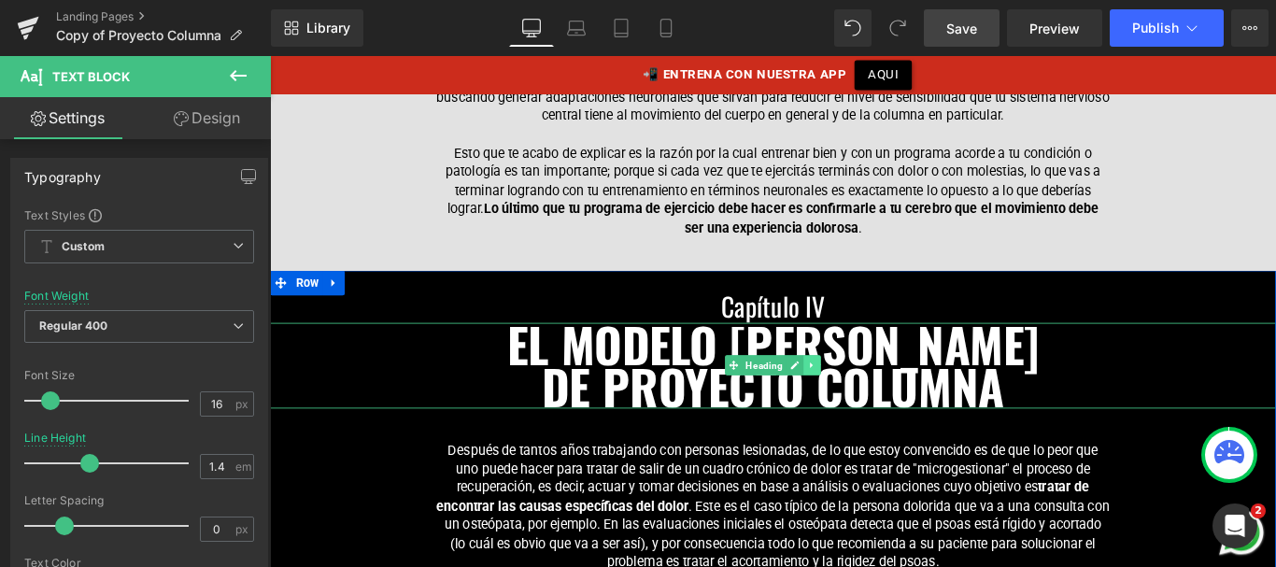
click at [874, 398] on icon at bounding box center [879, 403] width 10 height 11
click at [866, 399] on icon at bounding box center [869, 404] width 10 height 10
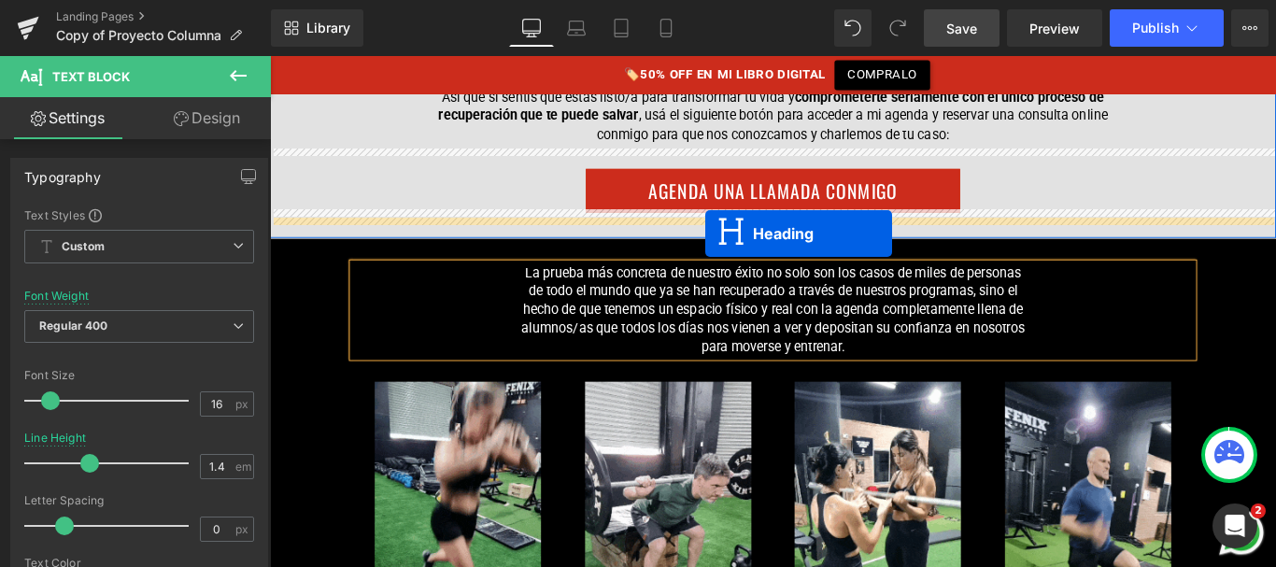
scroll to position [17183, 0]
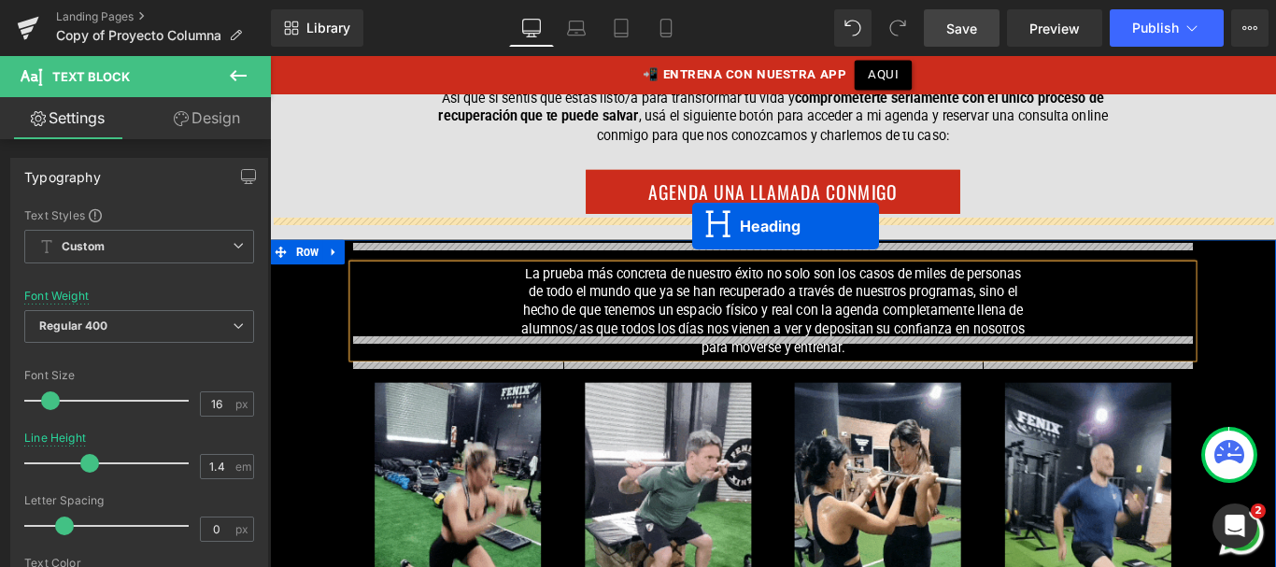
drag, startPoint x: 788, startPoint y: 179, endPoint x: 744, endPoint y: 247, distance: 80.3
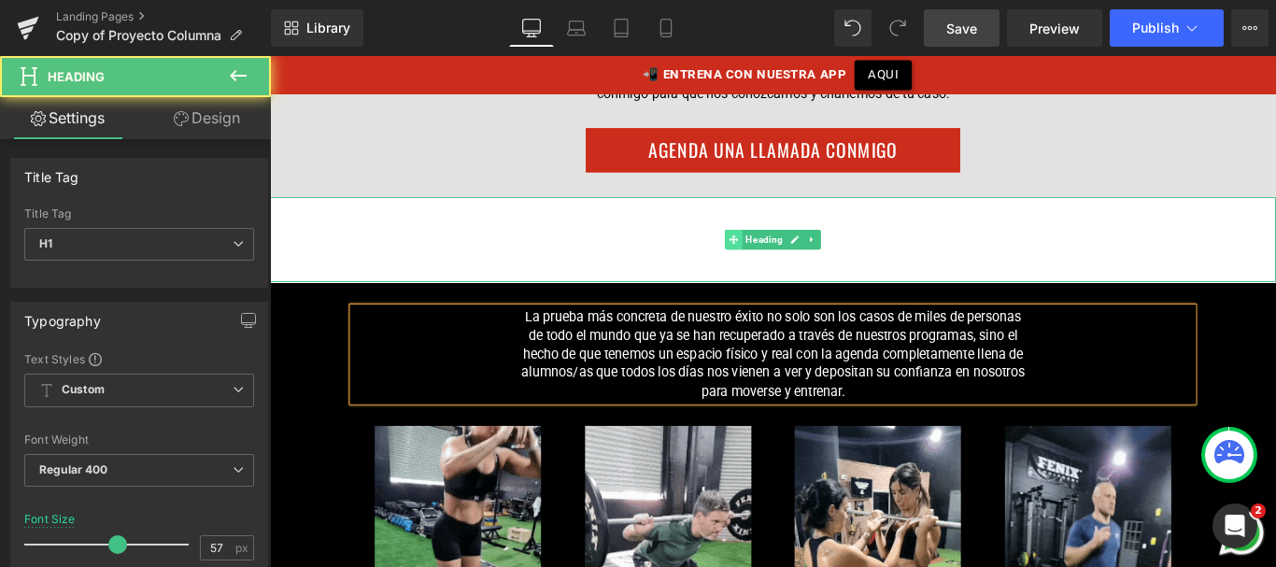
scroll to position [17136, 0]
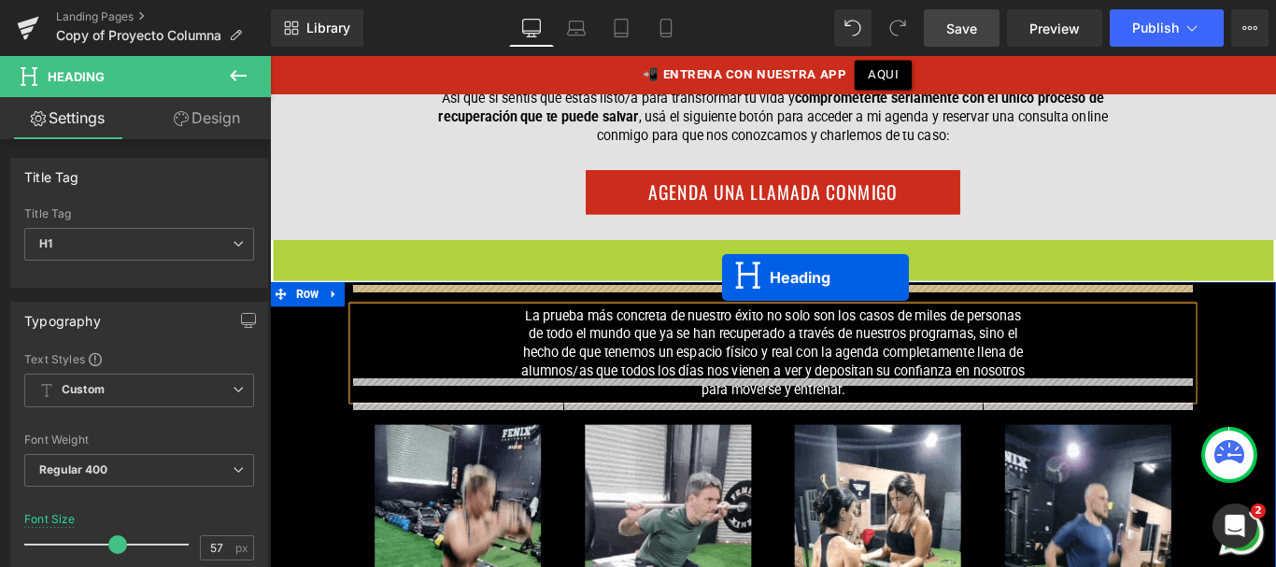
drag, startPoint x: 789, startPoint y: 288, endPoint x: 777, endPoint y: 304, distance: 20.7
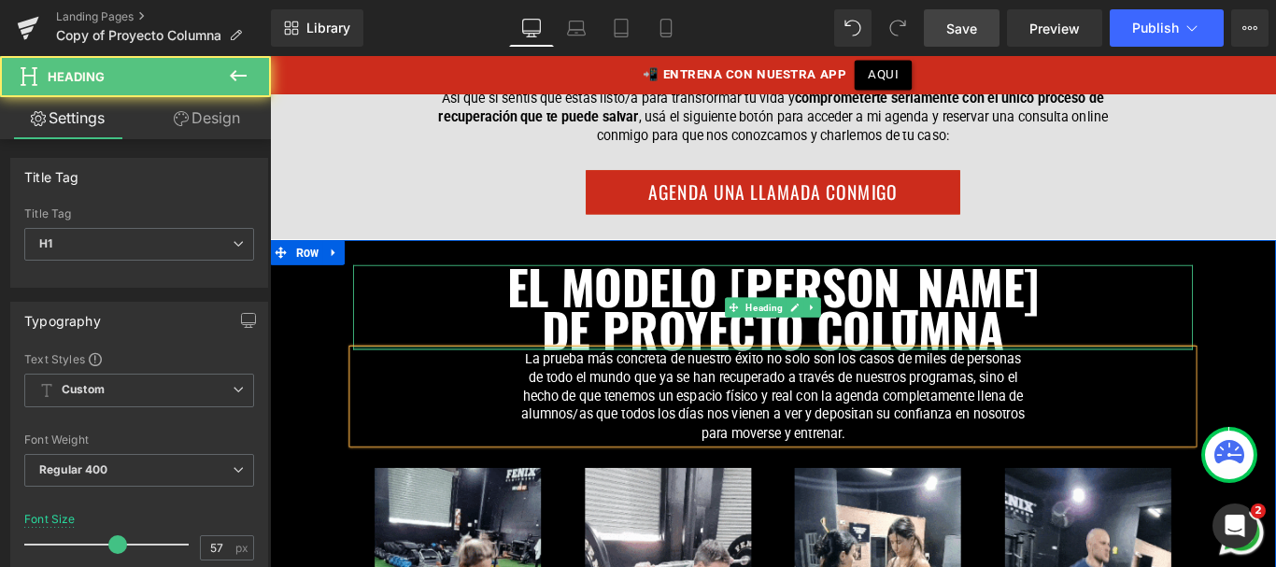
click at [765, 322] on span "DE PROYECTO COLUMNA" at bounding box center [834, 361] width 519 height 78
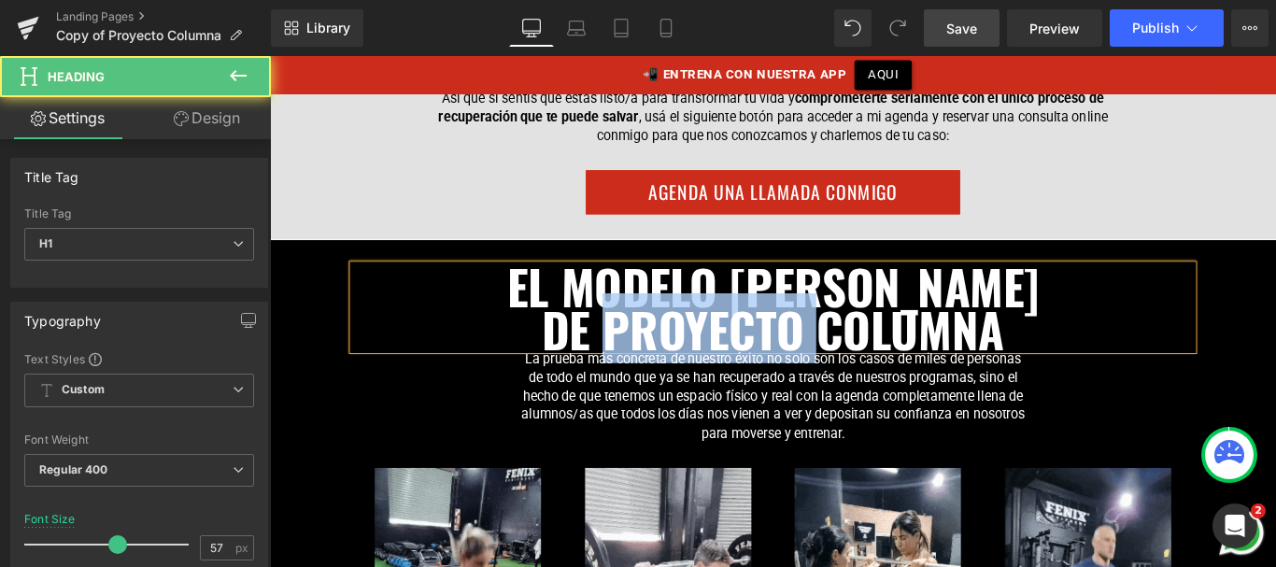
click at [765, 322] on span "DE PROYECTO COLUMNA" at bounding box center [834, 361] width 519 height 78
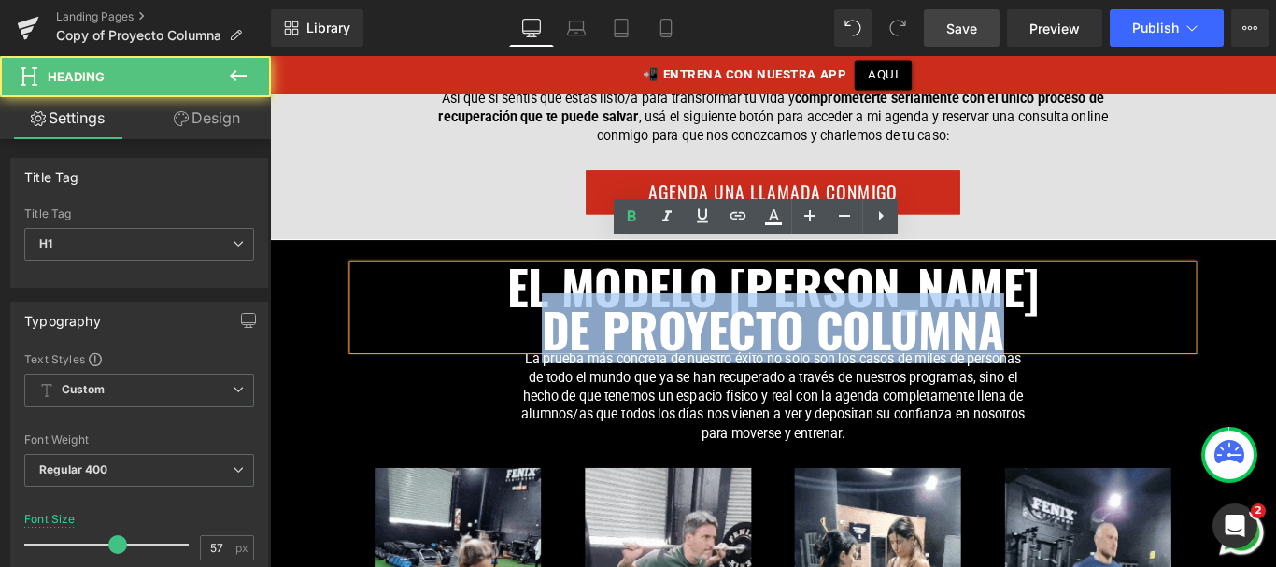
click at [765, 322] on span "DE PROYECTO COLUMNA" at bounding box center [834, 361] width 519 height 78
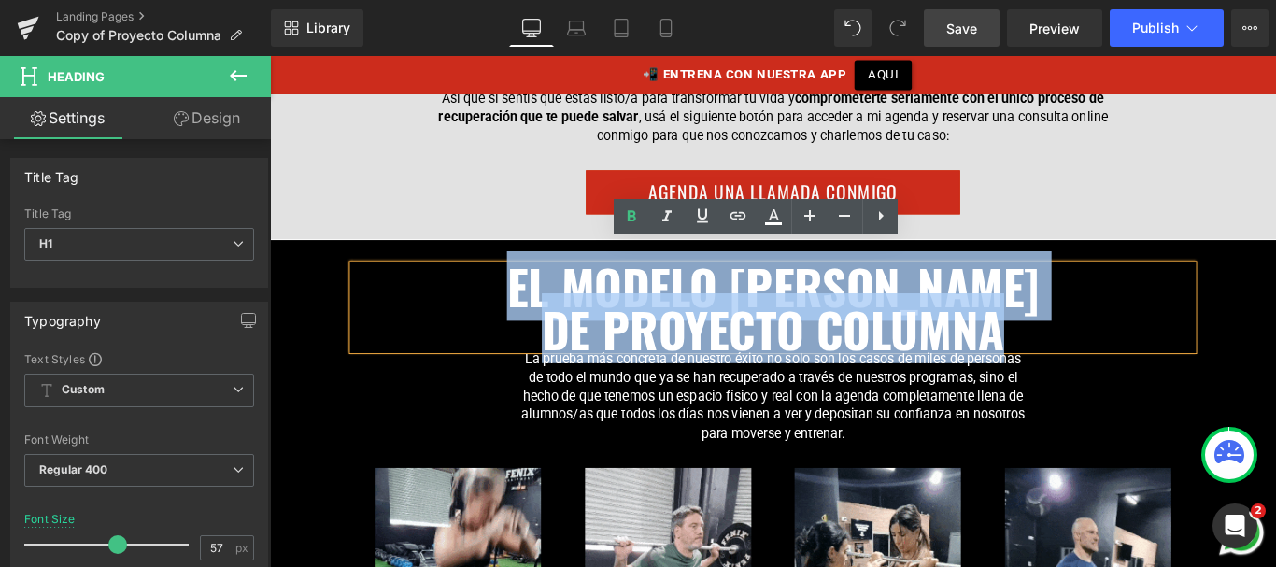
drag, startPoint x: 559, startPoint y: 294, endPoint x: 1093, endPoint y: 362, distance: 537.7
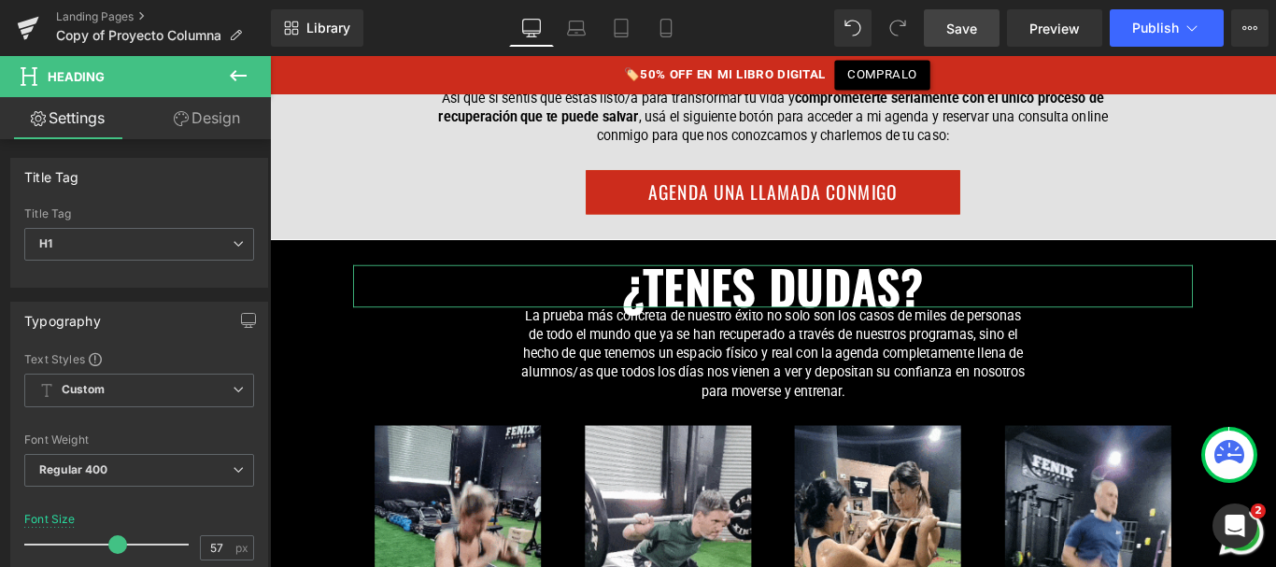
click at [213, 115] on link "Design" at bounding box center [206, 118] width 135 height 42
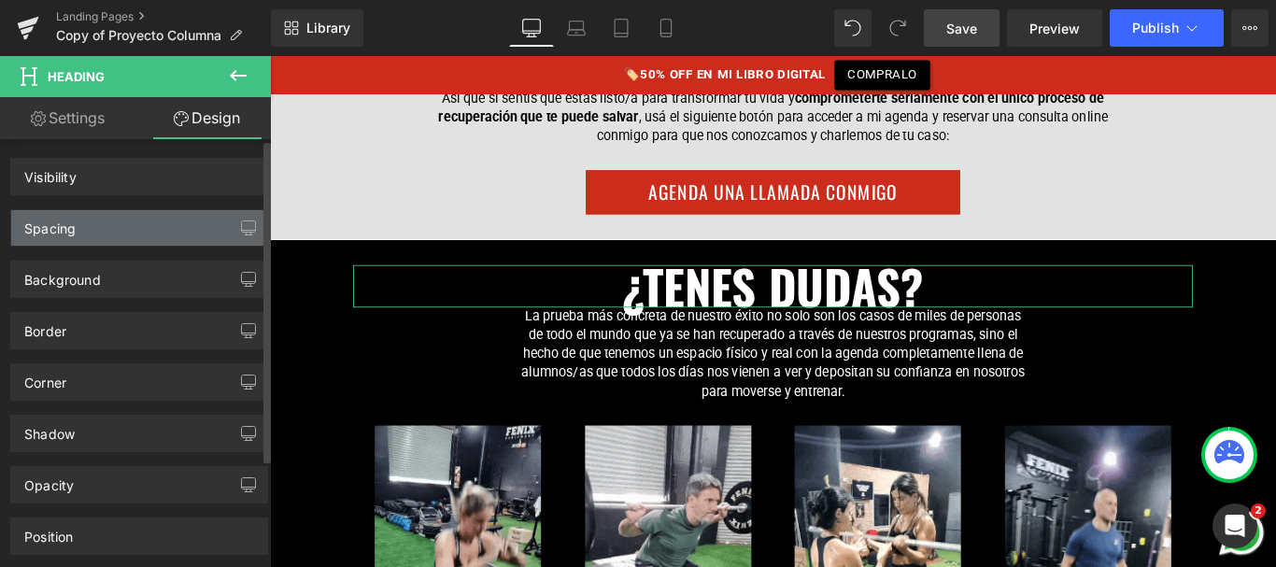
click at [132, 241] on div "Spacing" at bounding box center [139, 227] width 256 height 35
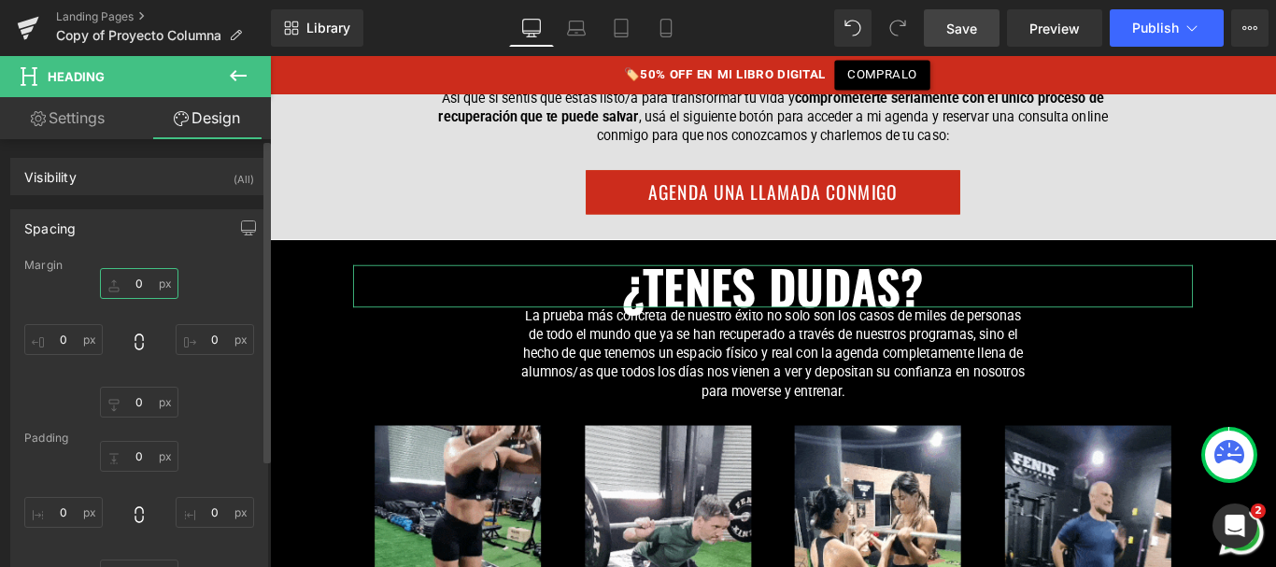
click at [133, 287] on input "text" at bounding box center [139, 283] width 78 height 31
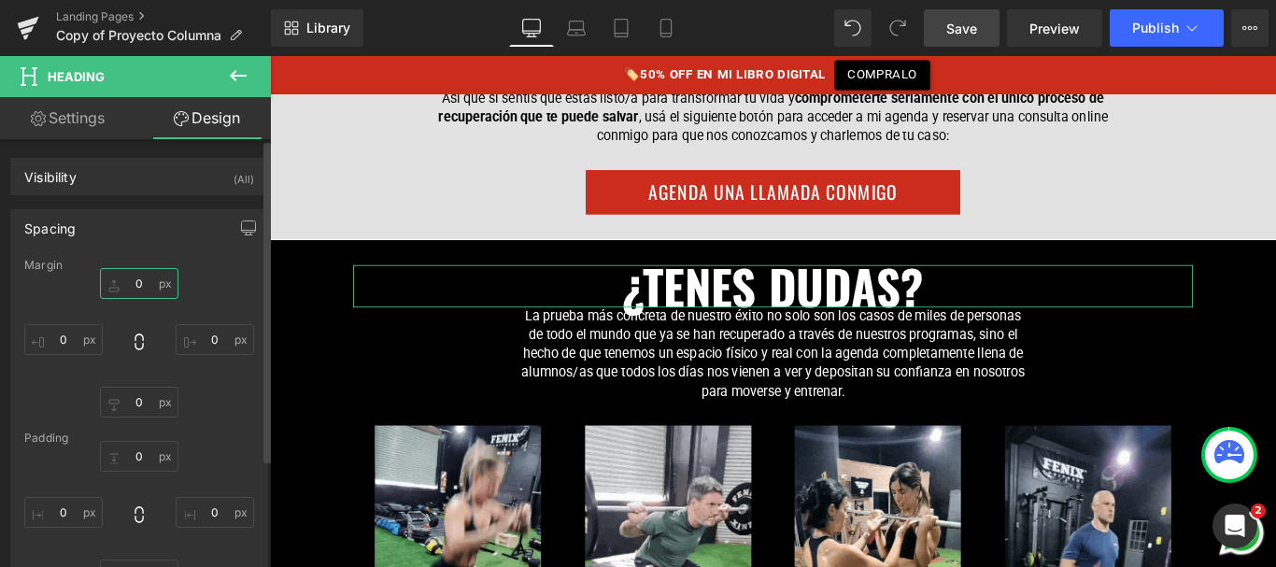
type input "2"
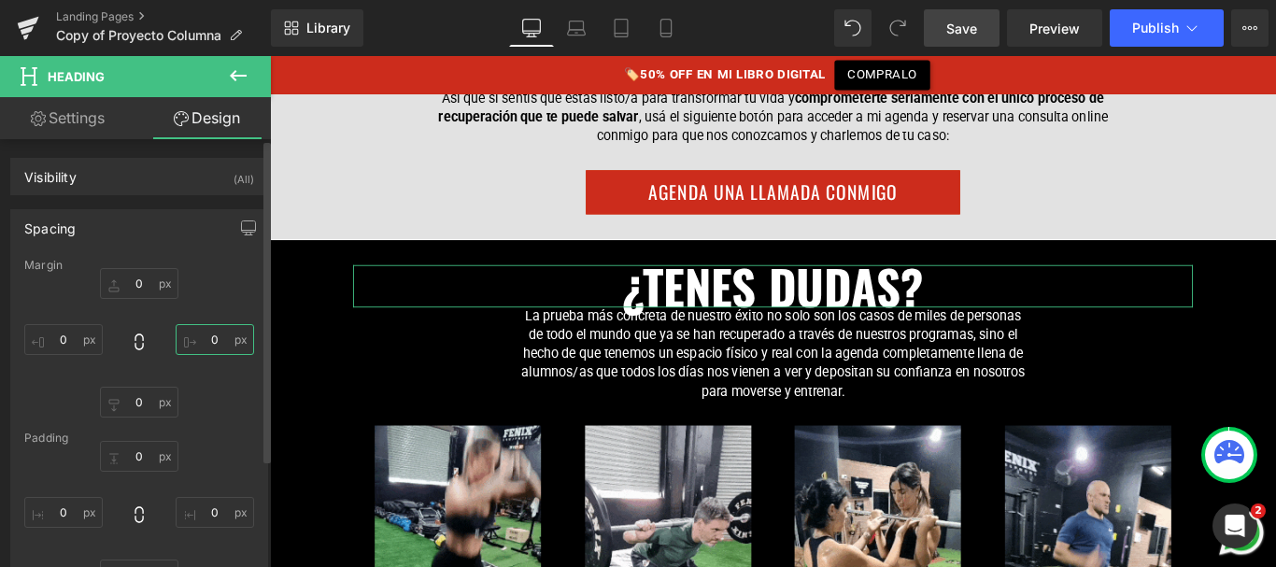
type input "0"
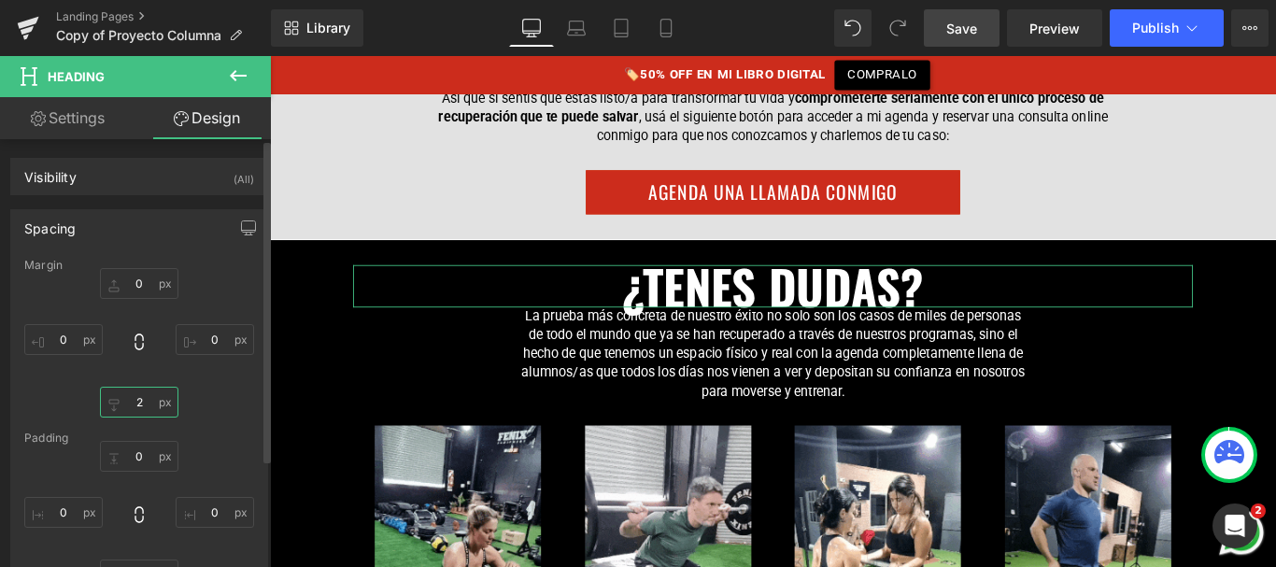
type input "20"
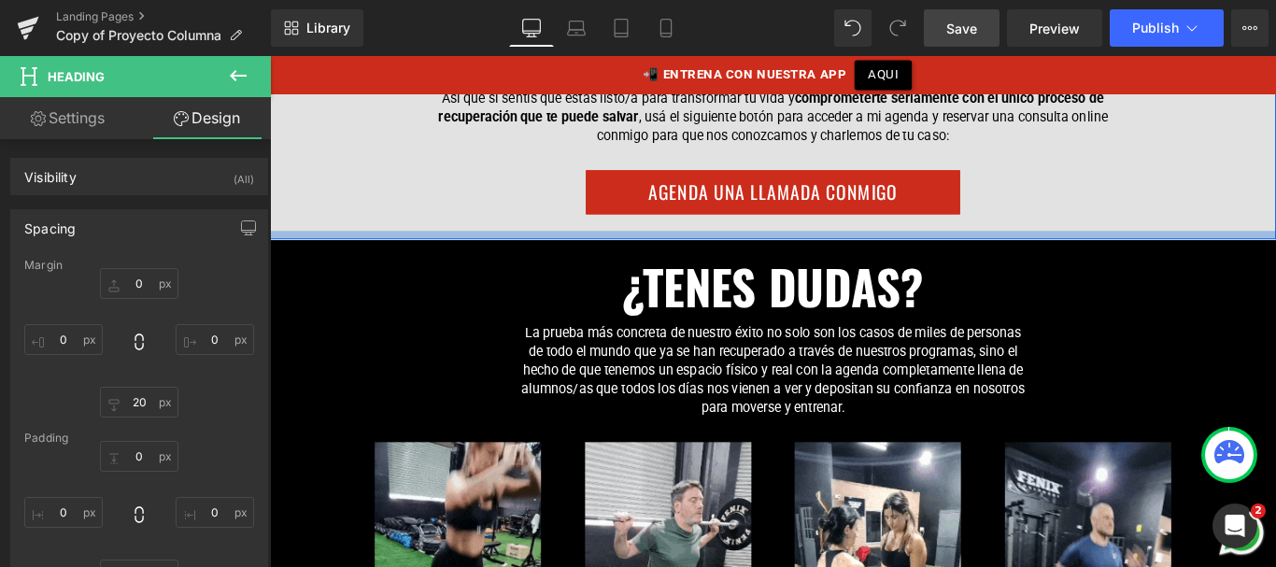
click at [1113, 252] on div at bounding box center [835, 256] width 1130 height 9
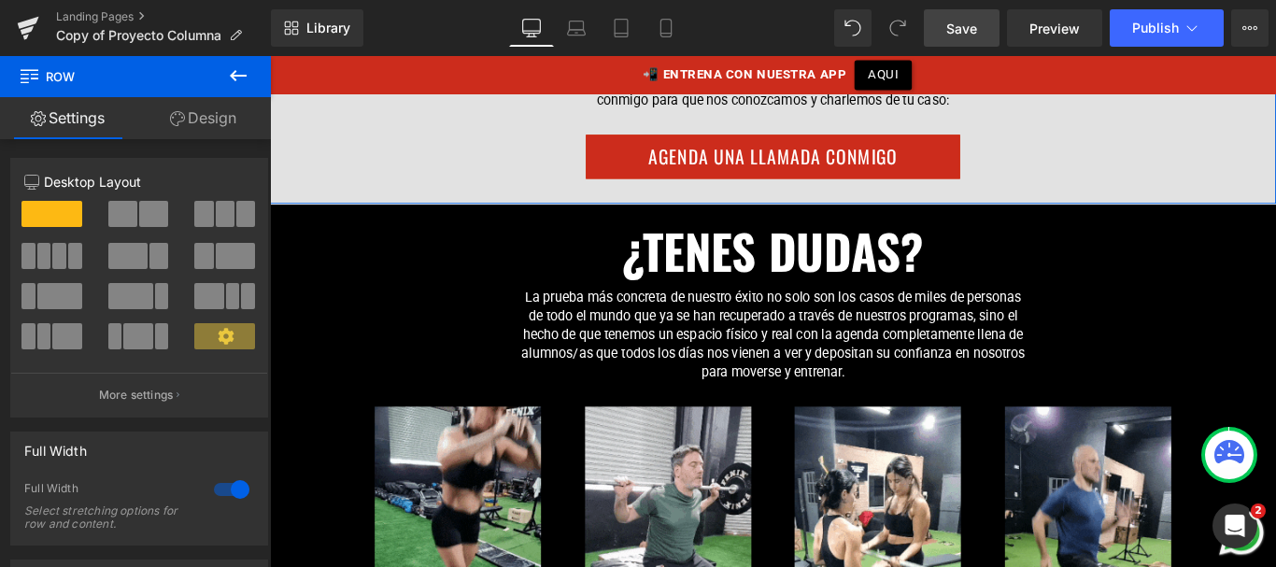
scroll to position [17176, 0]
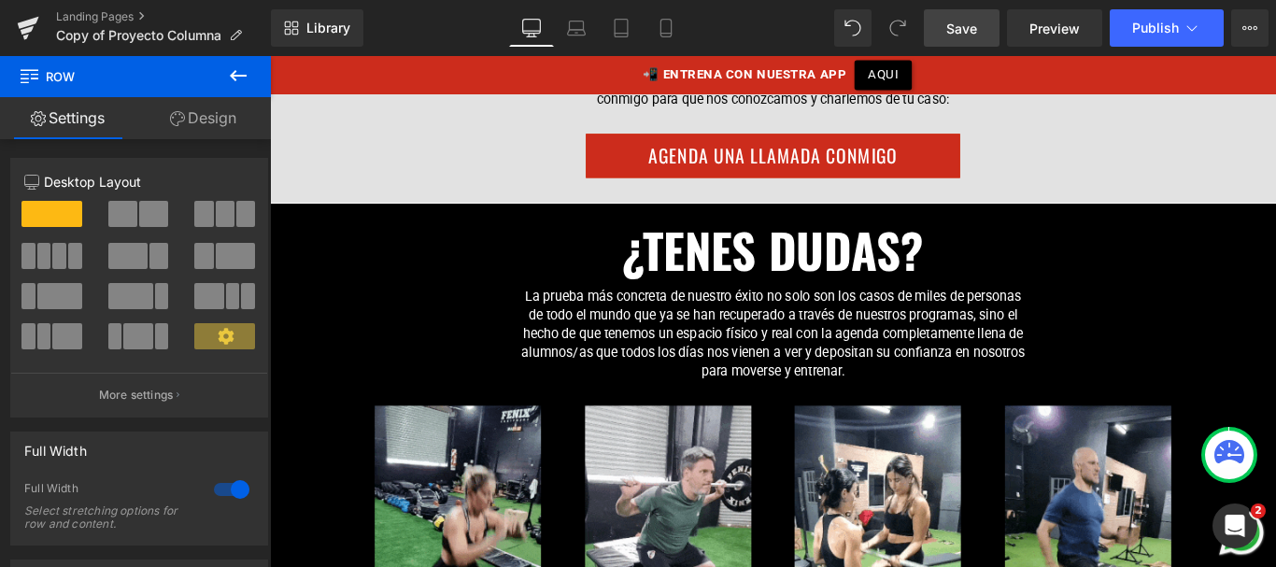
click at [783, 250] on div "¿TENES DUDAS? Heading" at bounding box center [834, 274] width 943 height 48
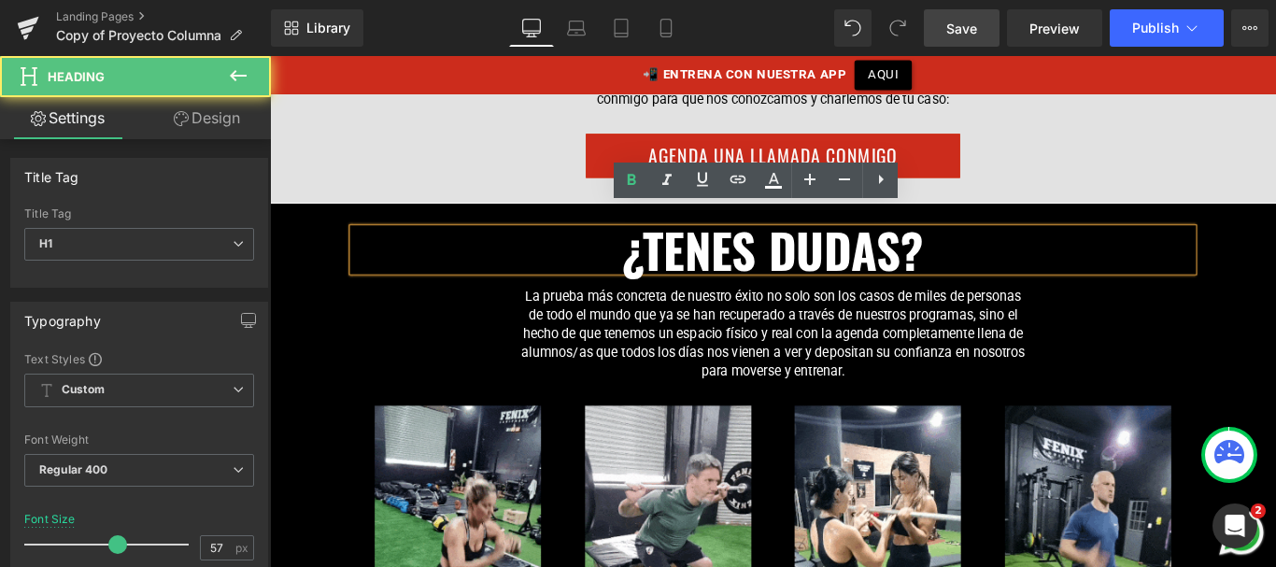
click at [225, 116] on link "Design" at bounding box center [206, 118] width 135 height 42
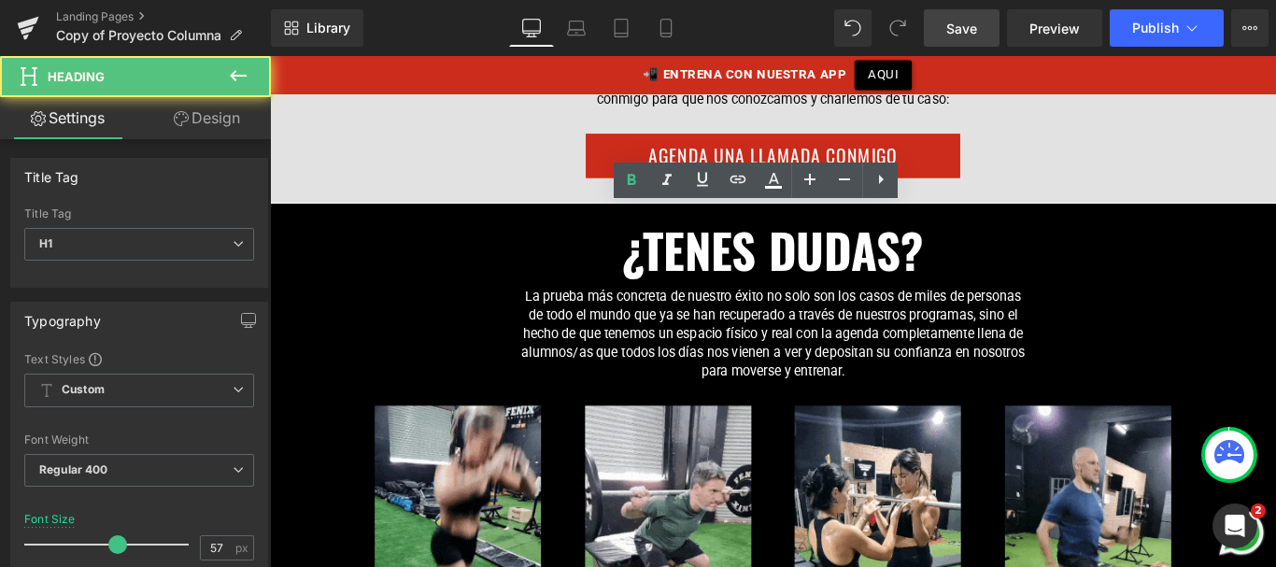
click at [0, 0] on div "Spacing" at bounding box center [0, 0] width 0 height 0
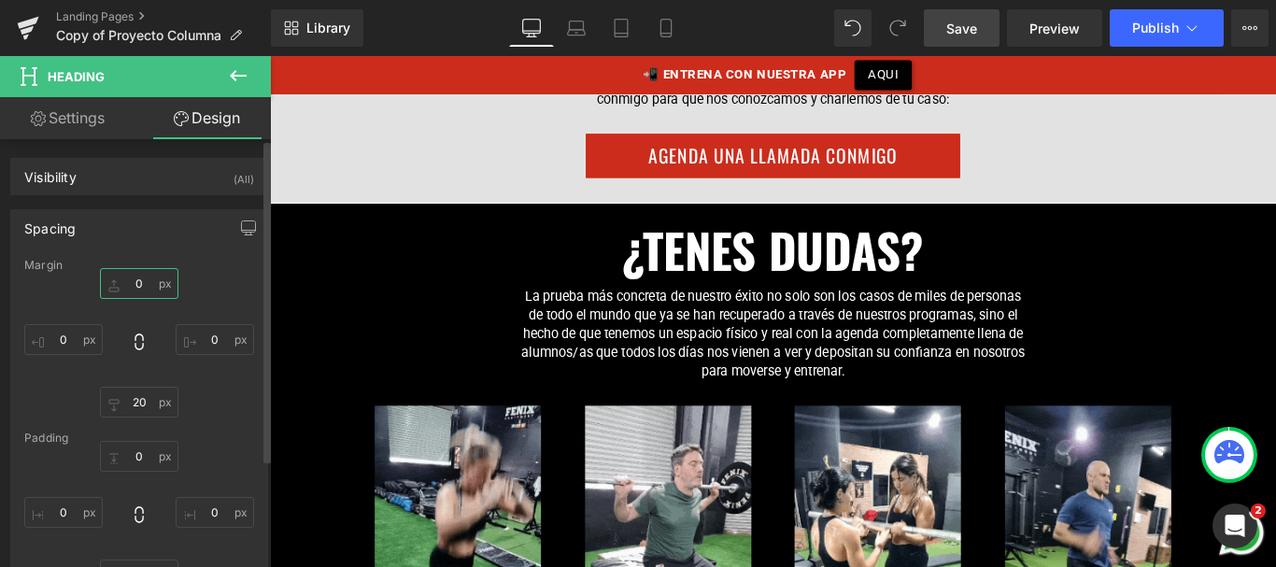
click at [141, 290] on input "text" at bounding box center [139, 283] width 78 height 31
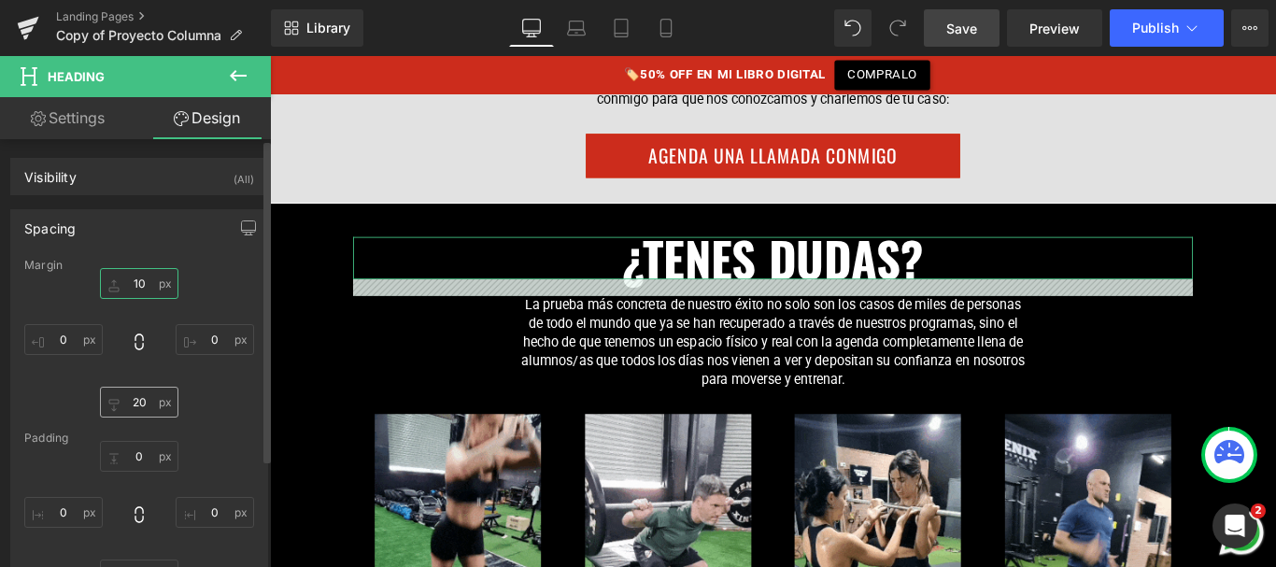
type input "10"
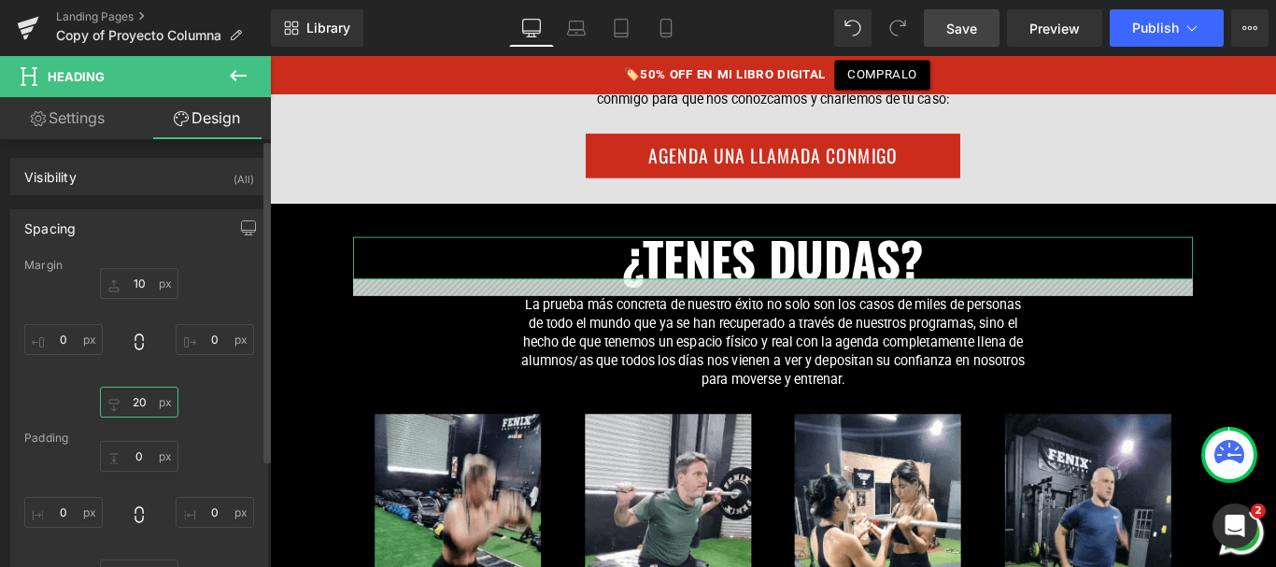
click at [129, 398] on input "text" at bounding box center [139, 402] width 78 height 31
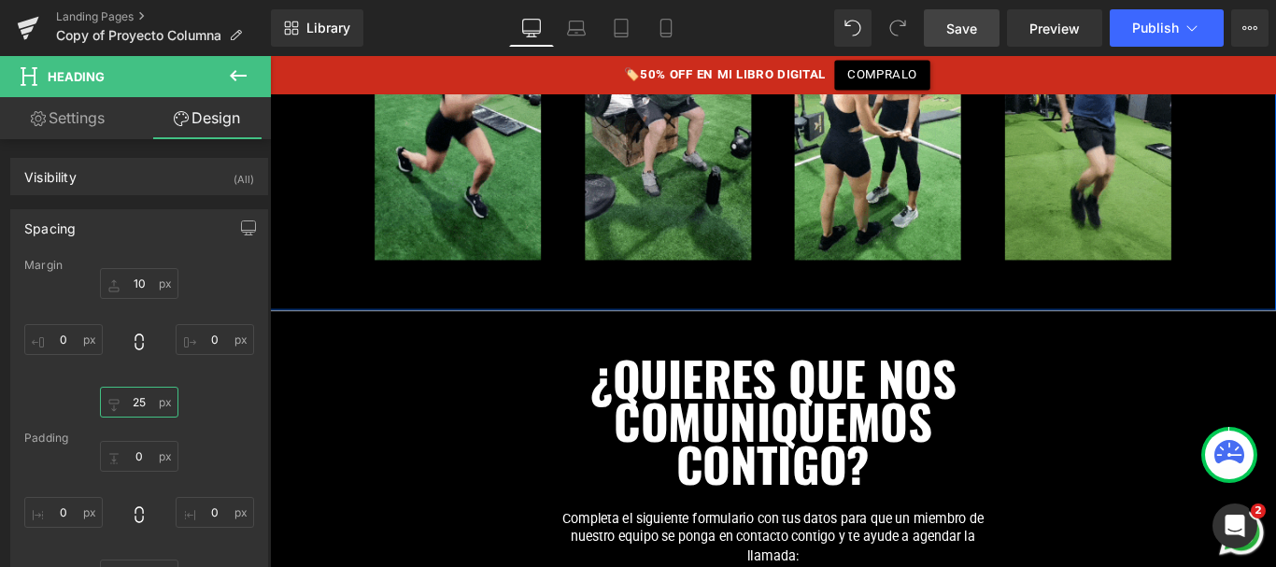
scroll to position [17785, 0]
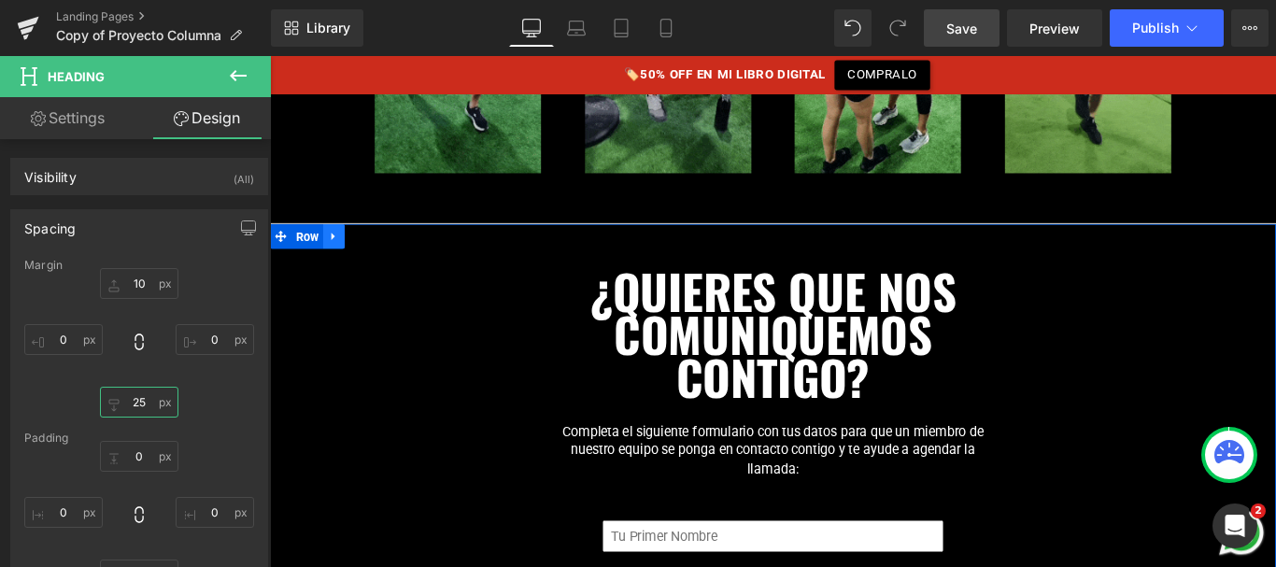
type input "25"
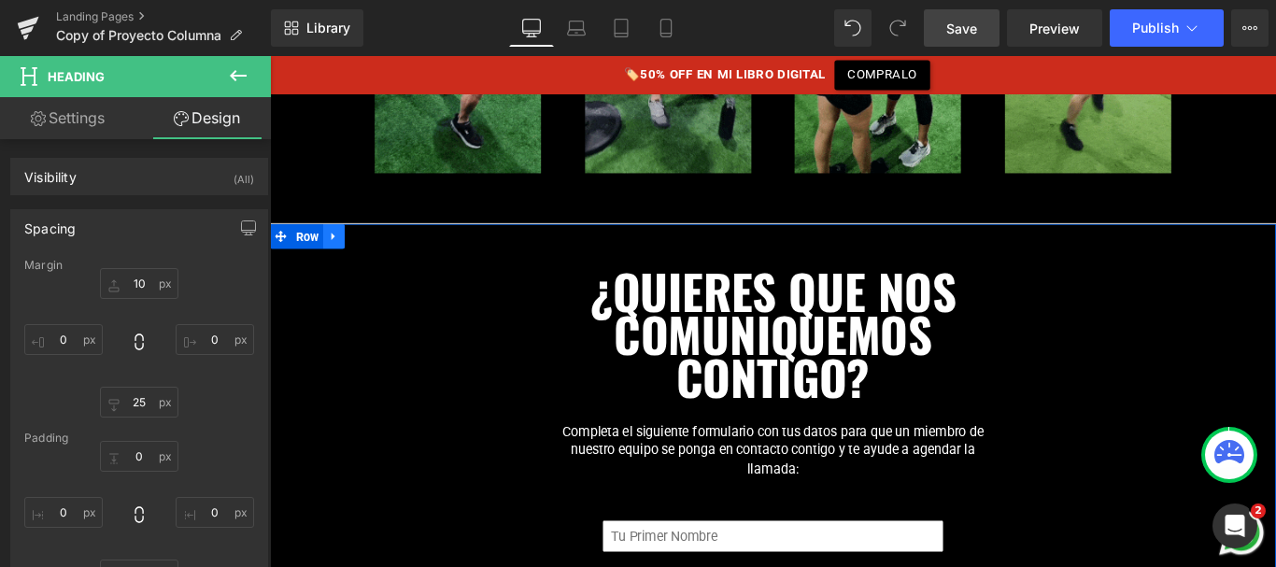
click at [343, 251] on icon at bounding box center [341, 258] width 13 height 14
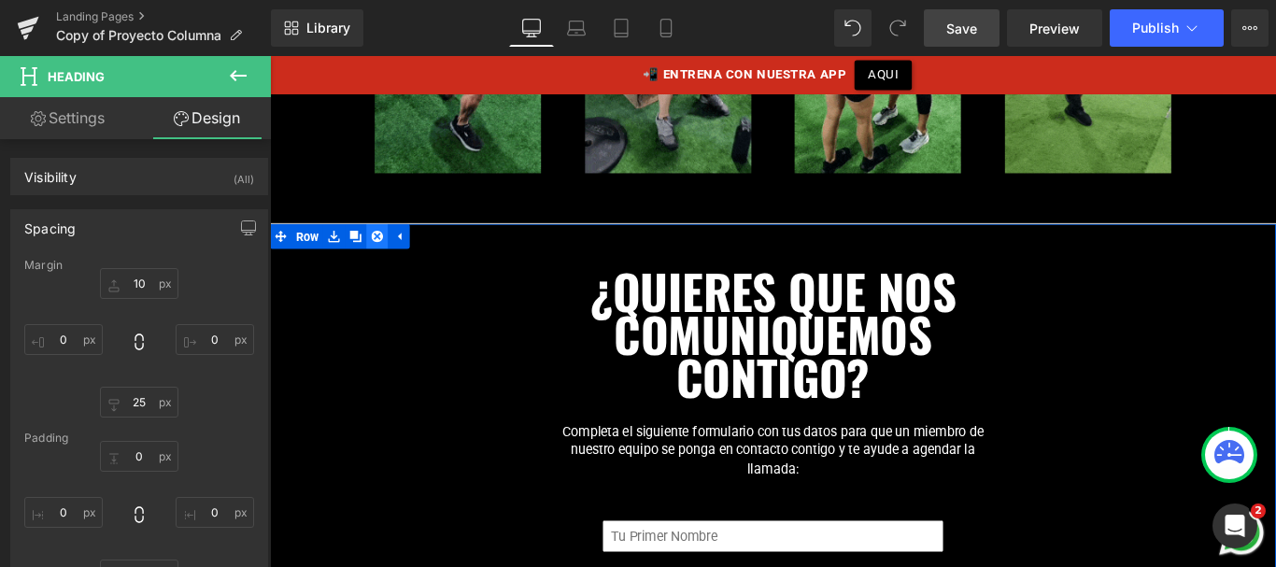
click at [387, 252] on icon at bounding box center [390, 258] width 13 height 13
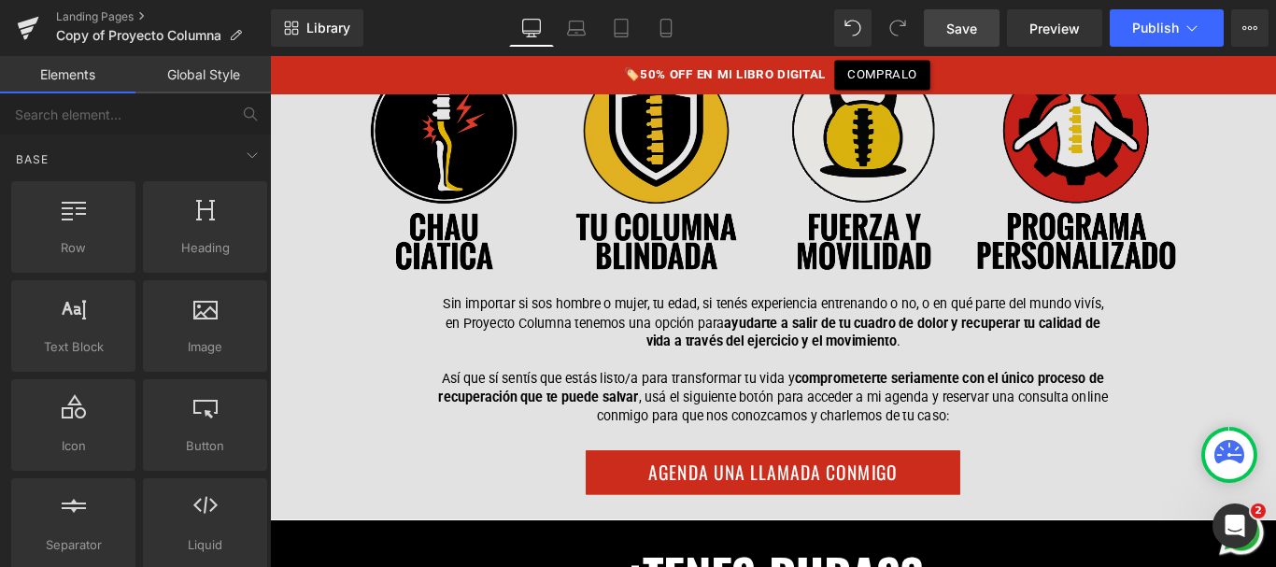
scroll to position [16819, 0]
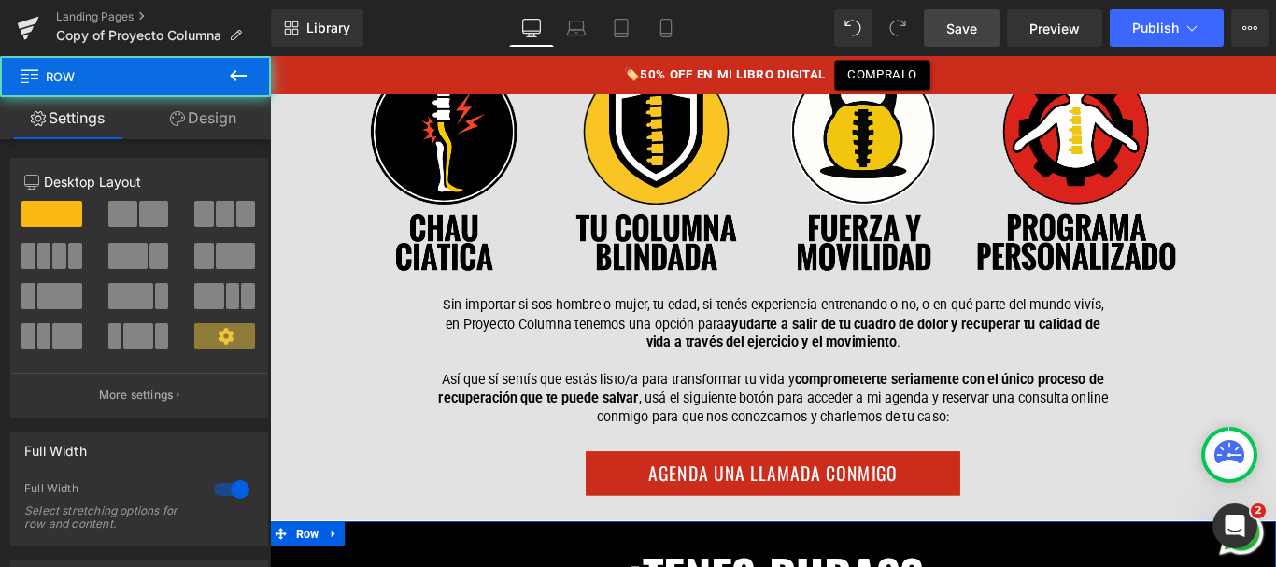
click at [219, 128] on link "Design" at bounding box center [202, 118] width 135 height 42
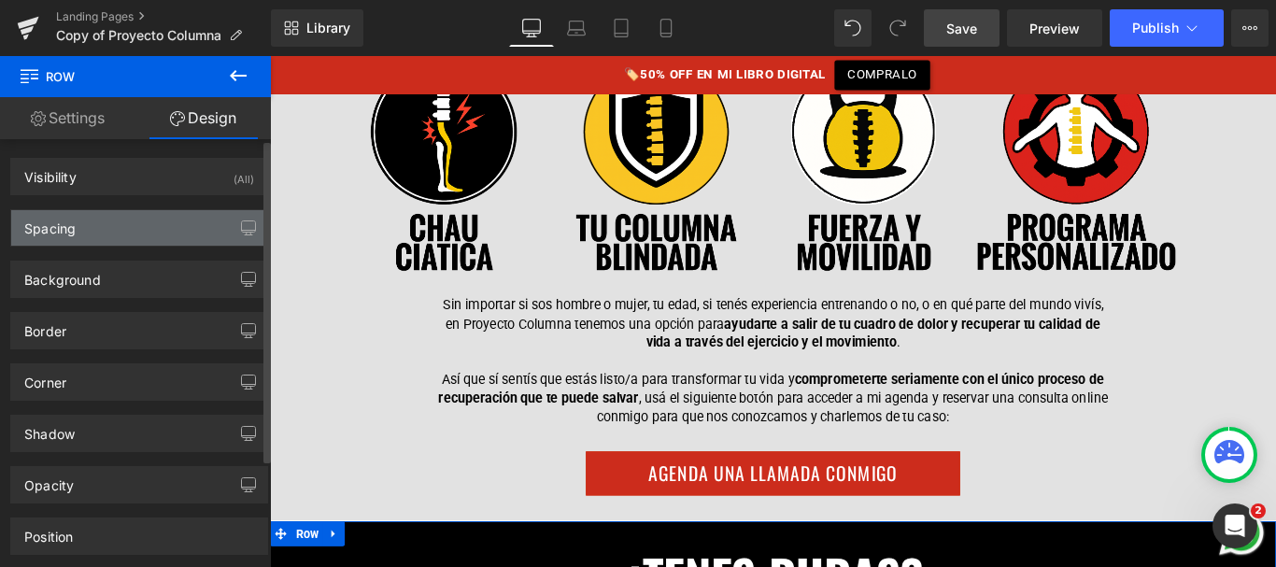
click at [97, 228] on div "Spacing" at bounding box center [139, 227] width 256 height 35
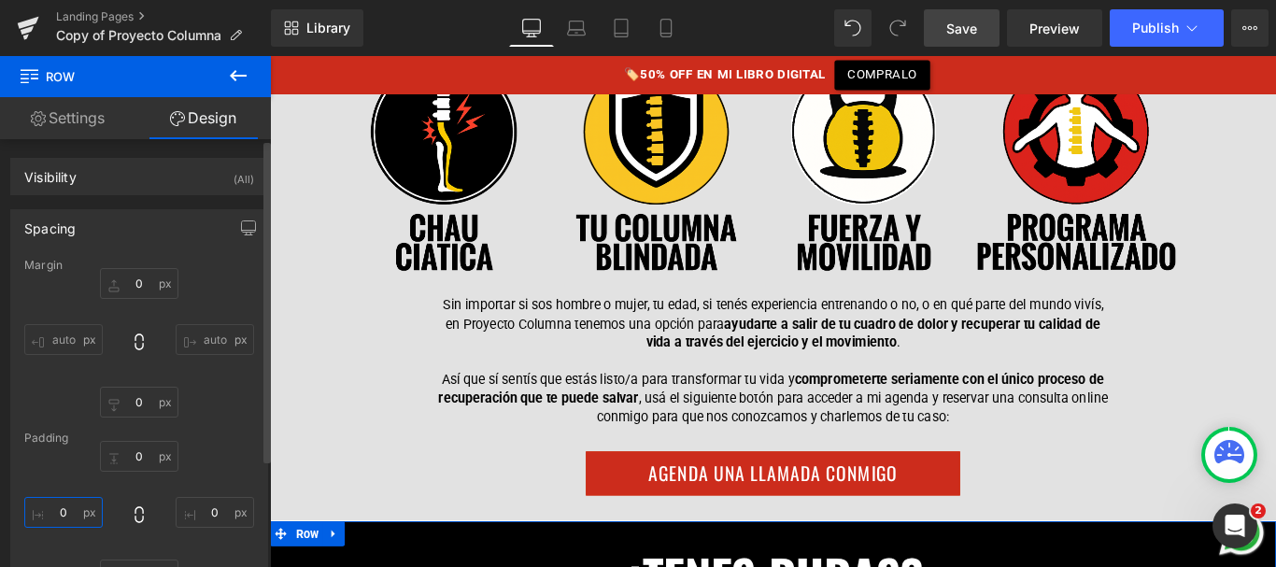
click at [64, 512] on input "text" at bounding box center [63, 512] width 78 height 31
type input "30px"
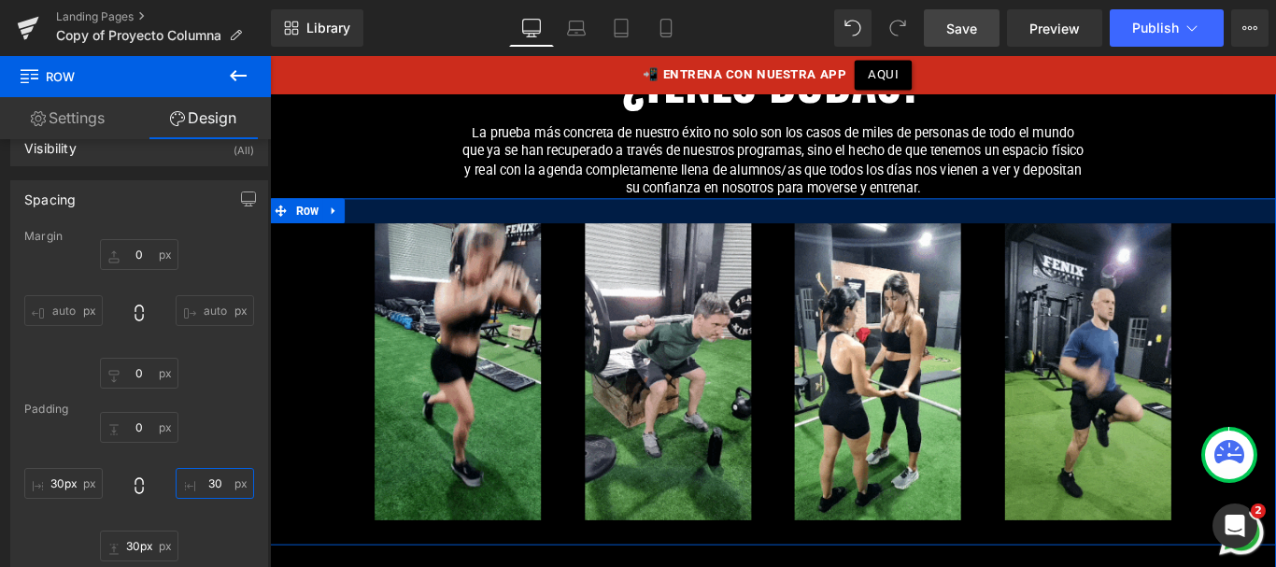
scroll to position [17331, 0]
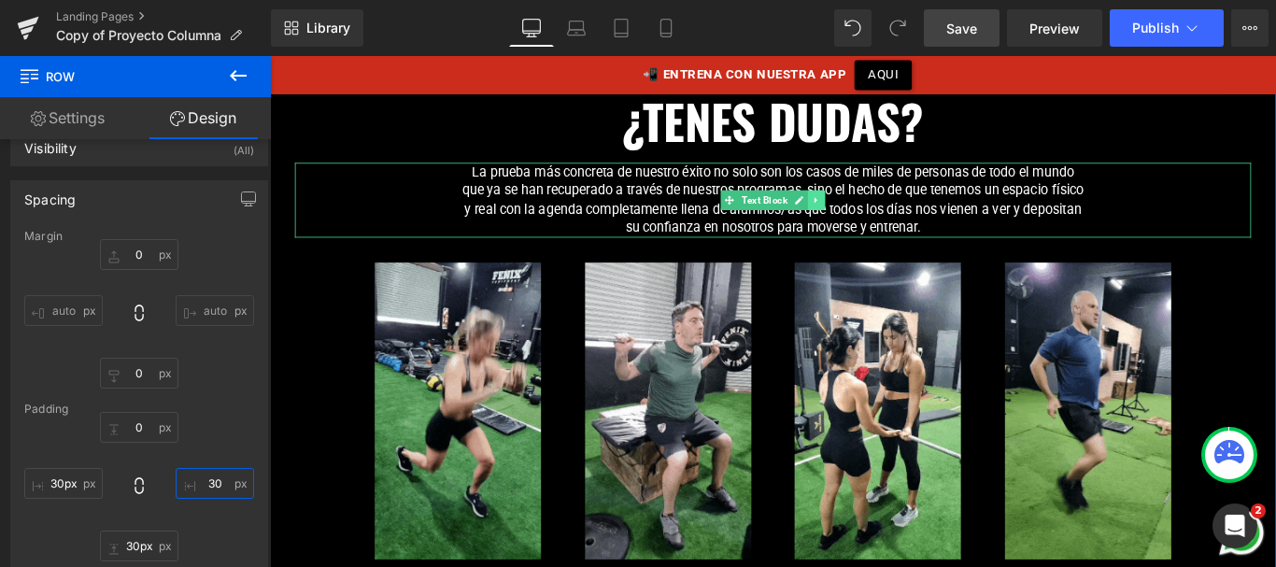
type input "30"
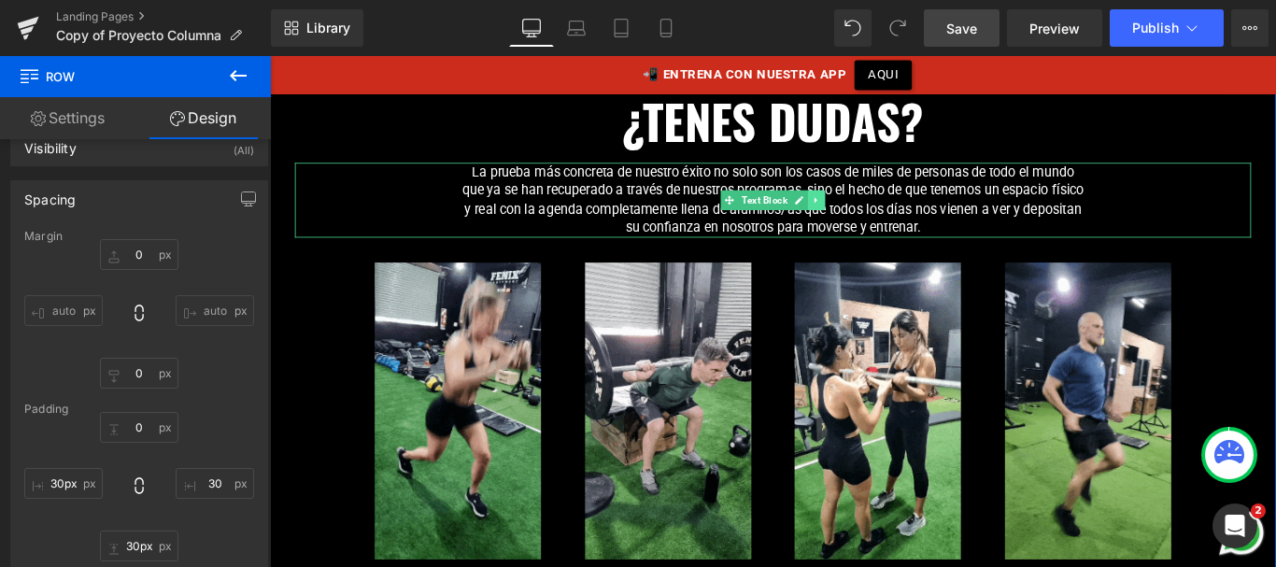
click at [879, 212] on icon at bounding box center [884, 217] width 10 height 11
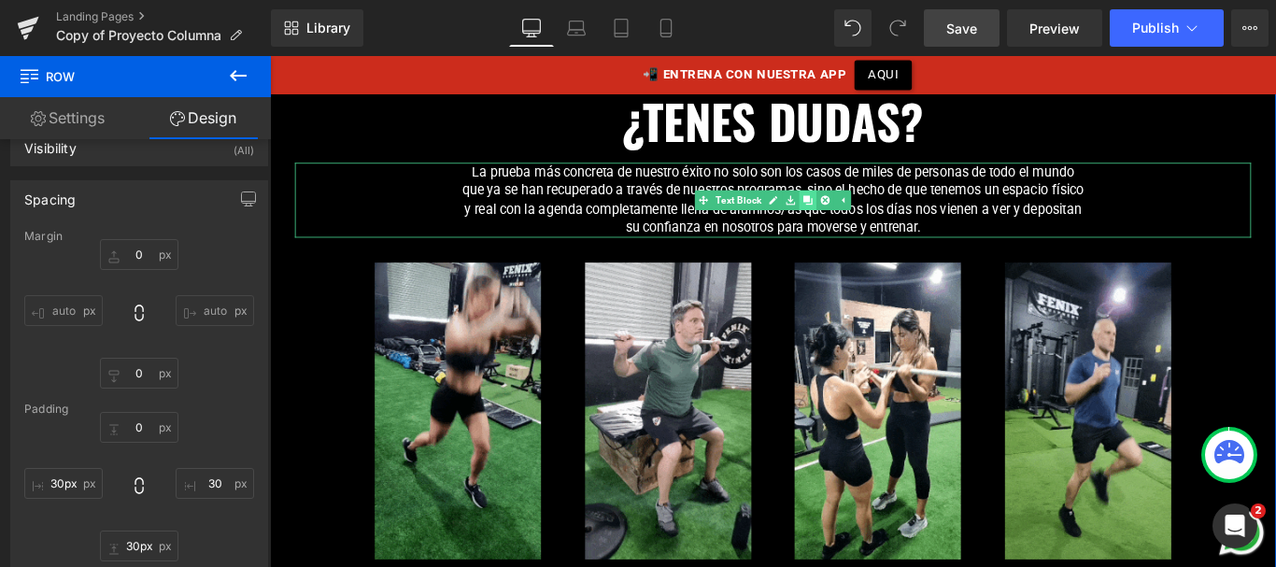
click at [869, 212] on icon at bounding box center [874, 217] width 10 height 10
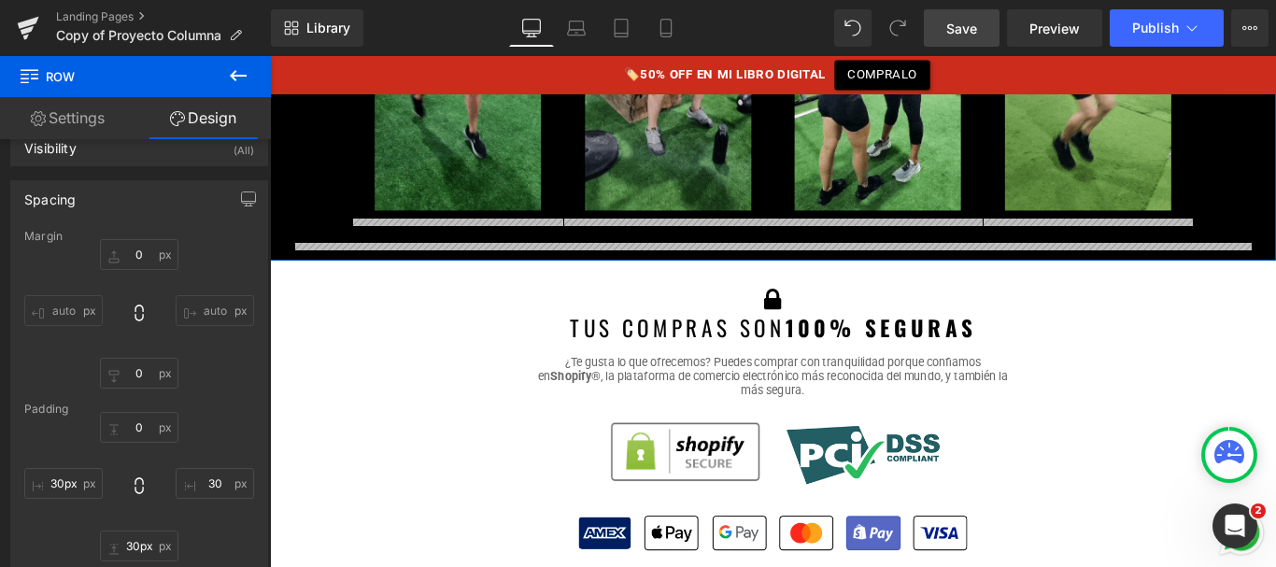
scroll to position [17773, 0]
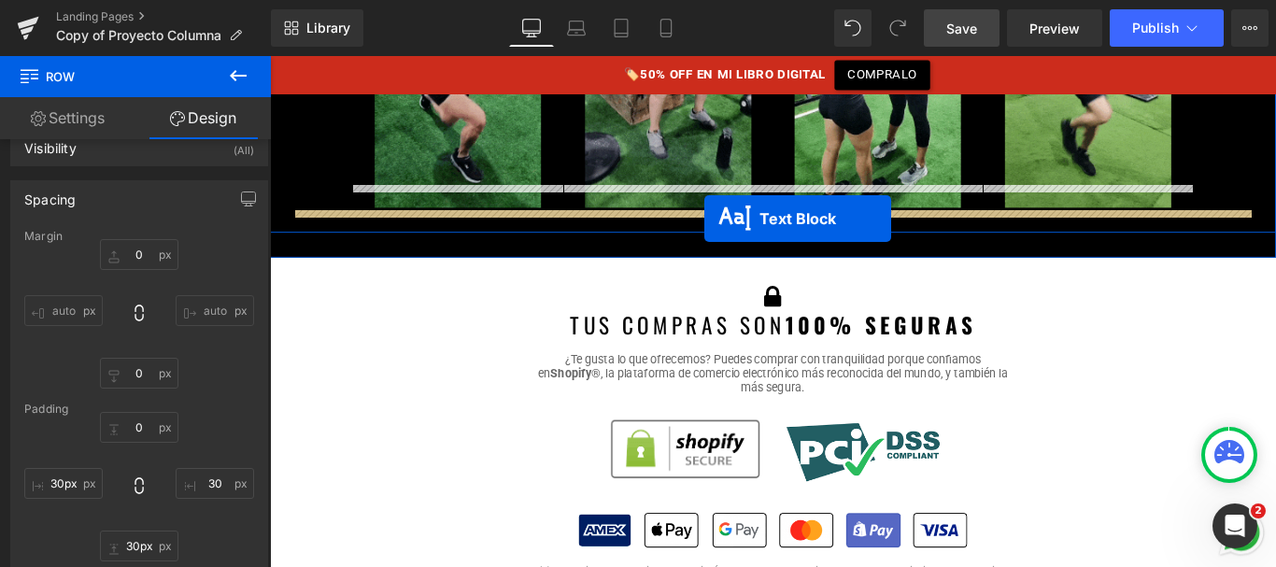
drag, startPoint x: 753, startPoint y: 196, endPoint x: 757, endPoint y: 236, distance: 40.3
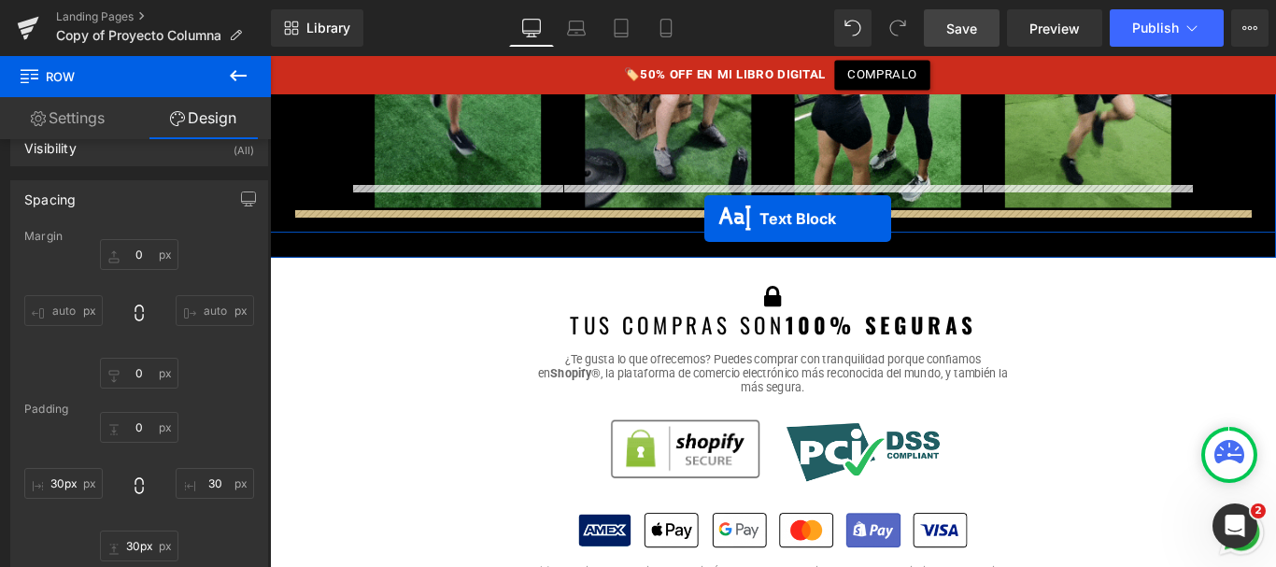
scroll to position [17726, 0]
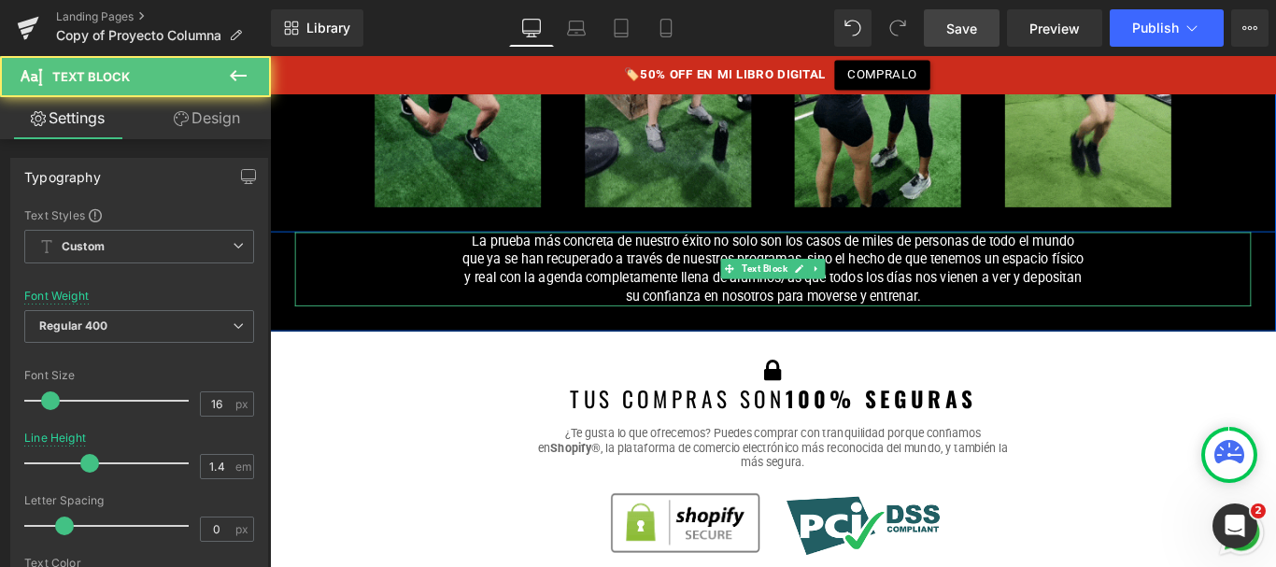
click at [713, 254] on p "La prueba más concreta de nuestro éxito no solo son los casos de miles de perso…" at bounding box center [835, 296] width 700 height 84
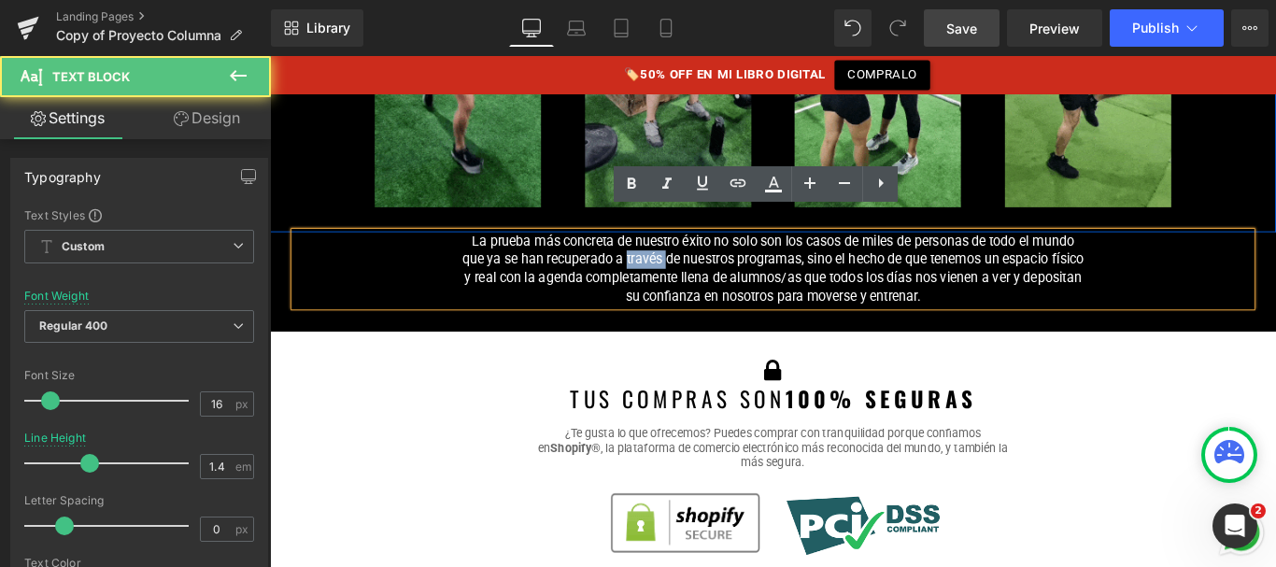
click at [713, 254] on p "La prueba más concreta de nuestro éxito no solo son los casos de miles de perso…" at bounding box center [835, 296] width 700 height 84
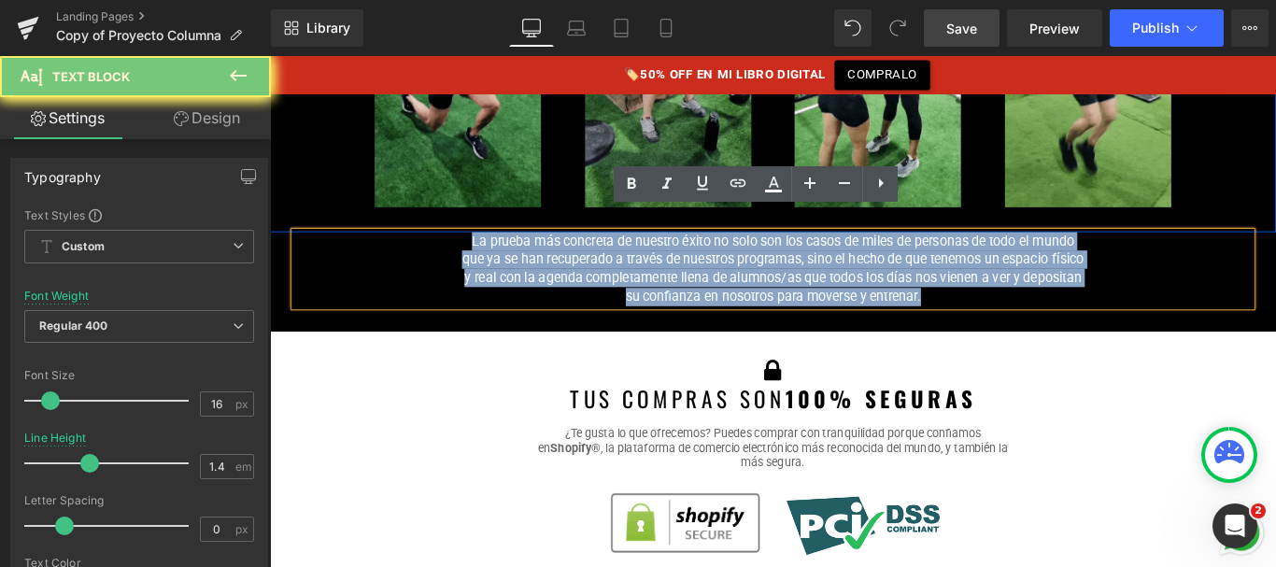
click at [713, 254] on p "La prueba más concreta de nuestro éxito no solo son los casos de miles de perso…" at bounding box center [835, 296] width 700 height 84
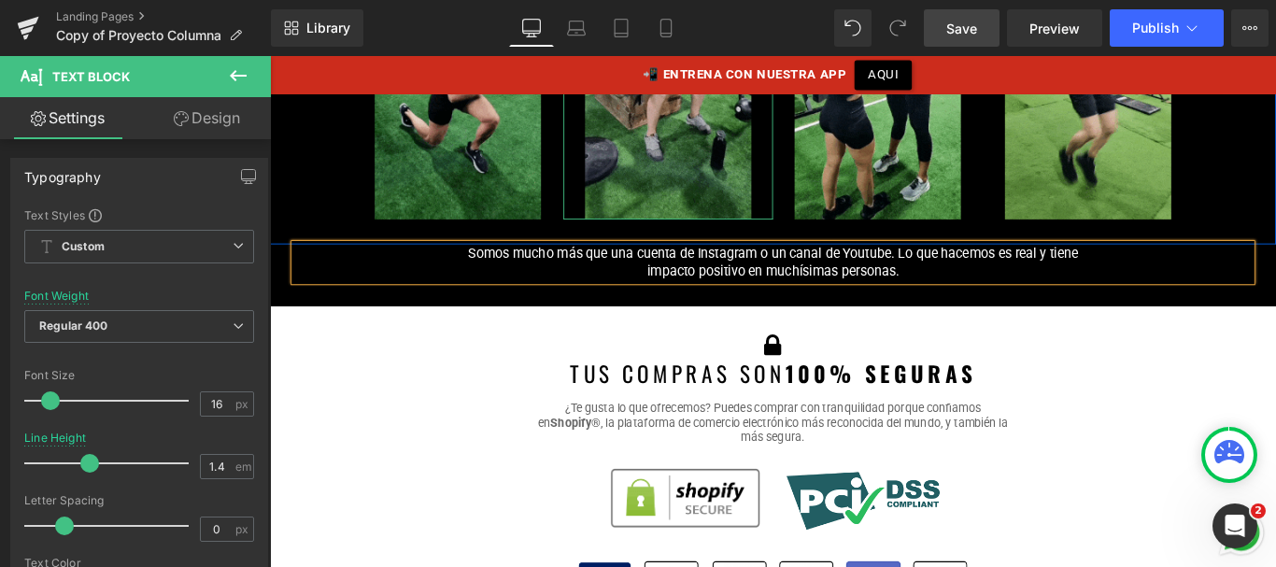
scroll to position [17716, 0]
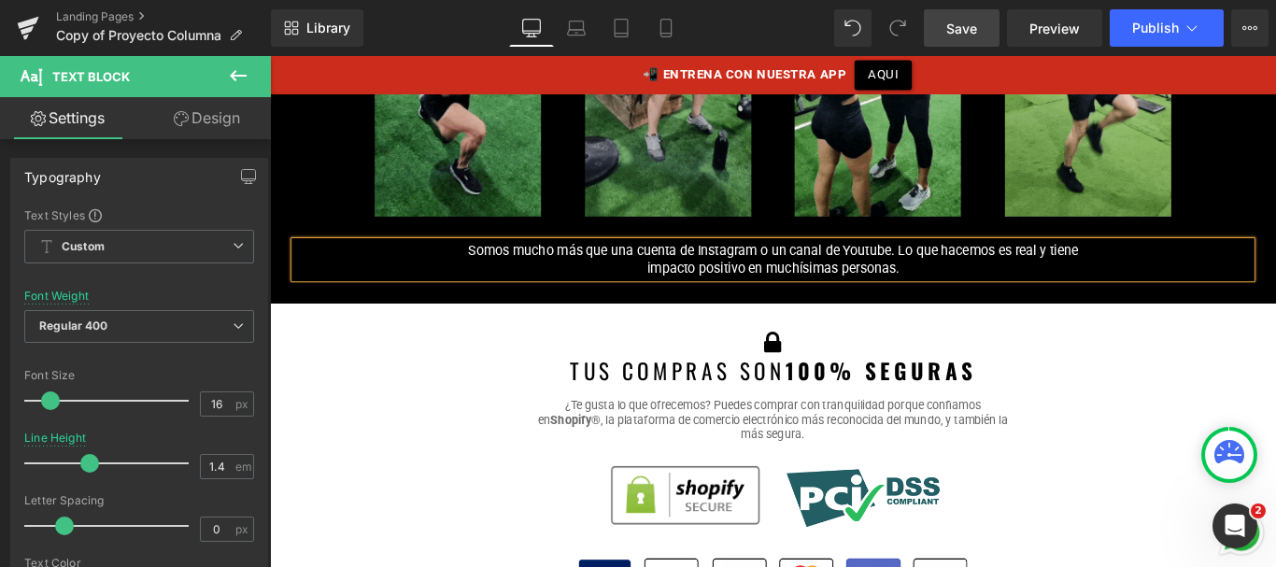
click at [682, 270] on p "Somos mucho más que una cuenta de Instagram o un canal de Youtube. Lo que hacem…" at bounding box center [835, 285] width 700 height 42
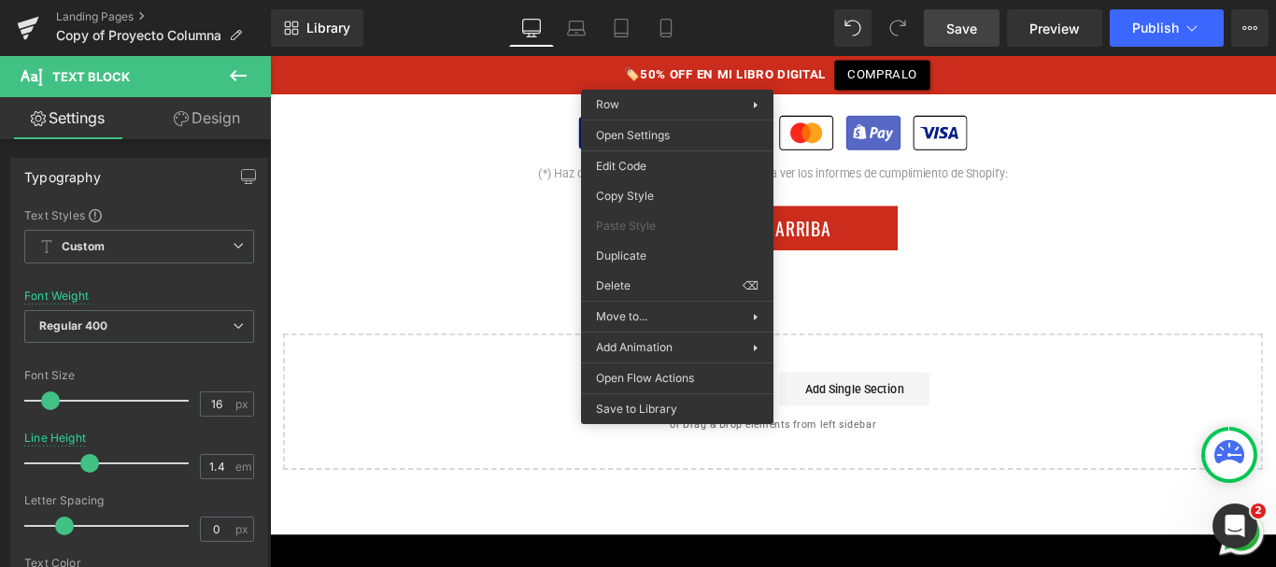
scroll to position [18219, 0]
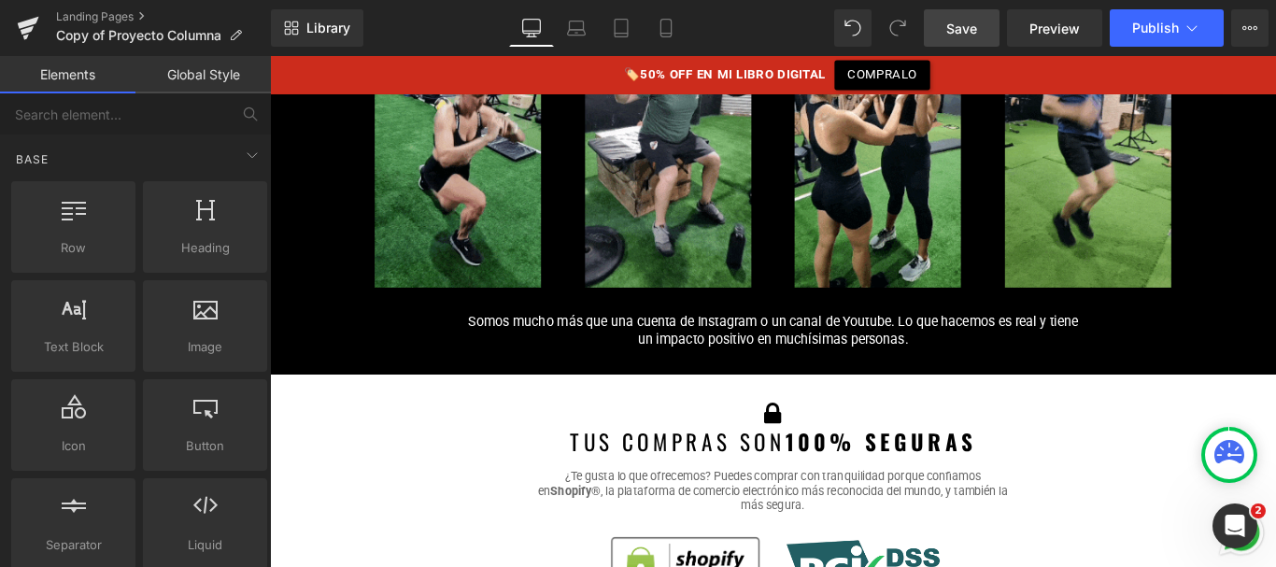
scroll to position [17615, 0]
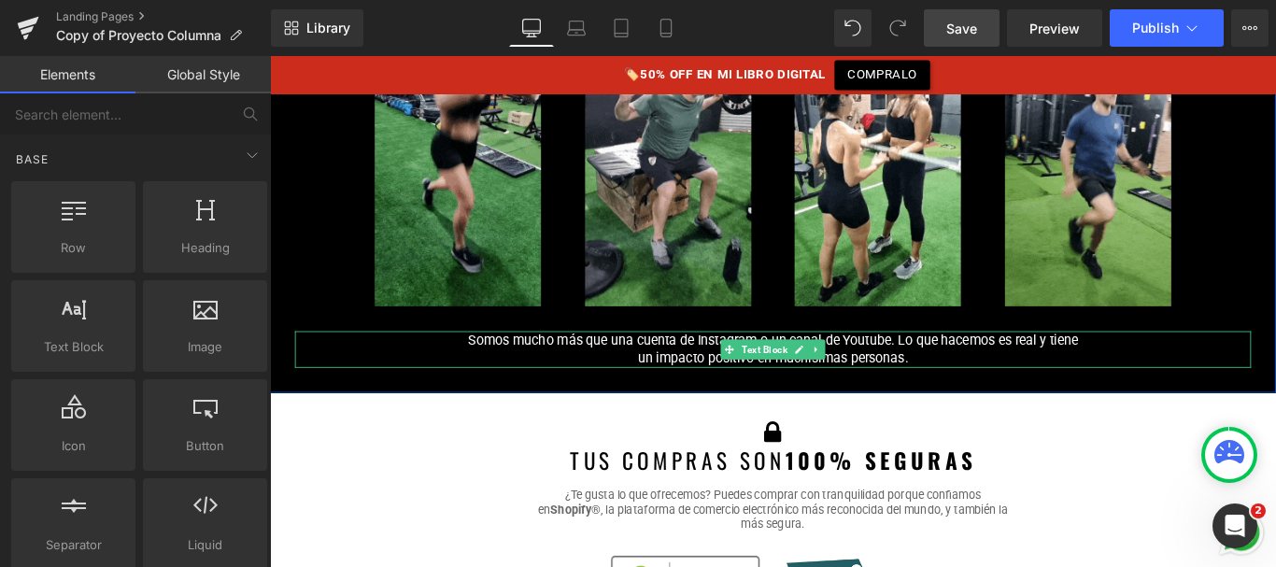
click at [989, 365] on p "Somos mucho más que una cuenta de Instagram o un canal de Youtube. Lo que hacem…" at bounding box center [835, 386] width 700 height 42
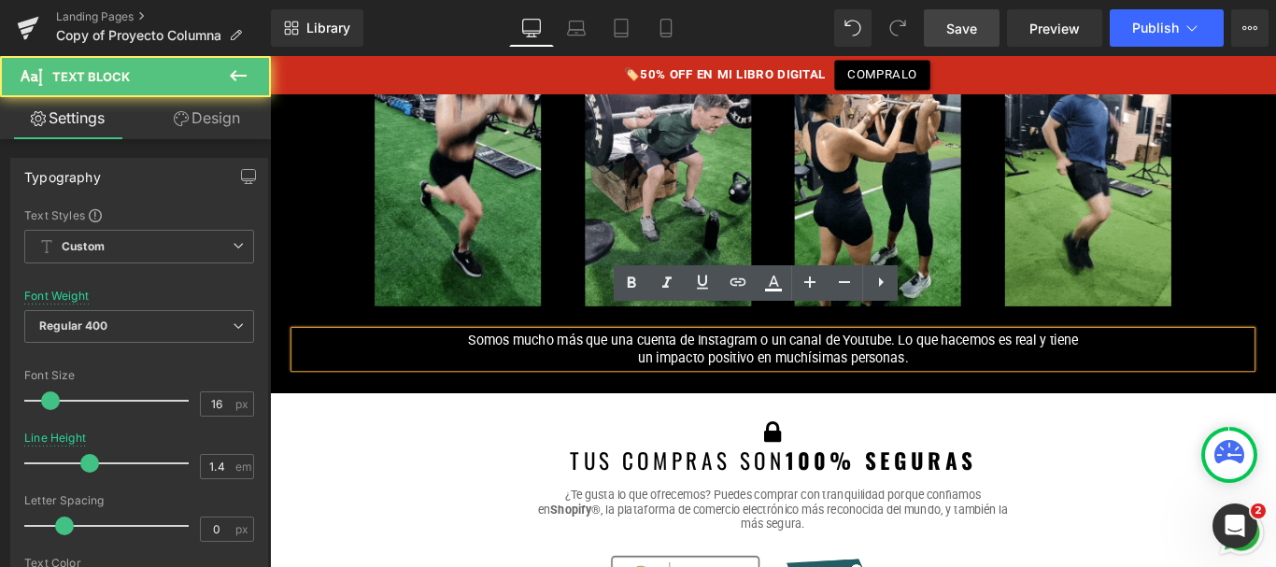
click at [989, 373] on p "Somos mucho más que una cuenta de Instagram o un canal de Youtube. Lo que hacem…" at bounding box center [835, 386] width 700 height 42
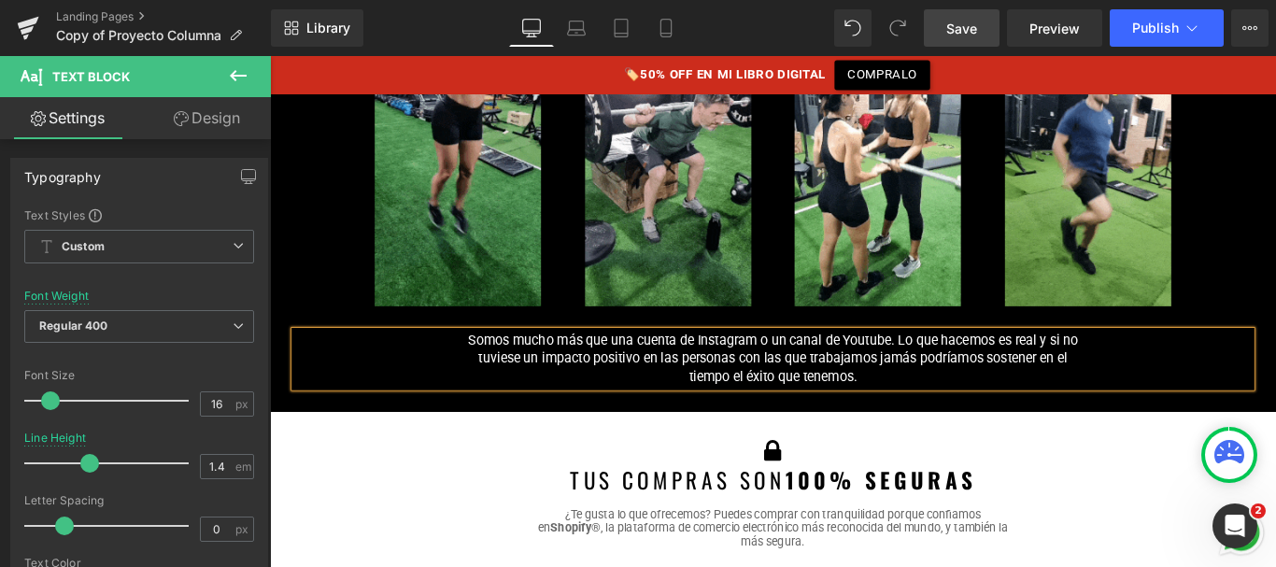
click at [957, 30] on span "Save" at bounding box center [961, 29] width 31 height 20
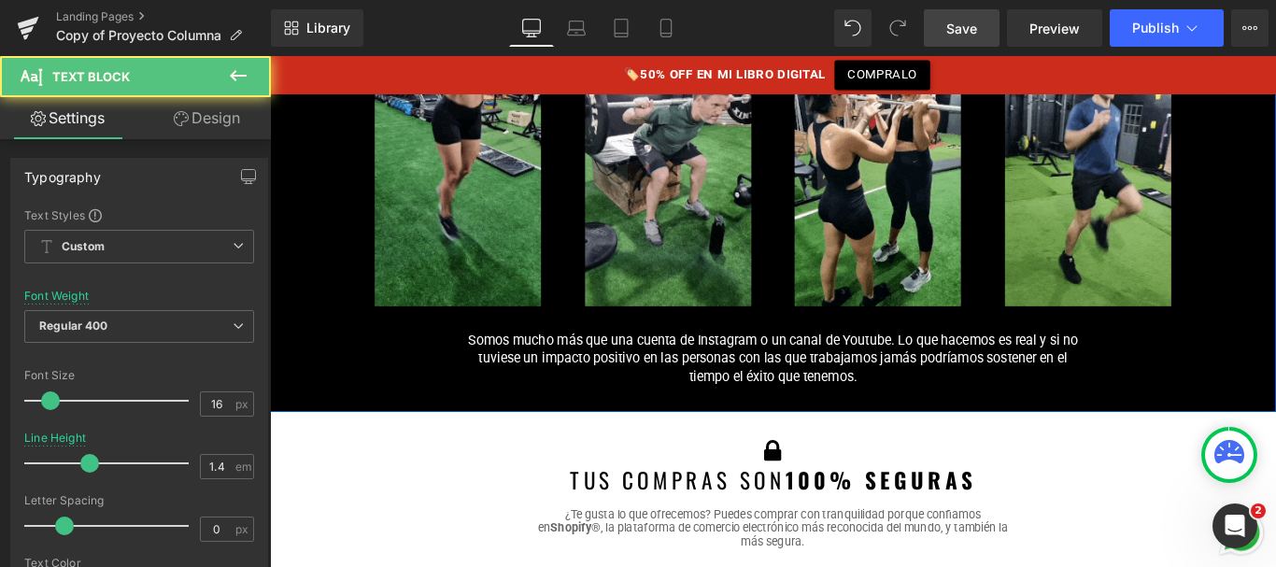
click at [954, 400] on div "Somos mucho más que una cuenta de Instagram o un canal de Youtube. Lo que hacem…" at bounding box center [835, 396] width 1074 height 63
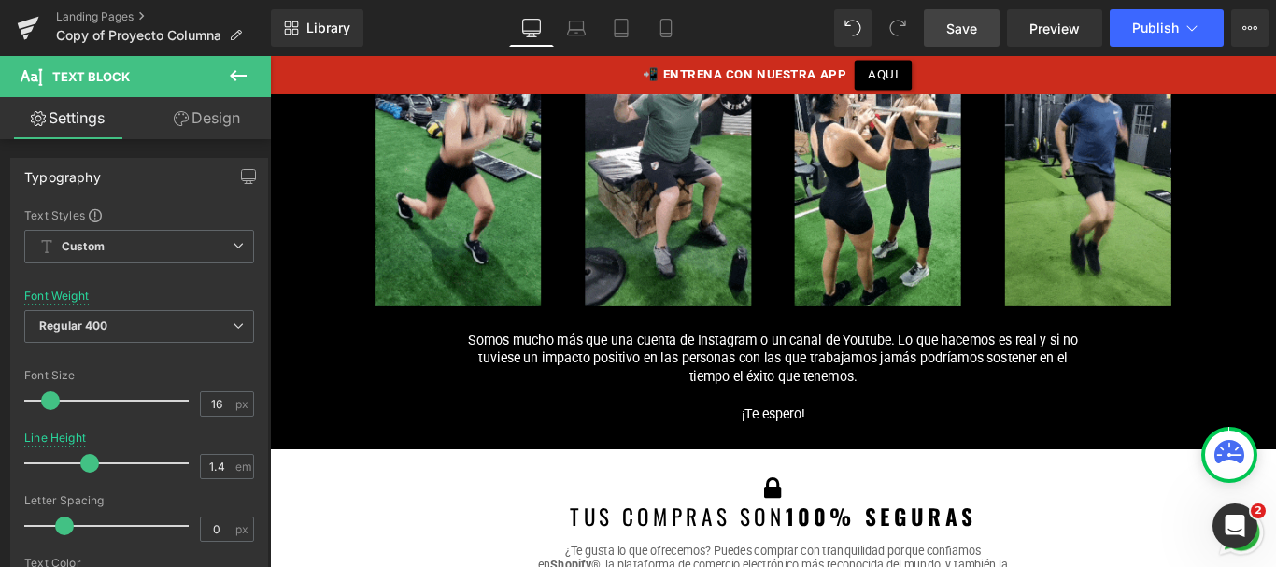
click at [235, 81] on icon at bounding box center [238, 75] width 17 height 11
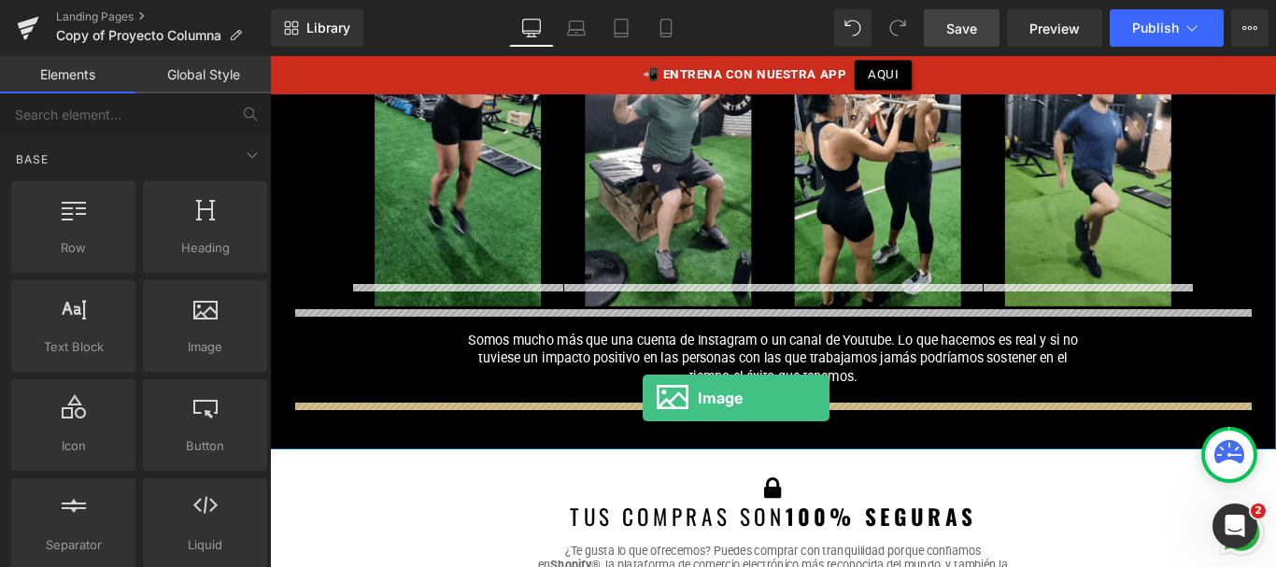
drag, startPoint x: 464, startPoint y: 389, endPoint x: 688, endPoint y: 441, distance: 230.2
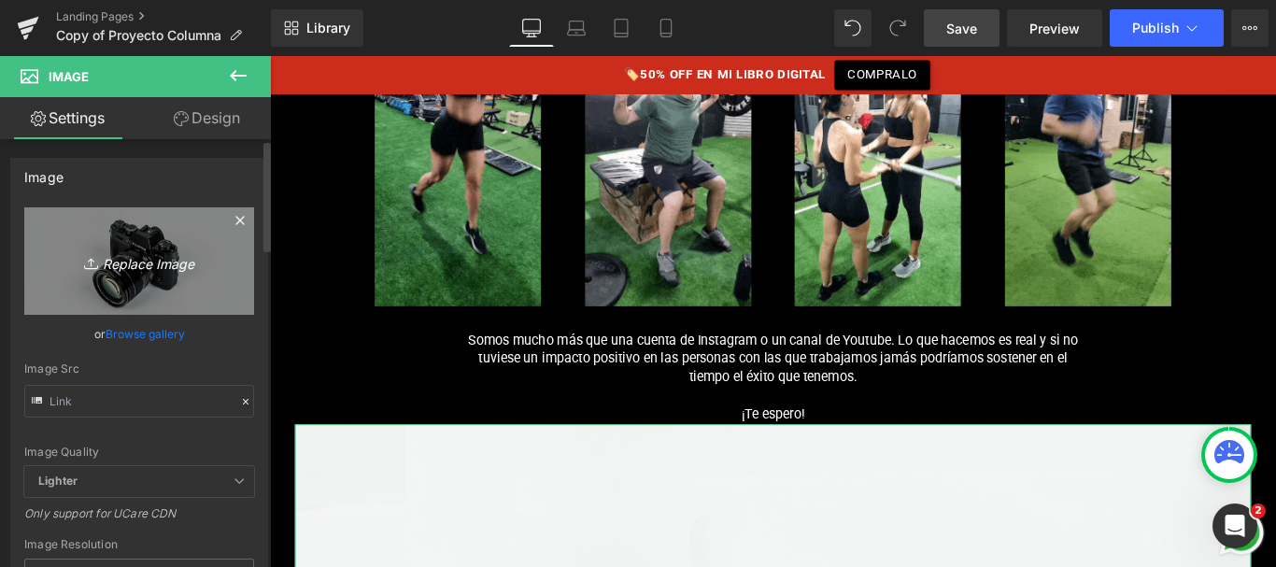
click at [188, 278] on link "Replace Image" at bounding box center [139, 260] width 230 height 107
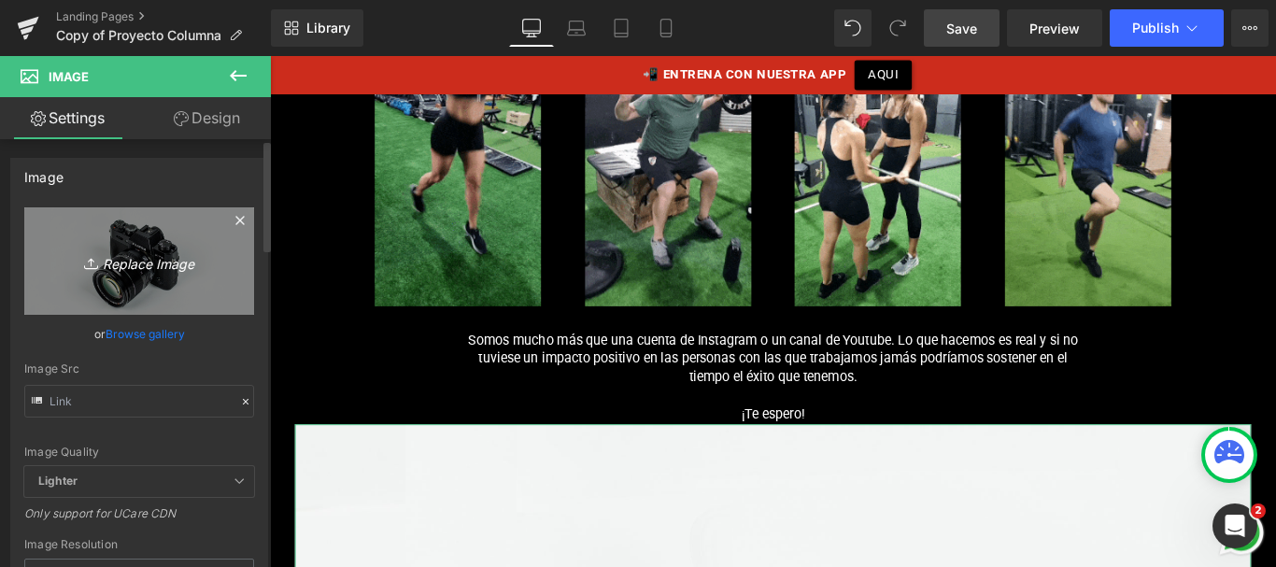
type input "C:\fakepath\logo-paypal.png"
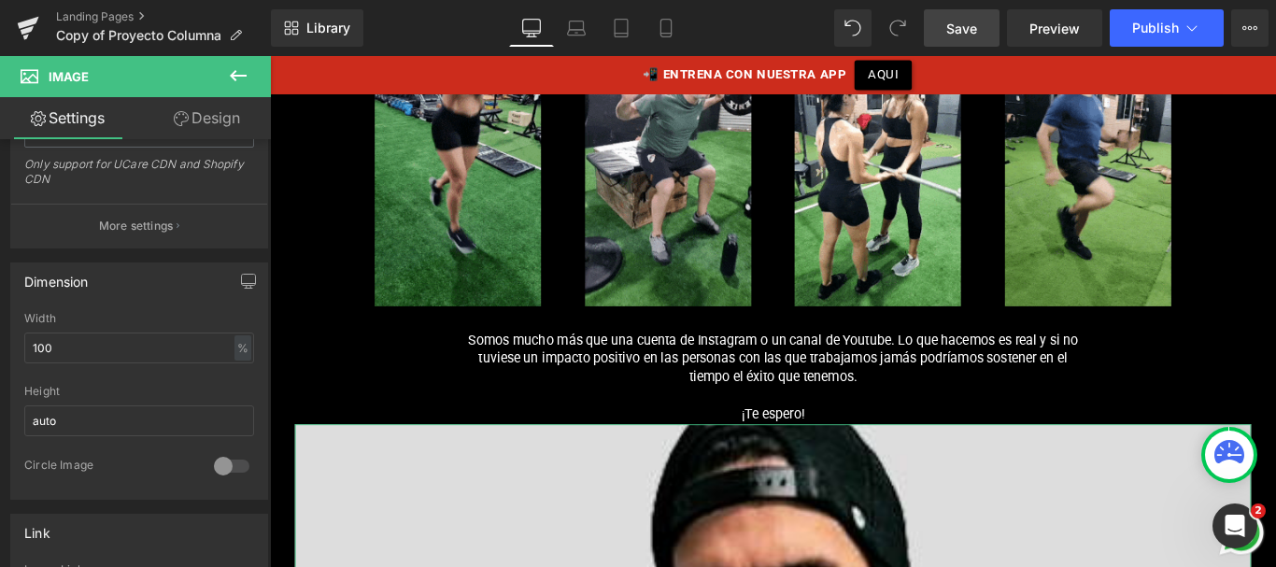
scroll to position [496, 0]
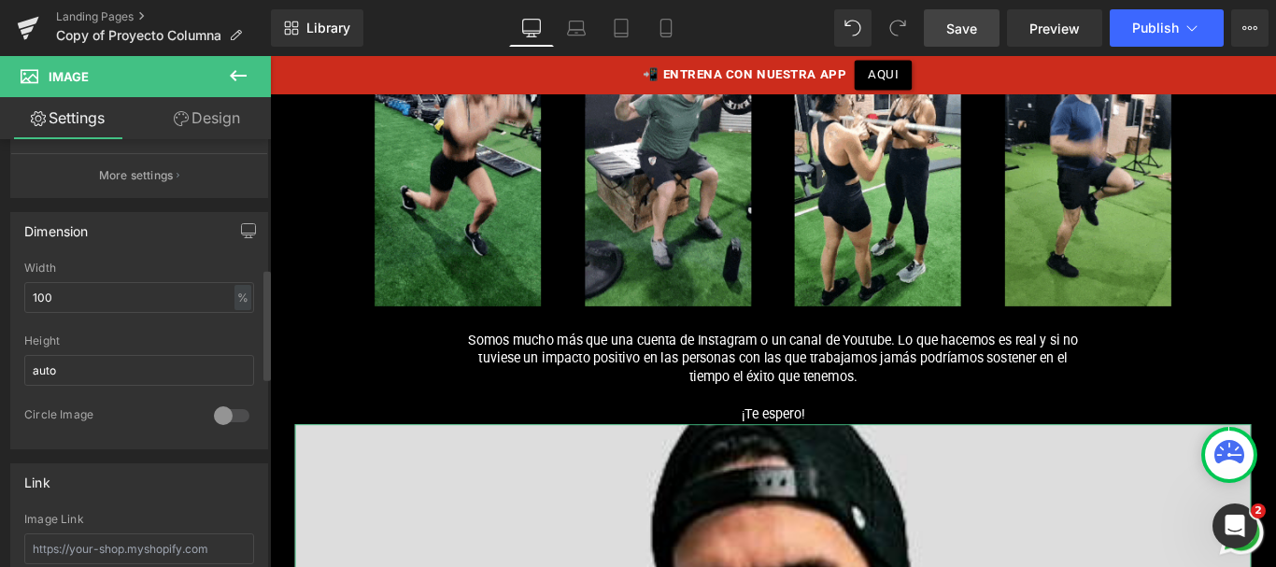
click at [238, 414] on div at bounding box center [231, 416] width 45 height 30
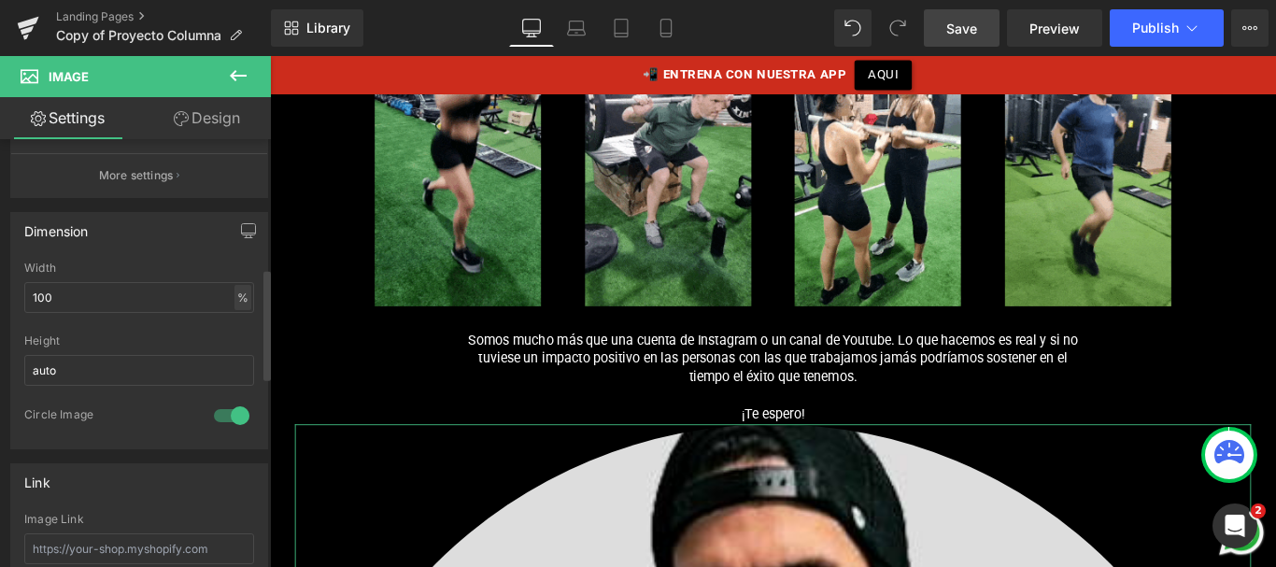
click at [240, 300] on div "%" at bounding box center [242, 297] width 17 height 25
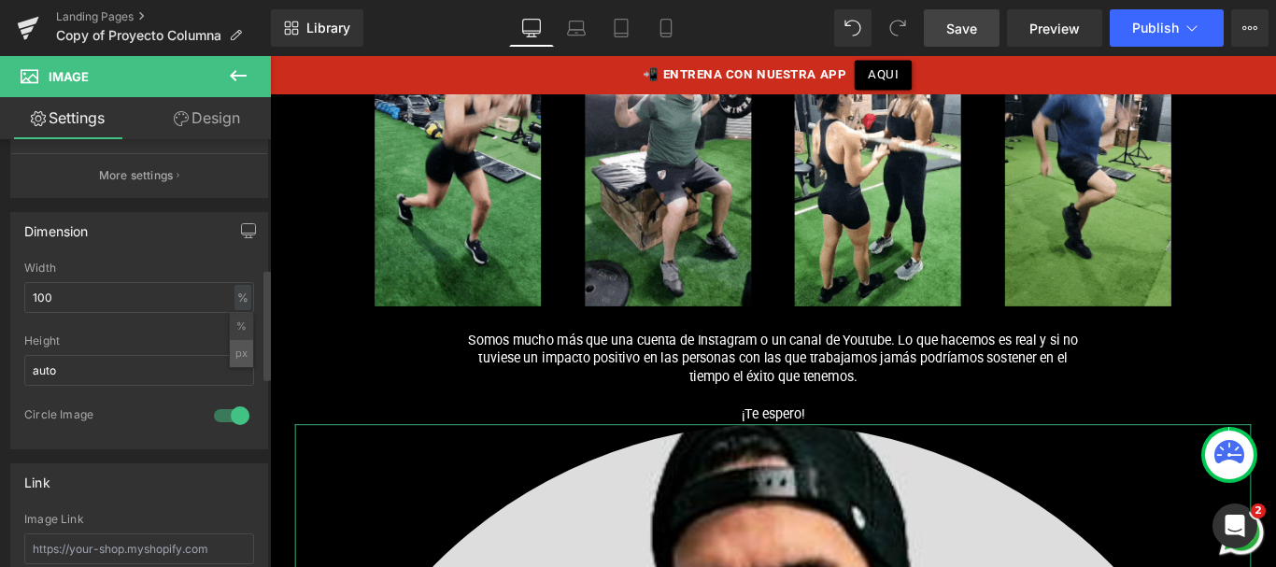
click at [233, 348] on li "px" at bounding box center [241, 353] width 23 height 27
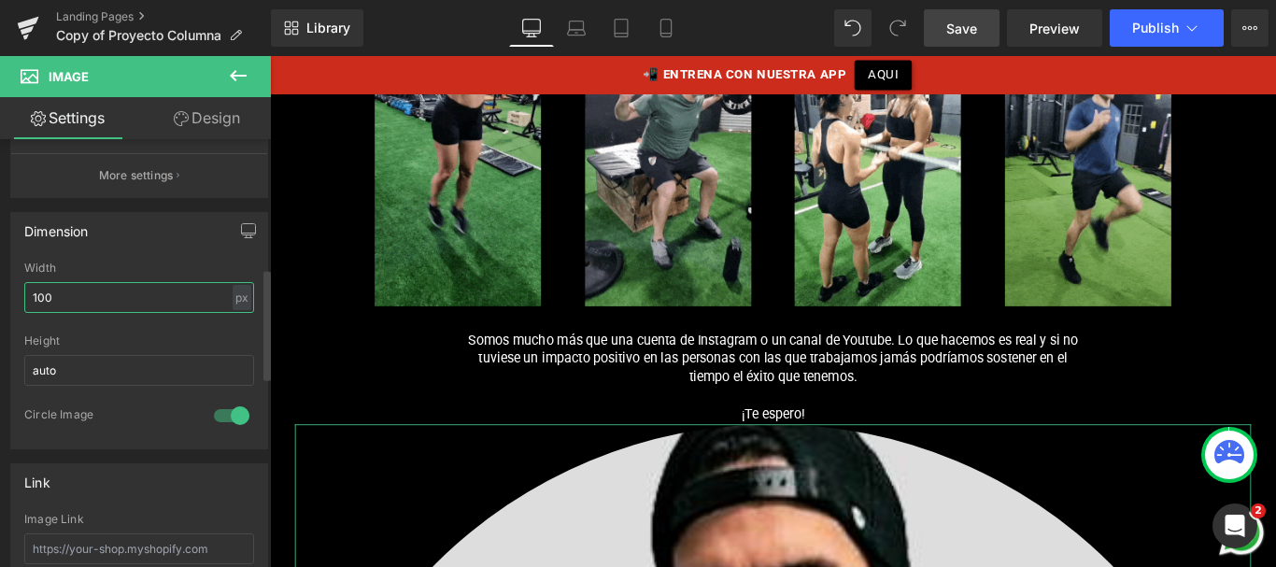
click at [166, 302] on input "100" at bounding box center [139, 297] width 230 height 31
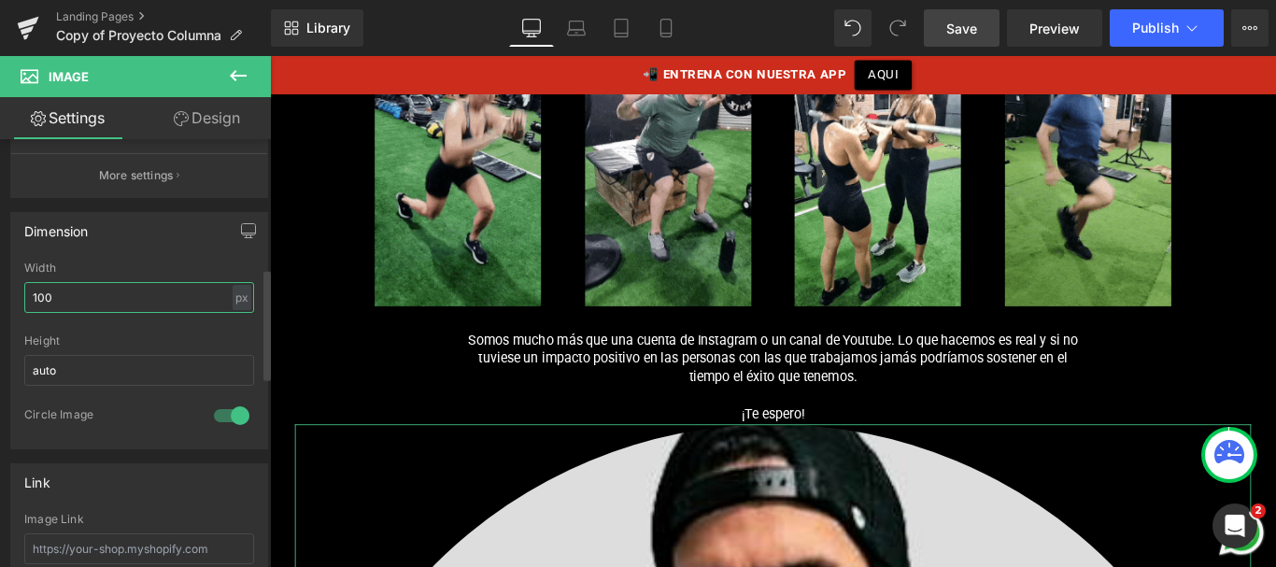
click at [166, 302] on input "100" at bounding box center [139, 297] width 230 height 31
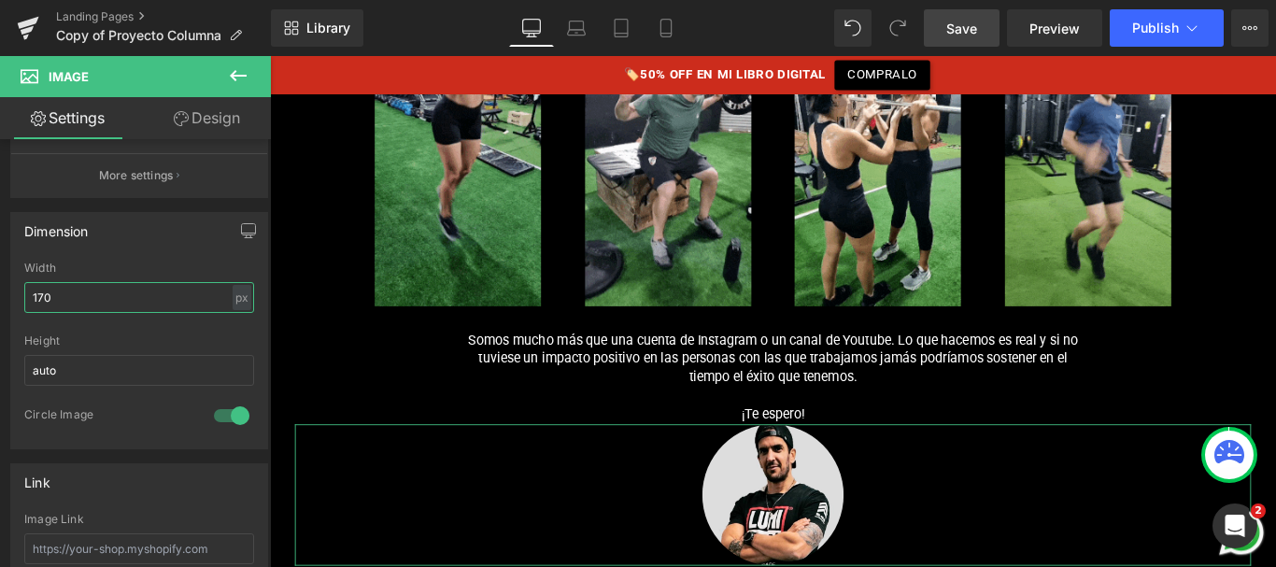
type input "170"
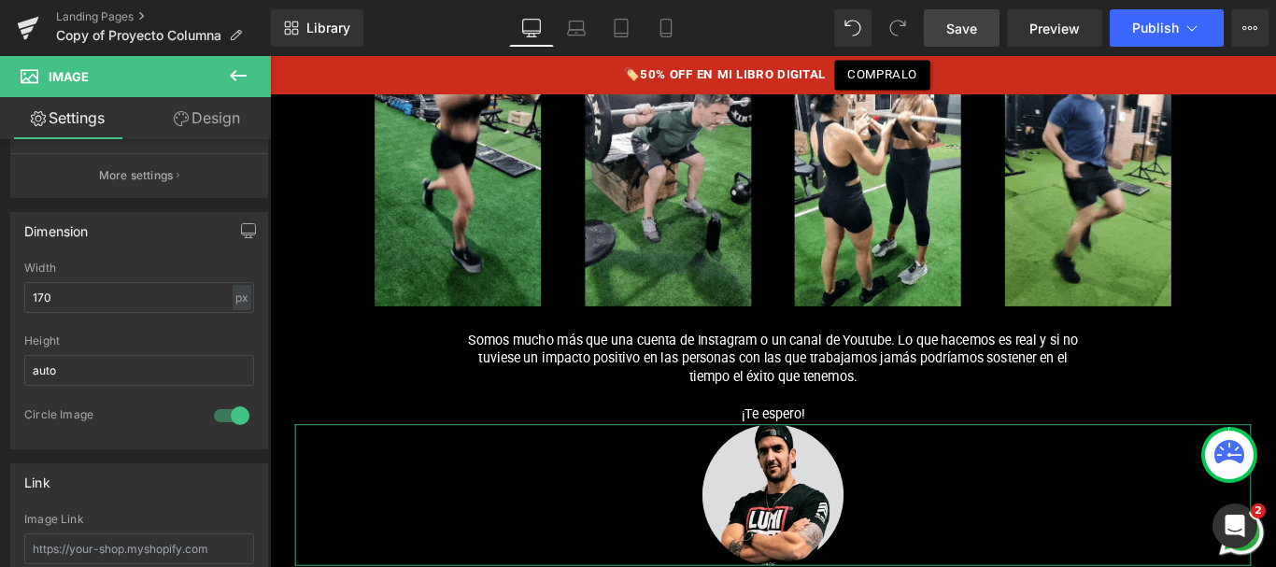
click at [203, 120] on link "Design" at bounding box center [206, 118] width 135 height 42
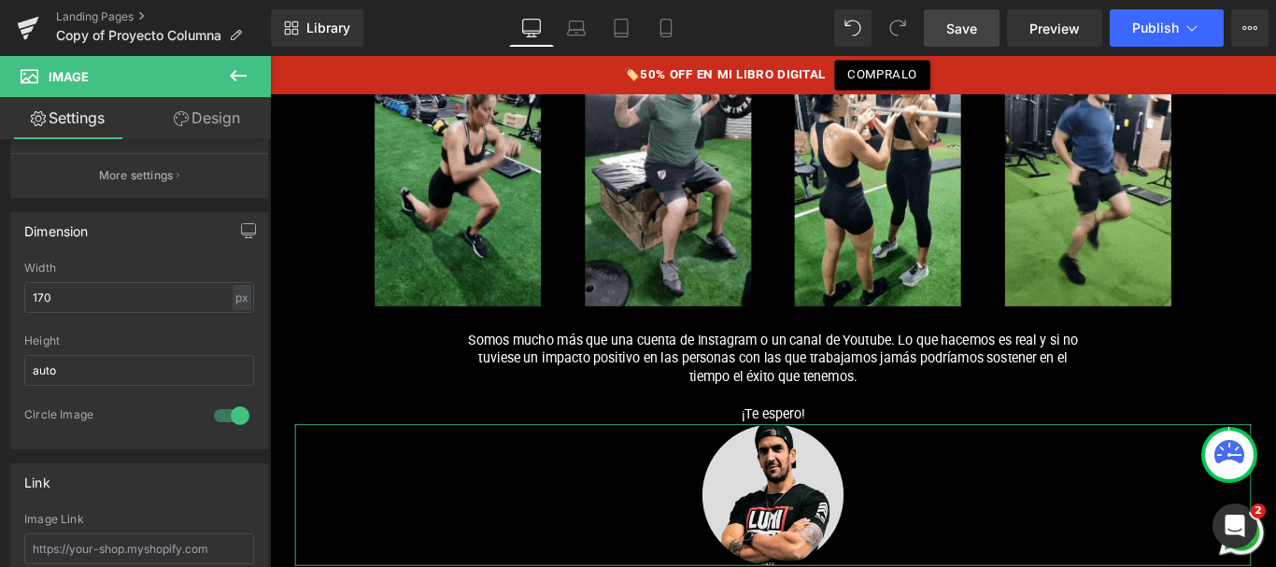
click at [0, 0] on div "Spacing" at bounding box center [0, 0] width 0 height 0
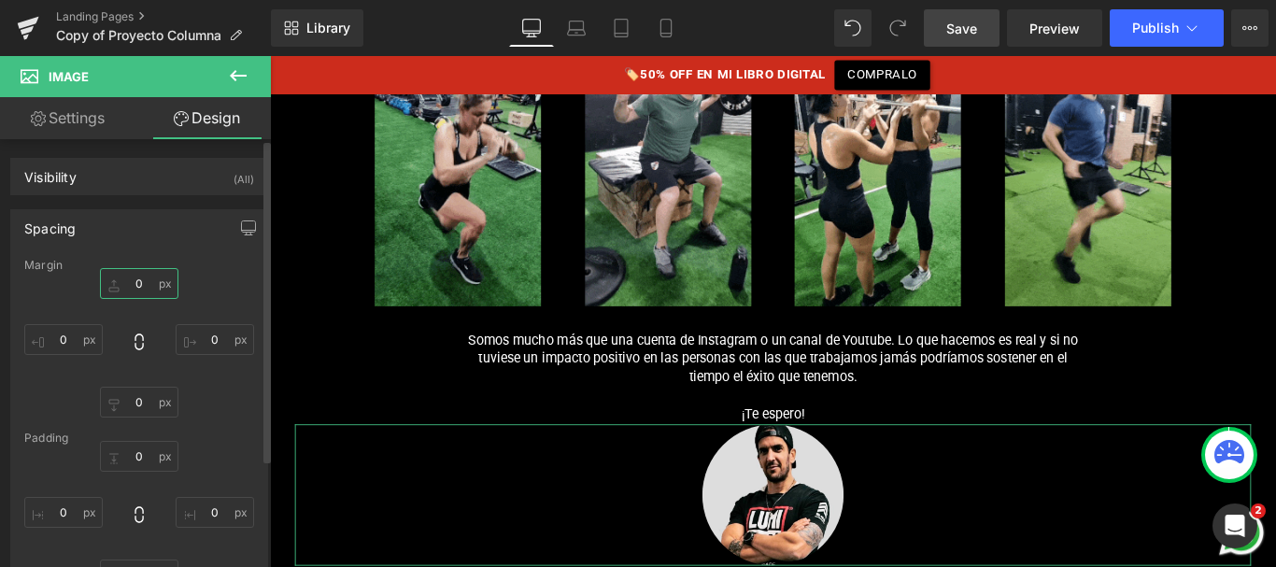
click at [141, 276] on input "text" at bounding box center [139, 283] width 78 height 31
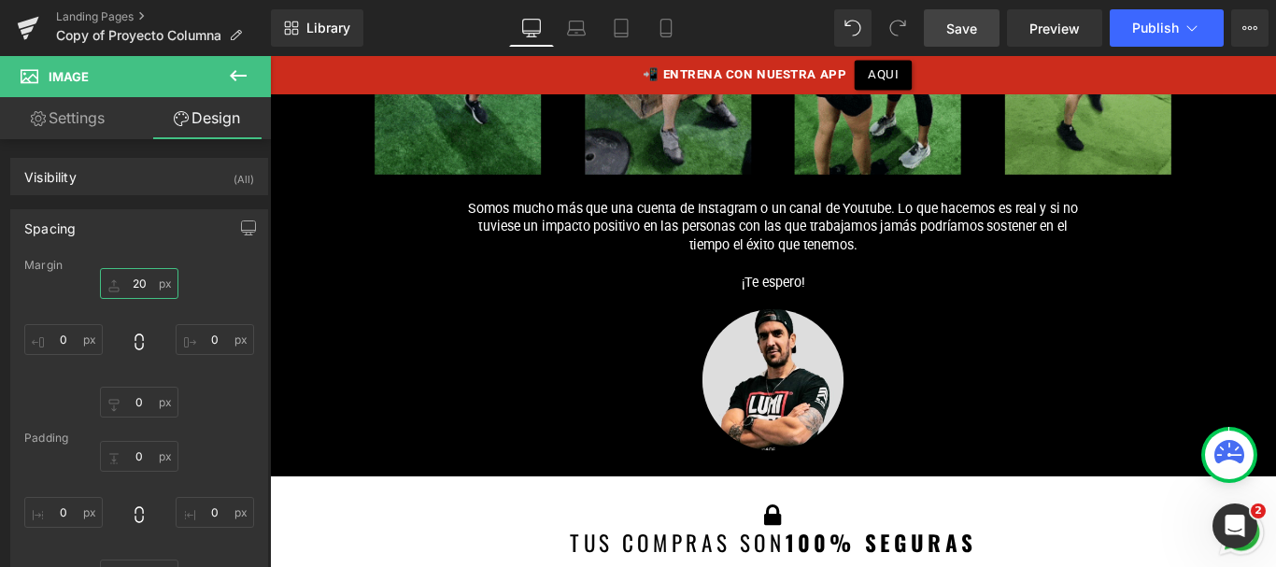
scroll to position [17710, 0]
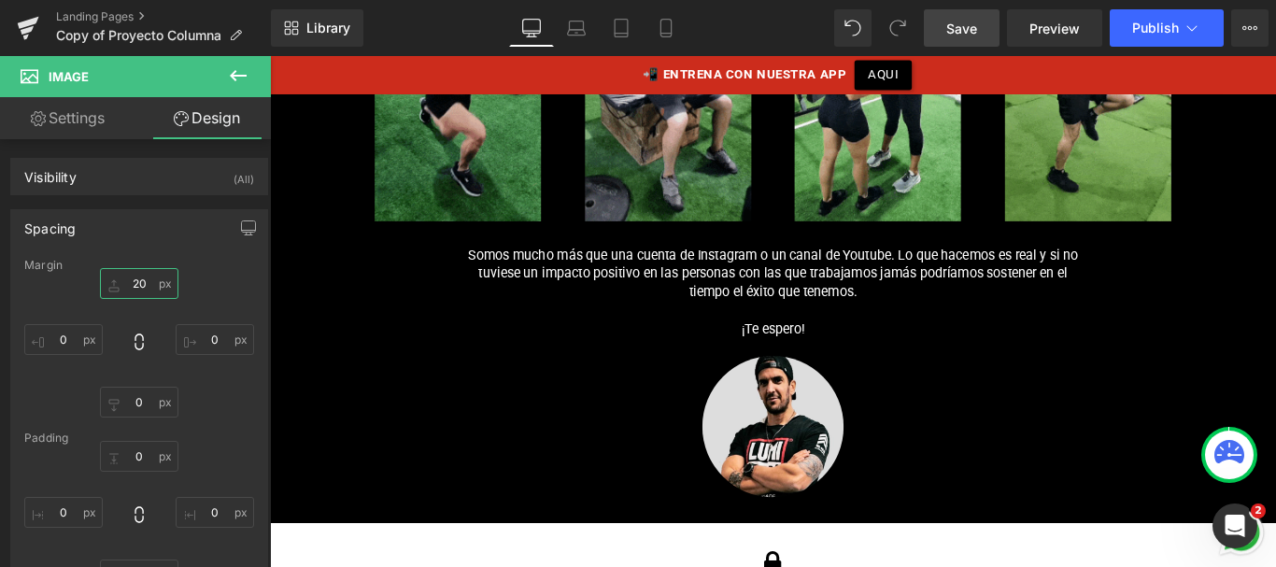
type input "20"
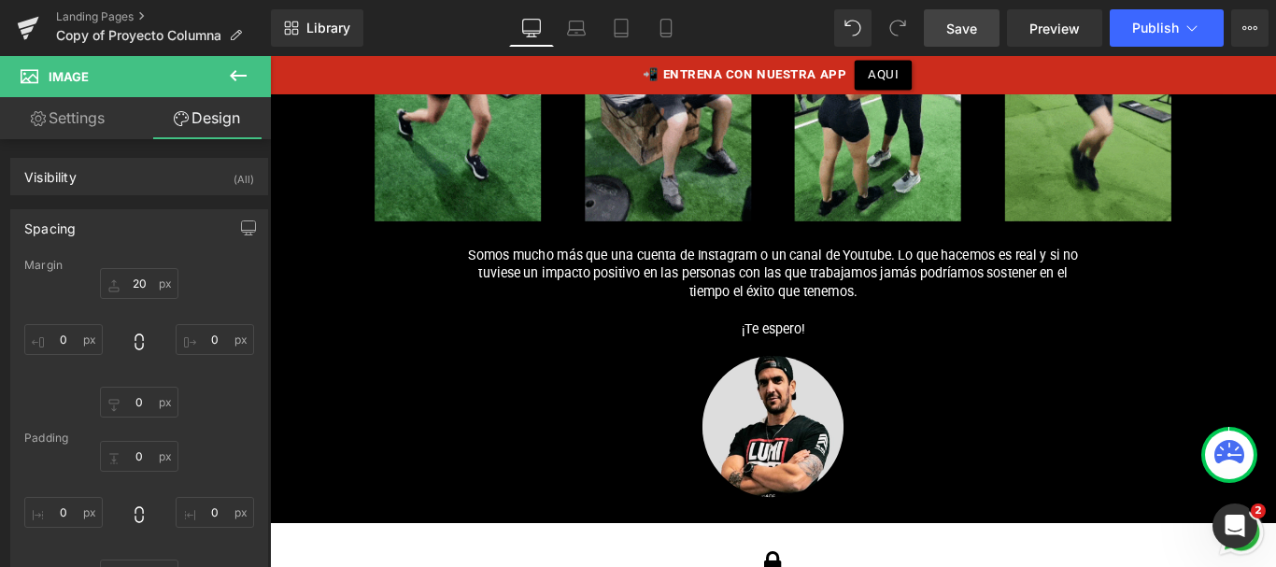
drag, startPoint x: 964, startPoint y: 23, endPoint x: 528, endPoint y: 224, distance: 480.2
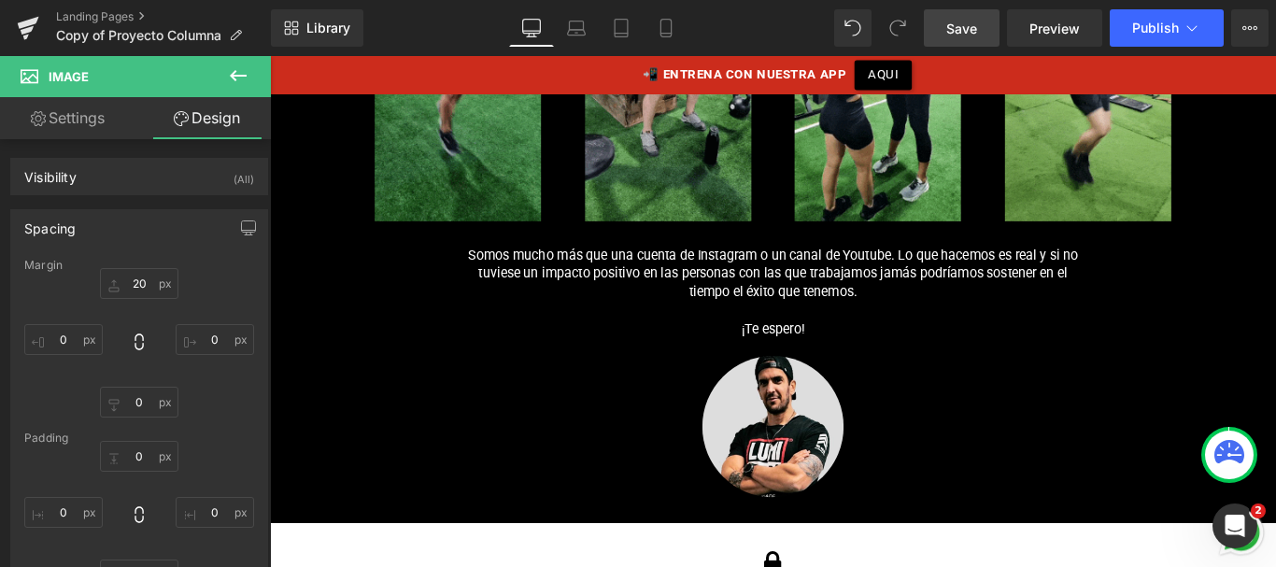
click at [964, 23] on span "Save" at bounding box center [961, 29] width 31 height 20
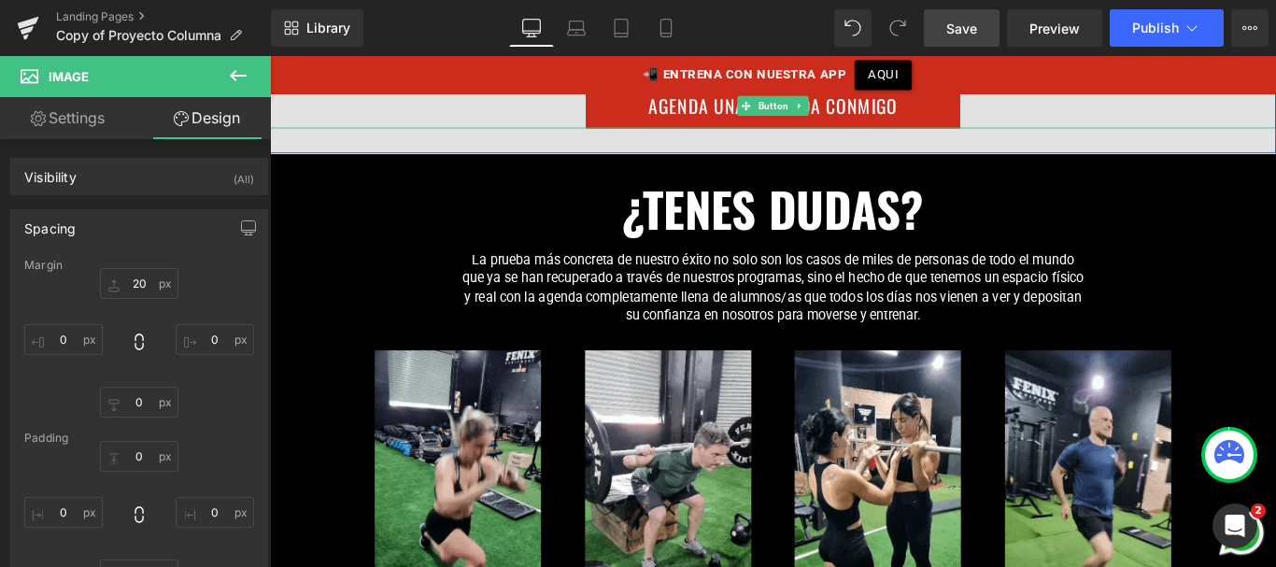
scroll to position [17233, 0]
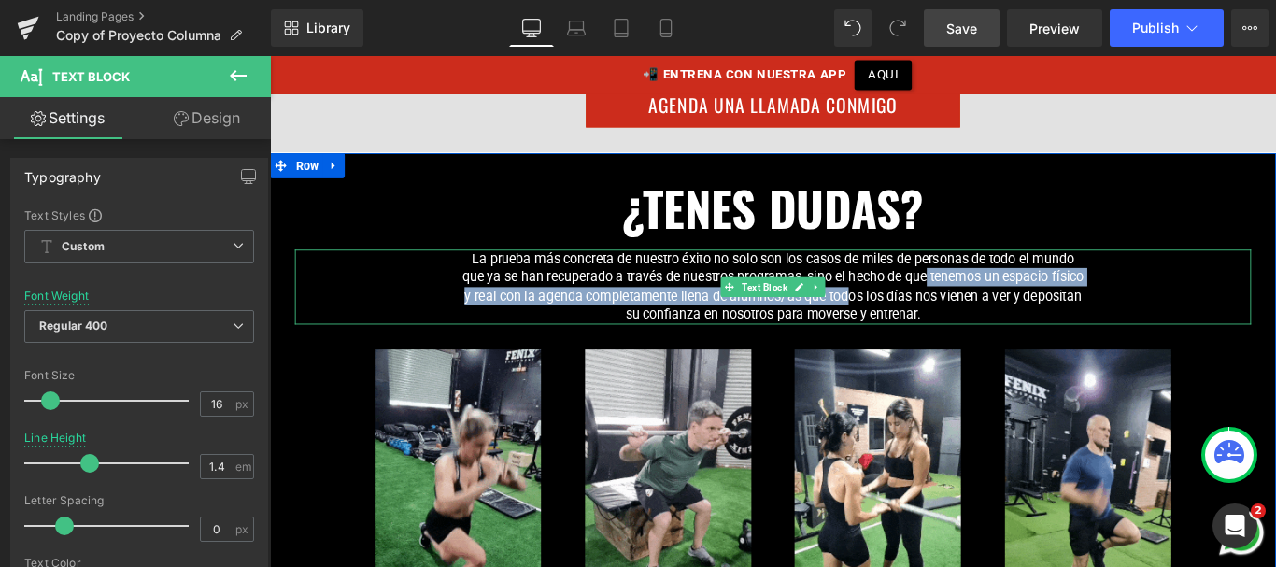
drag, startPoint x: 1025, startPoint y: 278, endPoint x: 968, endPoint y: 305, distance: 63.1
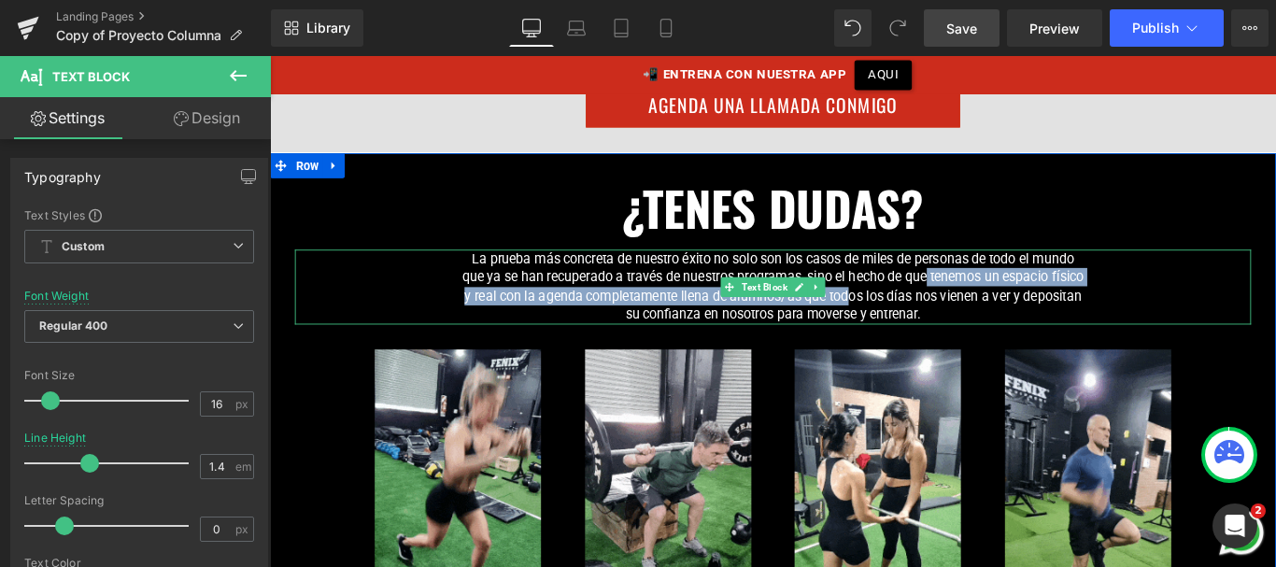
click at [968, 305] on p "La prueba más concreta de nuestro éxito no solo son los casos de miles de perso…" at bounding box center [835, 316] width 700 height 84
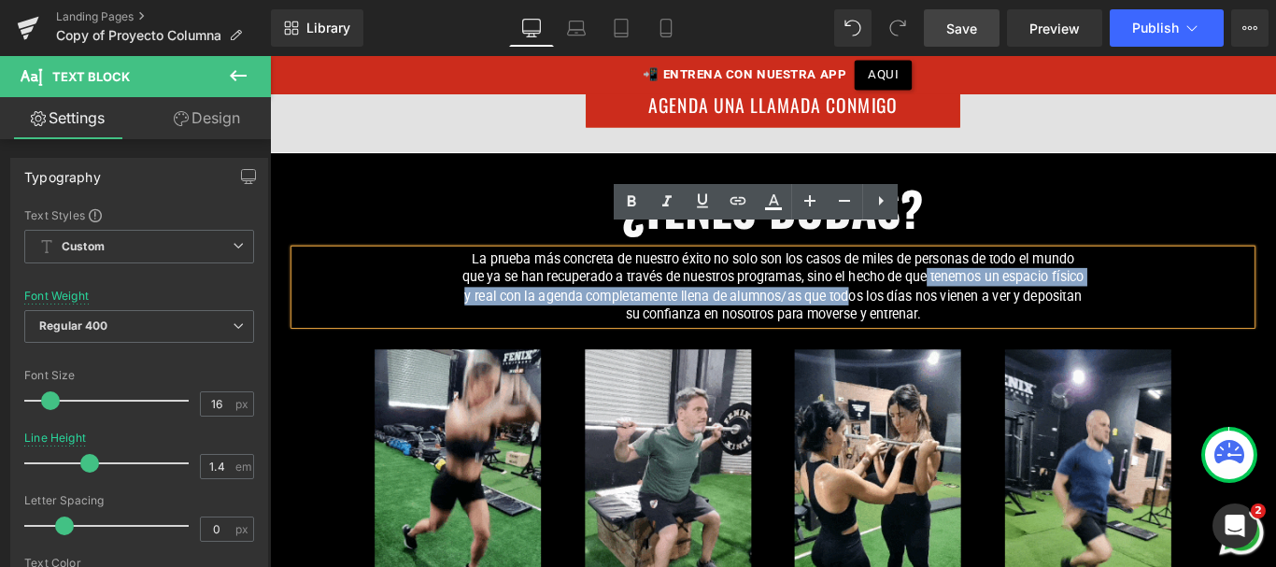
click at [1025, 286] on p "La prueba más concreta de nuestro éxito no solo son los casos de miles de perso…" at bounding box center [835, 316] width 700 height 84
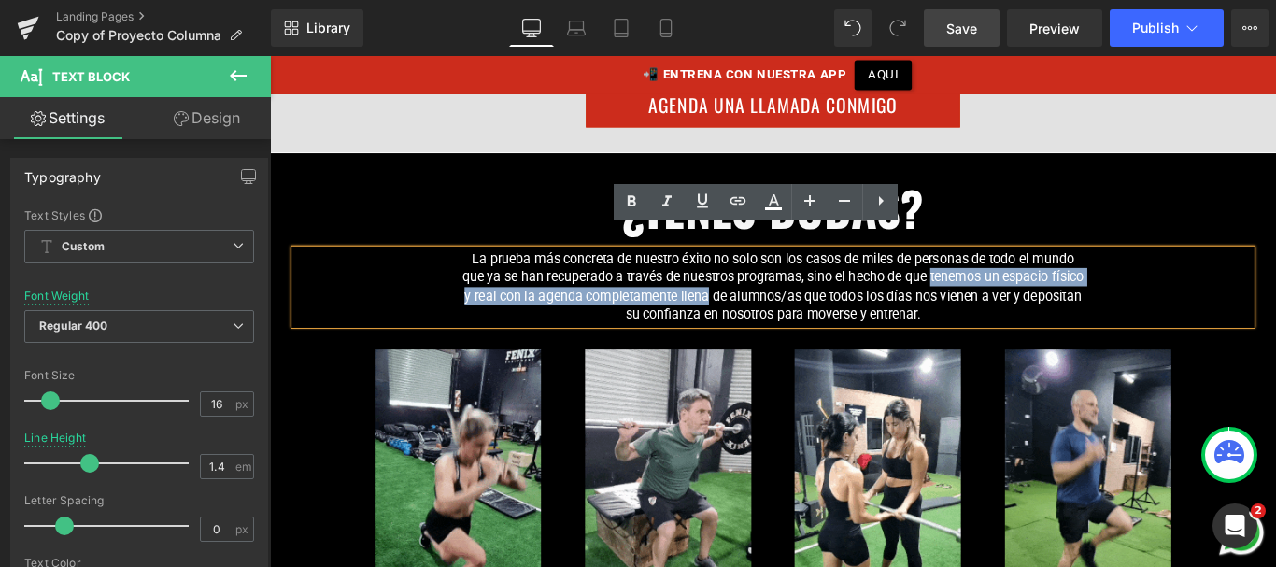
drag, startPoint x: 1029, startPoint y: 281, endPoint x: 814, endPoint y: 304, distance: 216.0
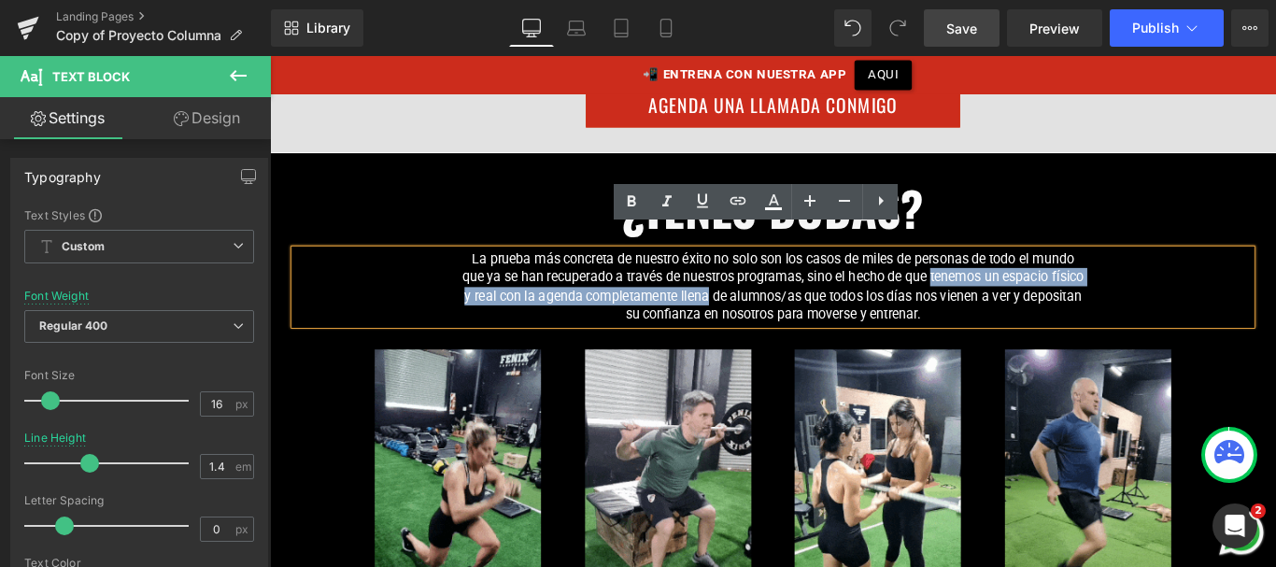
click at [814, 304] on p "La prueba más concreta de nuestro éxito no solo son los casos de miles de perso…" at bounding box center [835, 316] width 700 height 84
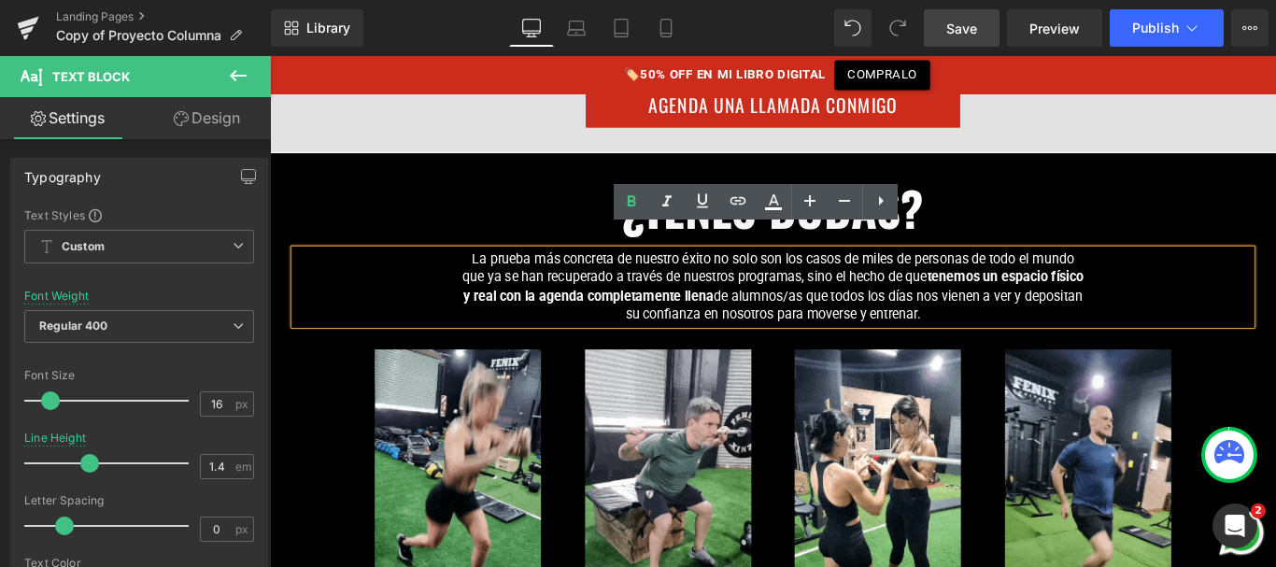
click at [892, 308] on p "La prueba más concreta de nuestro éxito no solo son los casos de miles de perso…" at bounding box center [835, 316] width 700 height 84
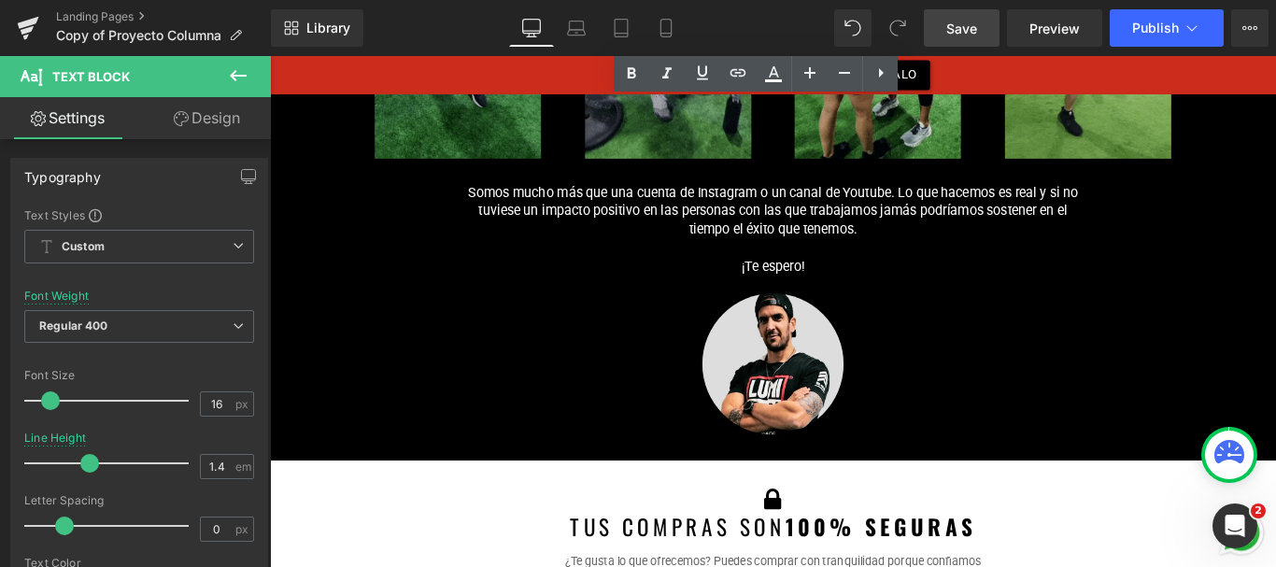
scroll to position [17782, 0]
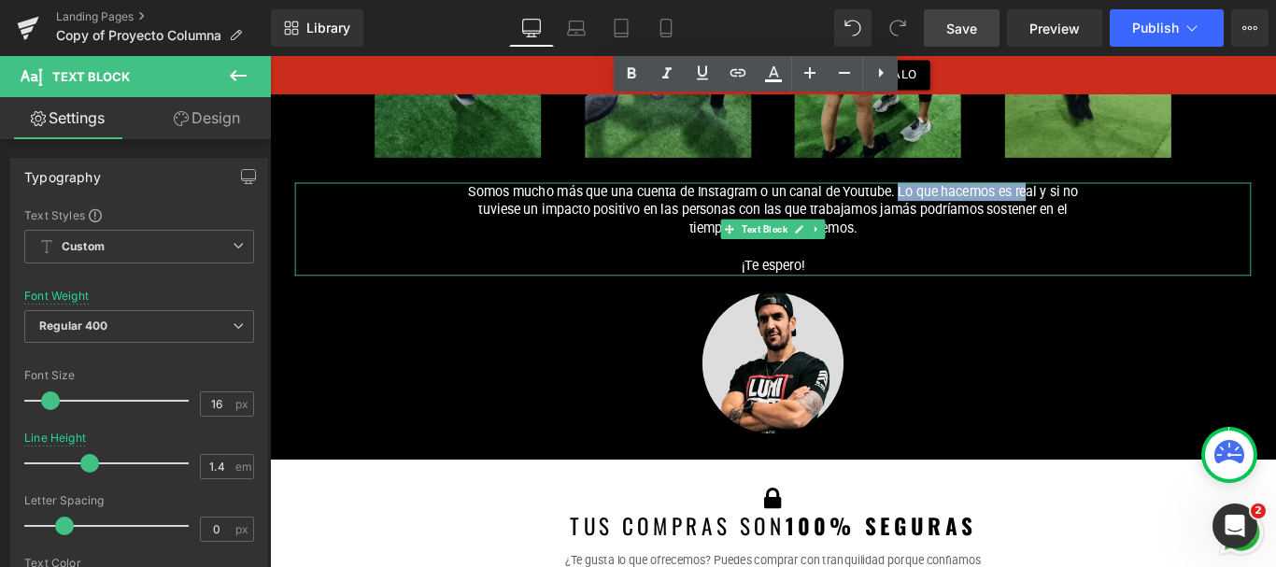
drag, startPoint x: 971, startPoint y: 185, endPoint x: 1120, endPoint y: 190, distance: 148.6
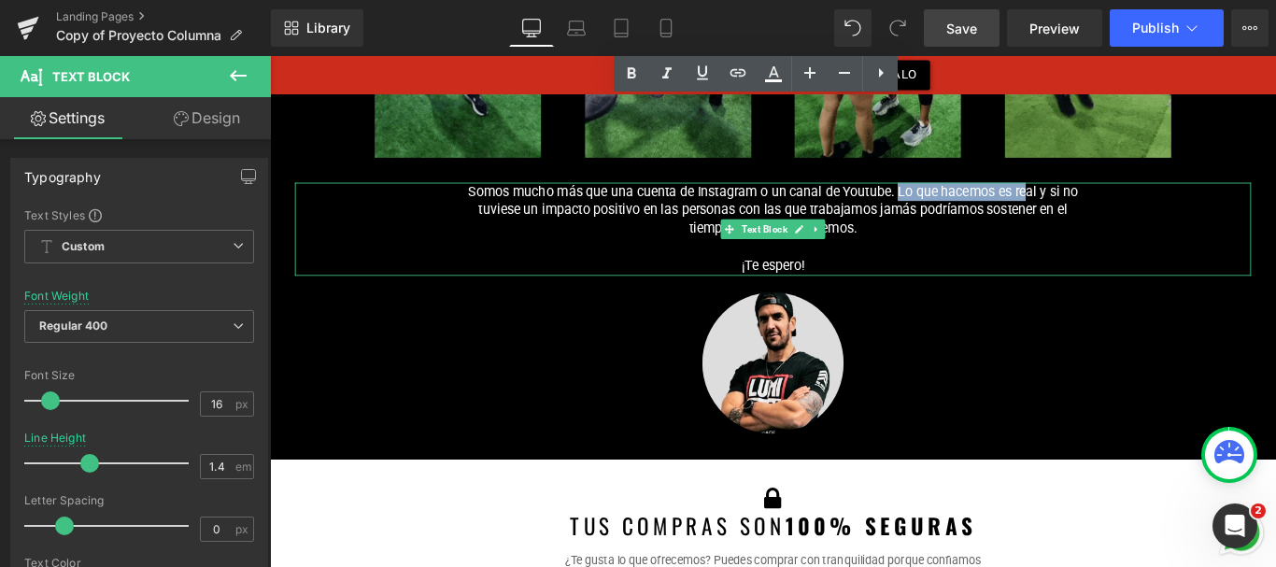
click at [1120, 198] on p "Somos mucho más que una cuenta de Instagram o un canal de Youtube. Lo que hacem…" at bounding box center [835, 229] width 700 height 63
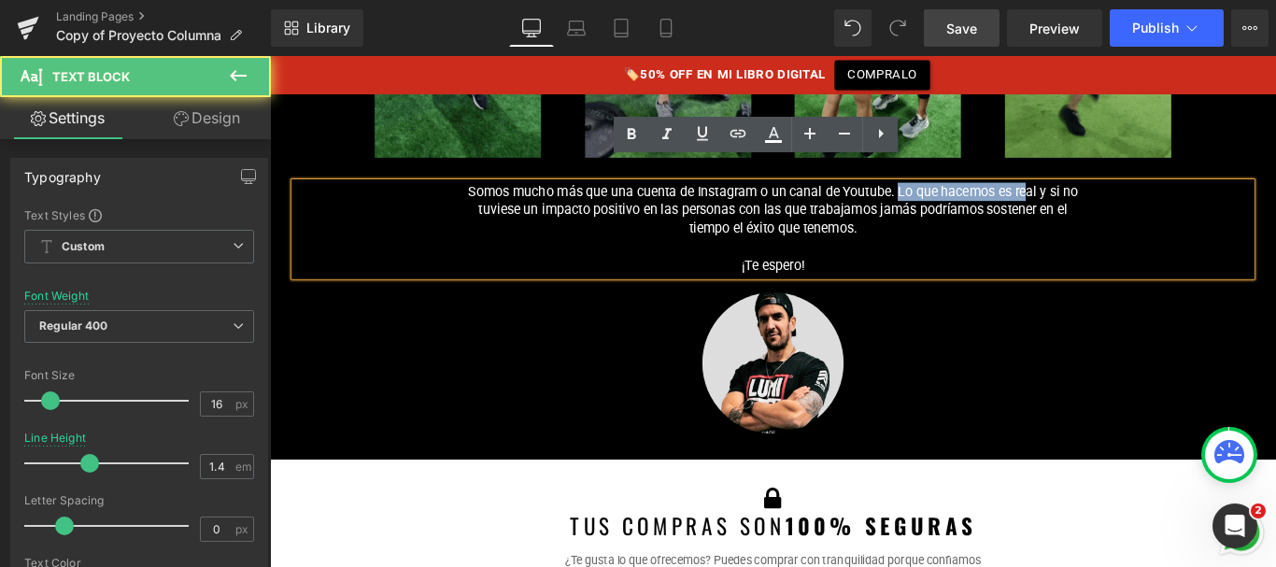
click at [1120, 198] on p "Somos mucho más que una cuenta de Instagram o un canal de Youtube. Lo que hacem…" at bounding box center [835, 229] width 700 height 63
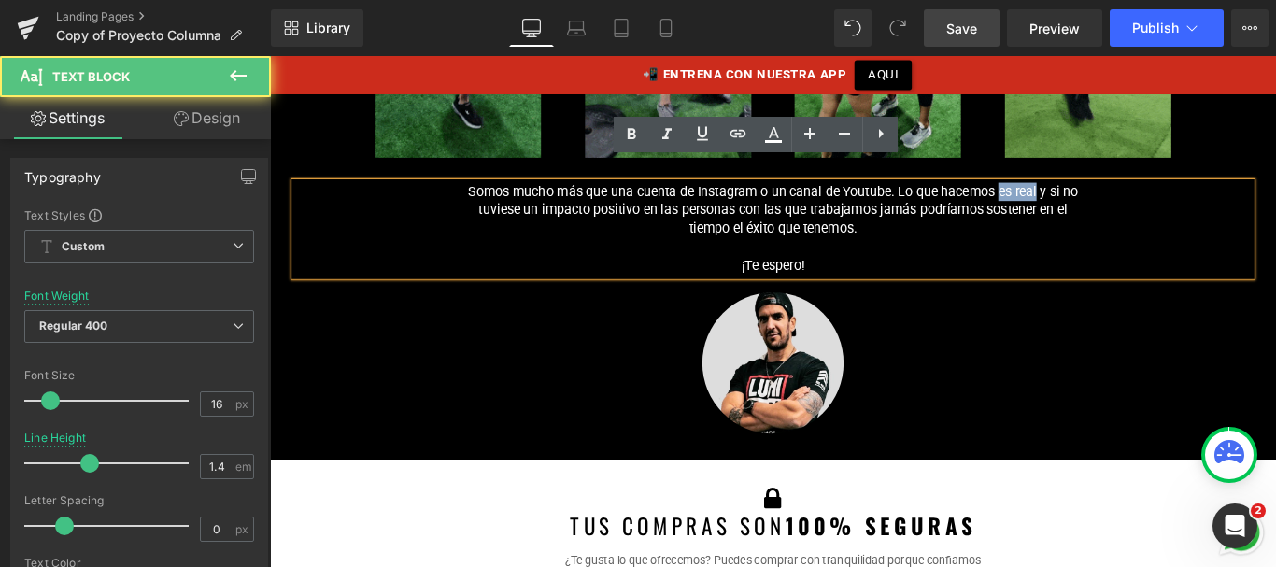
drag, startPoint x: 1083, startPoint y: 181, endPoint x: 1128, endPoint y: 179, distance: 44.9
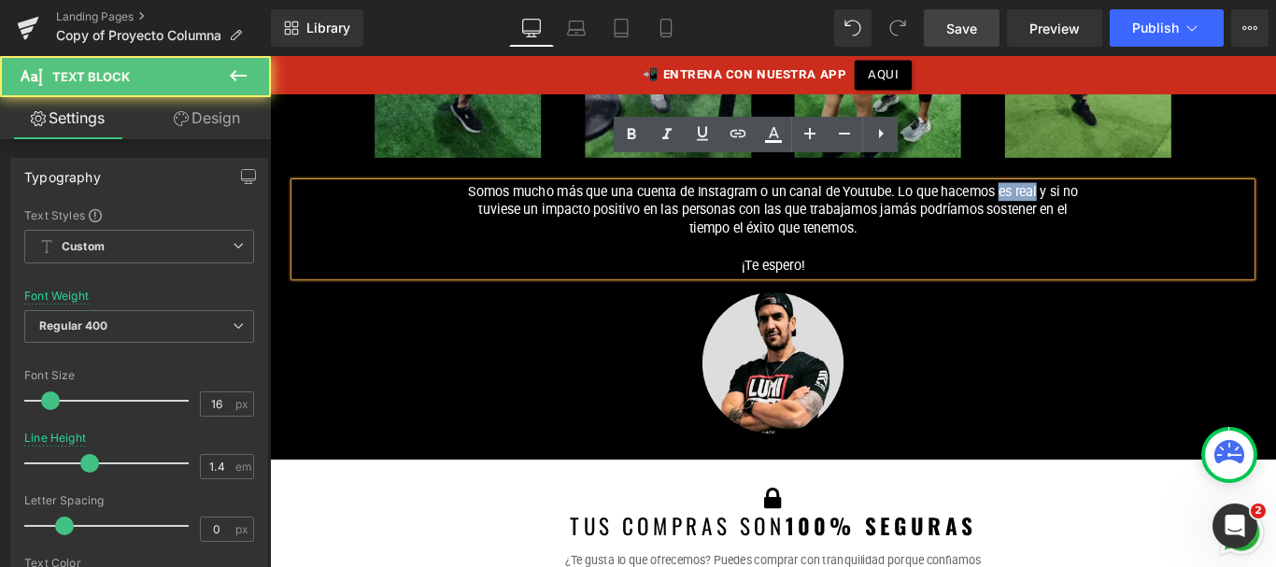
click at [1128, 198] on p "Somos mucho más que una cuenta de Instagram o un canal de Youtube. Lo que hacem…" at bounding box center [835, 229] width 700 height 63
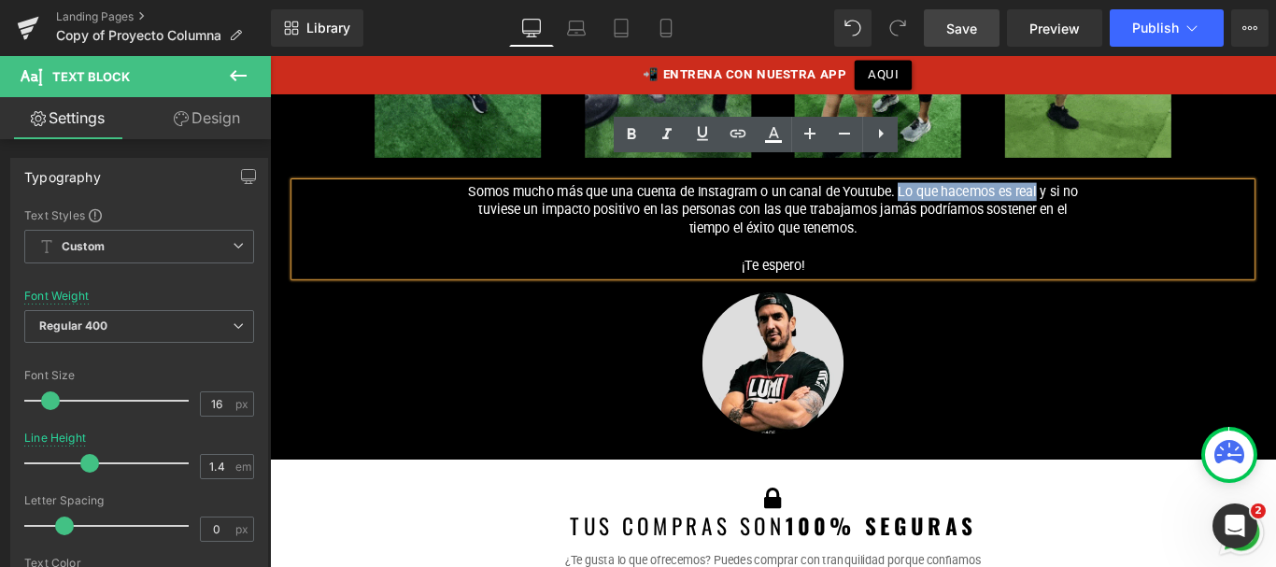
drag, startPoint x: 972, startPoint y: 186, endPoint x: 1129, endPoint y: 182, distance: 157.0
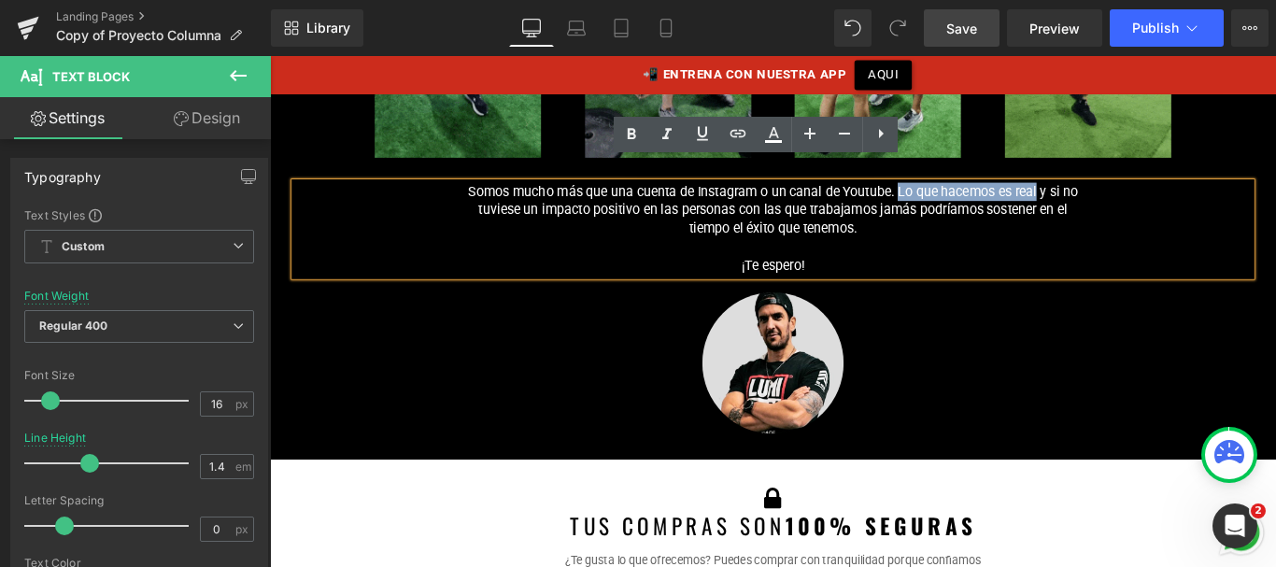
click at [1129, 198] on p "Somos mucho más que una cuenta de Instagram o un canal de Youtube. Lo que hacem…" at bounding box center [835, 229] width 700 height 63
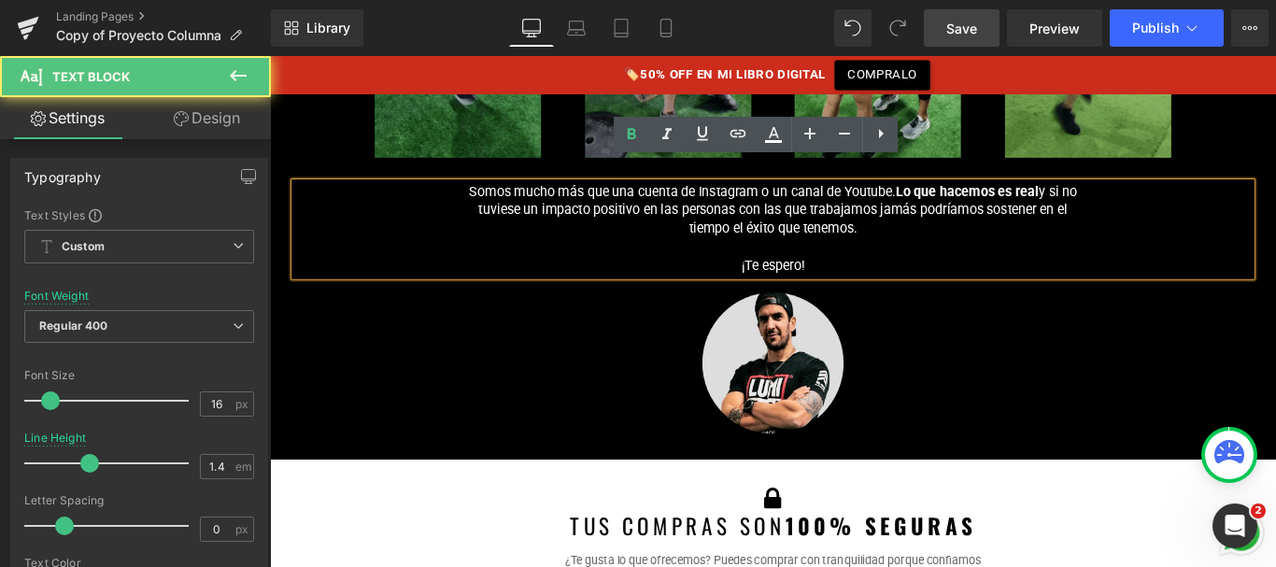
click at [721, 202] on p "Somos mucho más que una cuenta de Instagram o un canal de Youtube. Lo que hacem…" at bounding box center [835, 229] width 700 height 63
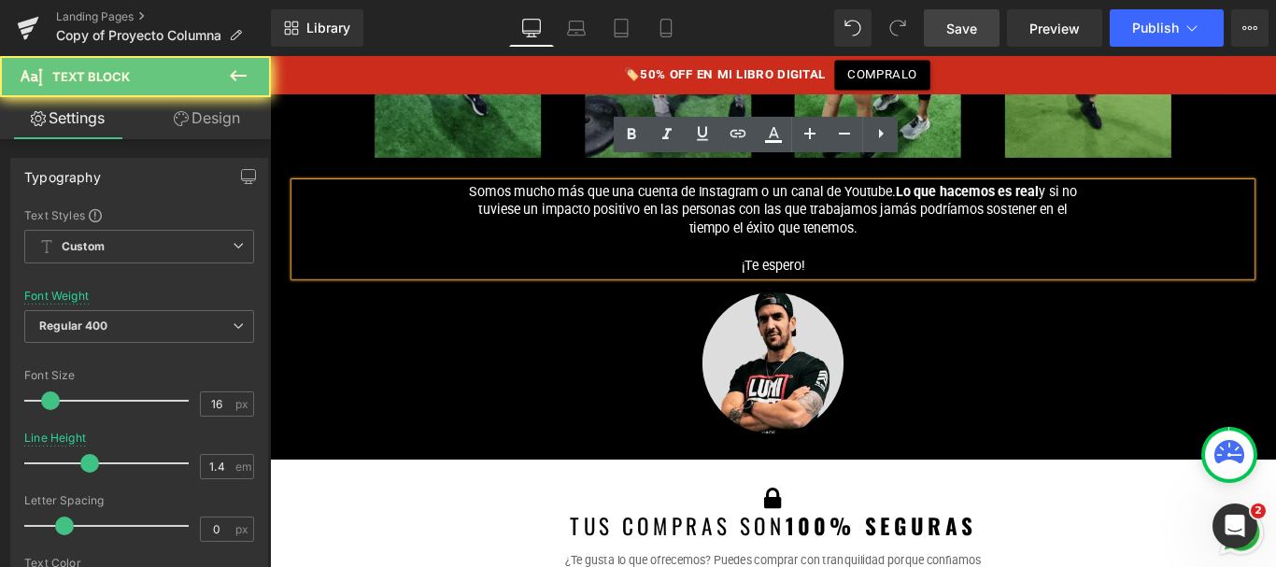
click at [697, 205] on p "Somos mucho más que una cuenta de Instagram o un canal de Youtube. Lo que hacem…" at bounding box center [835, 229] width 700 height 63
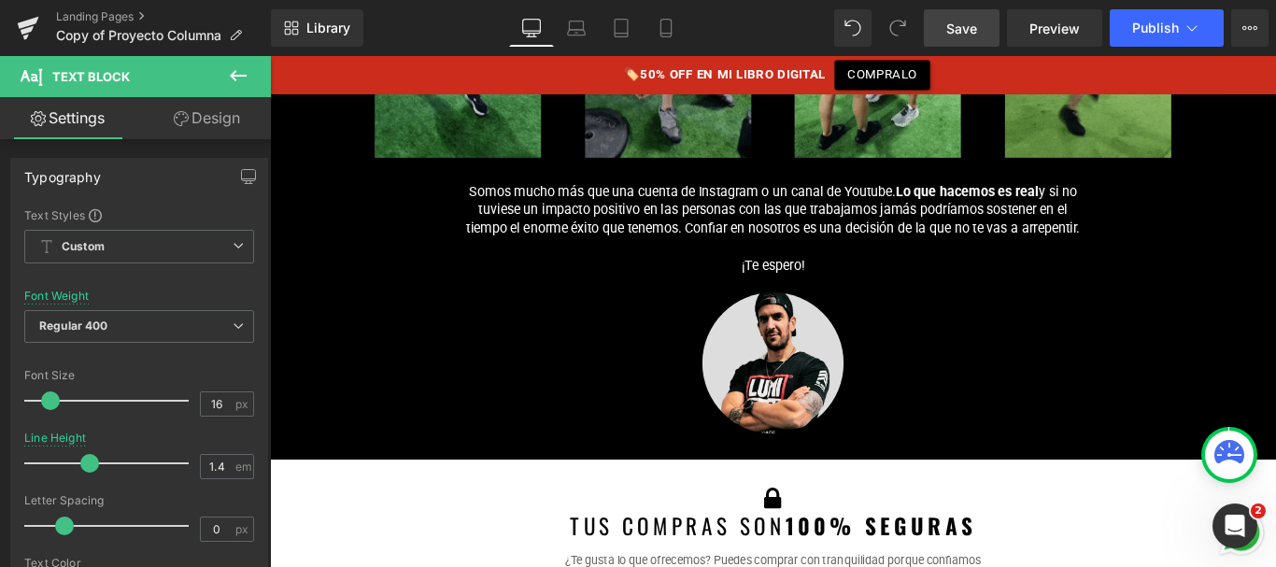
click at [955, 21] on span "Save" at bounding box center [961, 29] width 31 height 20
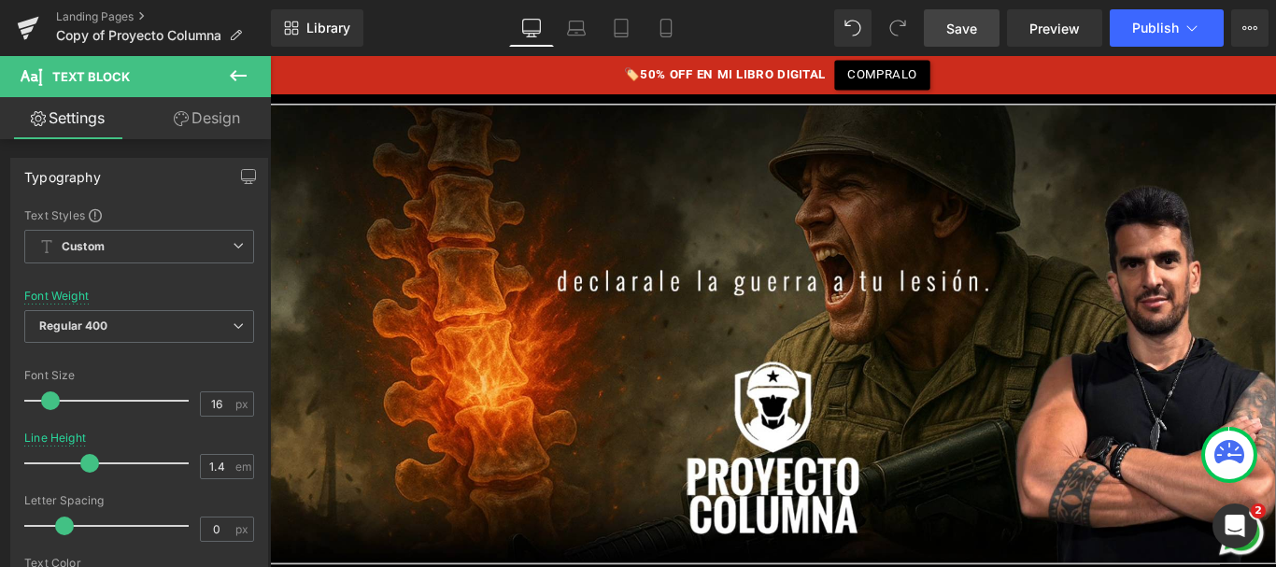
scroll to position [0, 0]
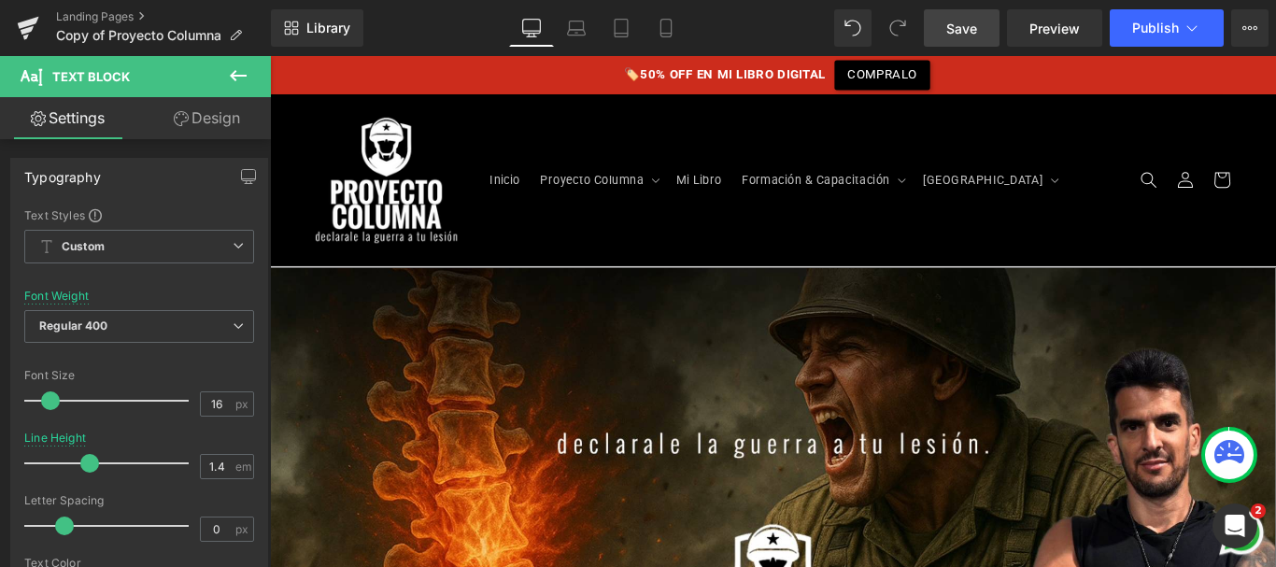
click at [967, 28] on span "Save" at bounding box center [961, 29] width 31 height 20
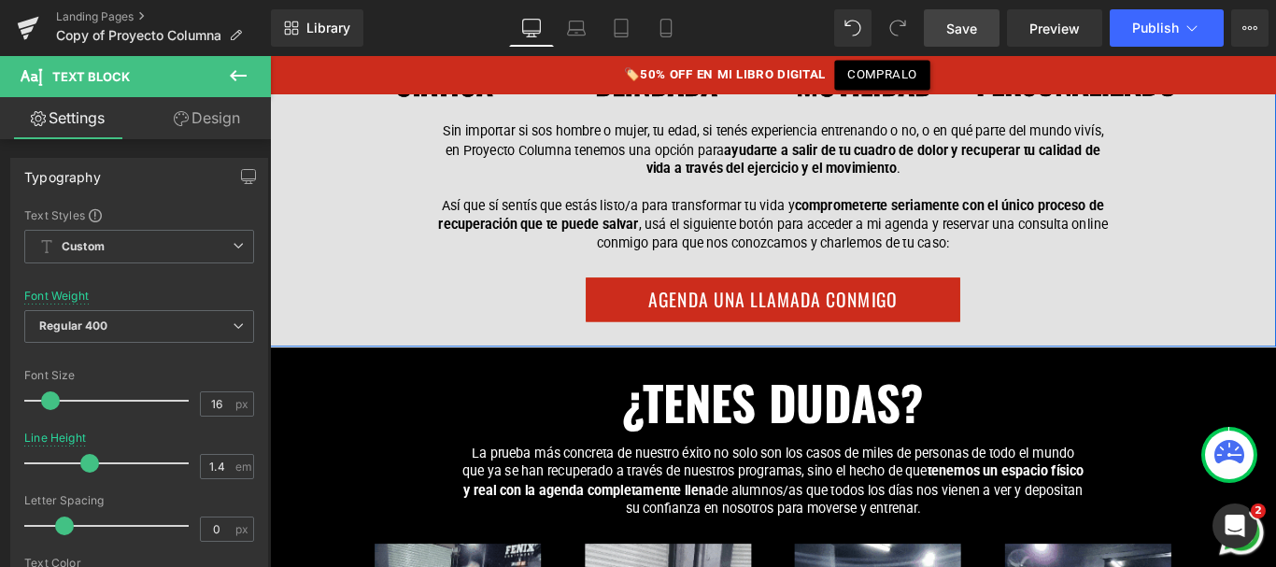
scroll to position [17066, 0]
